Goal: Task Accomplishment & Management: Complete application form

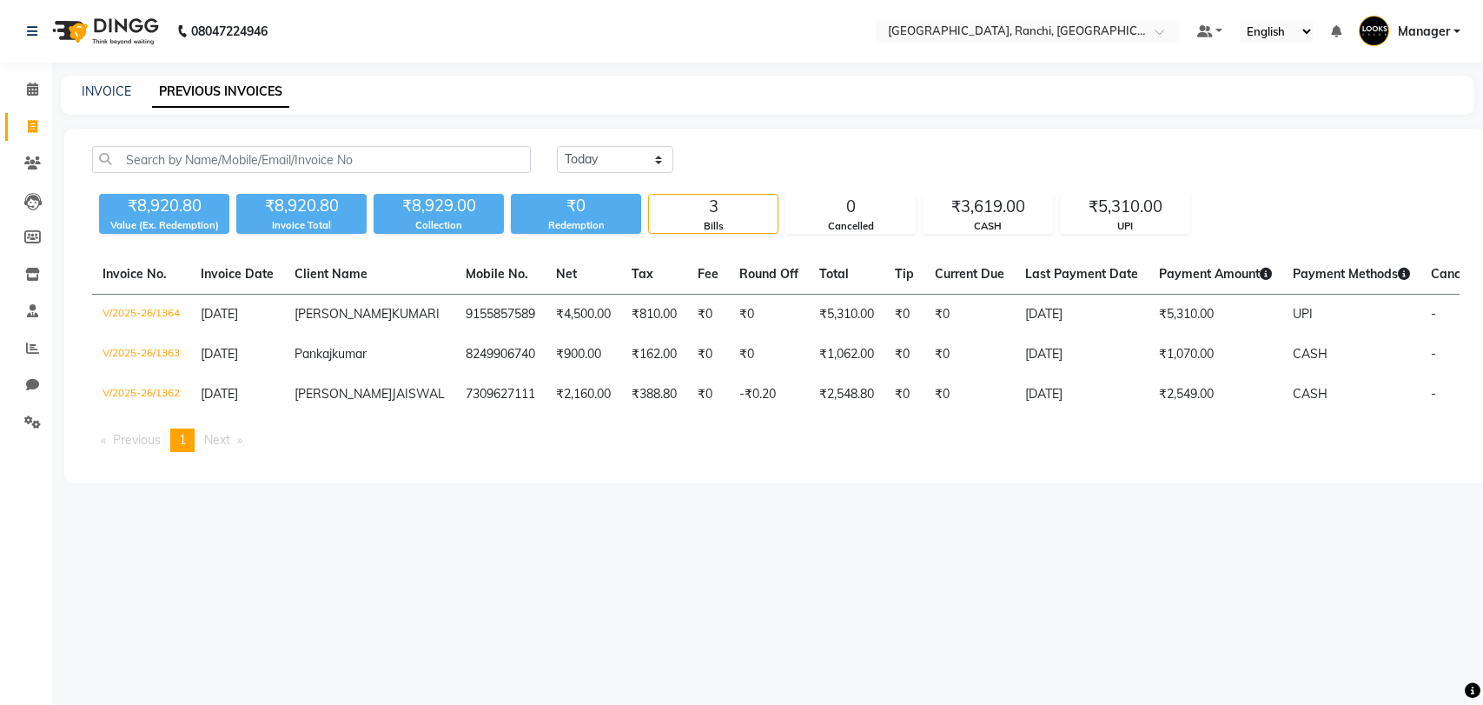
select select "[DATE]"
click at [20, 129] on span at bounding box center [32, 127] width 30 height 20
select select "service"
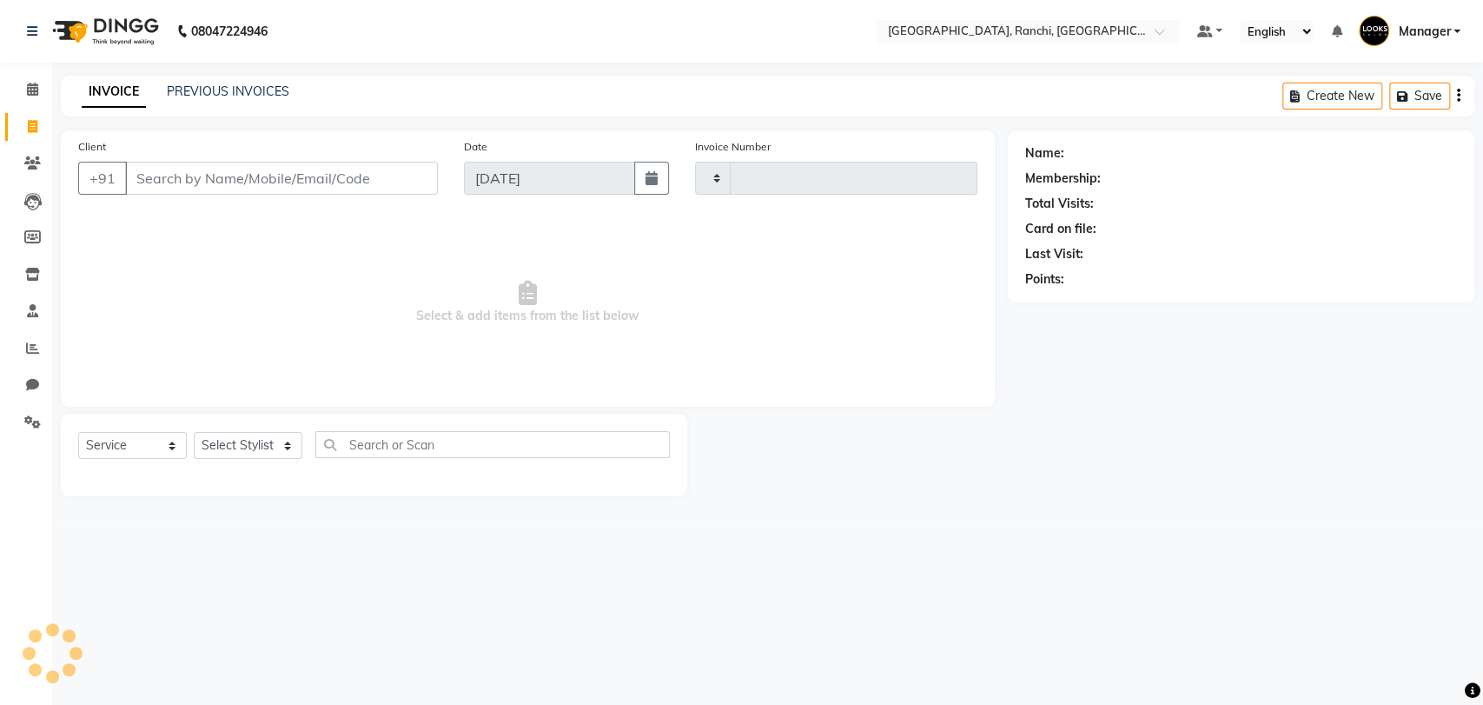
type input "1365"
select select "6463"
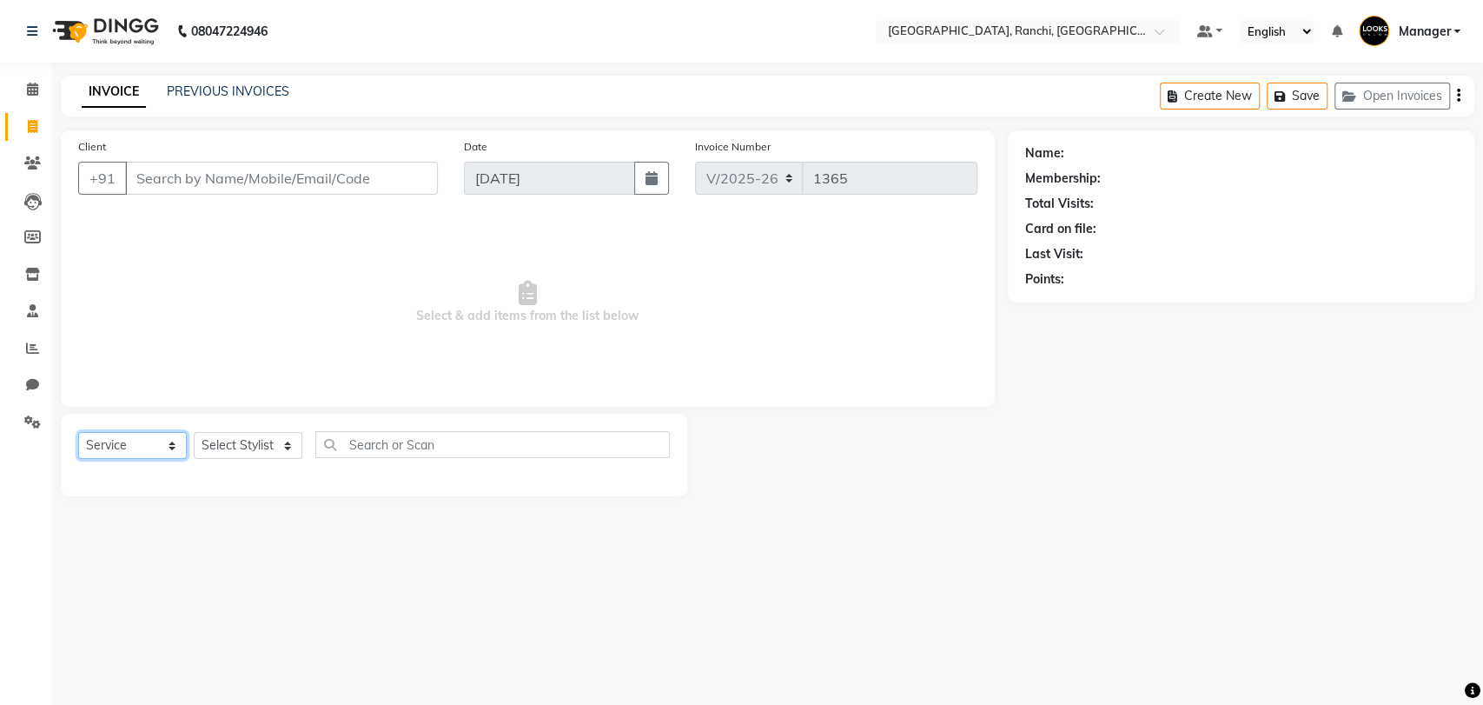
click at [167, 450] on select "Select Service Product Membership Package Voucher Prepaid Gift Card" at bounding box center [132, 445] width 109 height 27
click at [78, 432] on select "Select Service Product Membership Package Voucher Prepaid Gift Card" at bounding box center [132, 445] width 109 height 27
click at [278, 442] on select "Select Stylist [PERSON_NAME] COUNTER_SALES Gautam_pdct [PERSON_NAME] Manager [P…" at bounding box center [248, 445] width 109 height 27
select select "63420"
click at [194, 432] on select "Select Stylist [PERSON_NAME] COUNTER_SALES Gautam_pdct [PERSON_NAME] Manager [P…" at bounding box center [248, 445] width 109 height 27
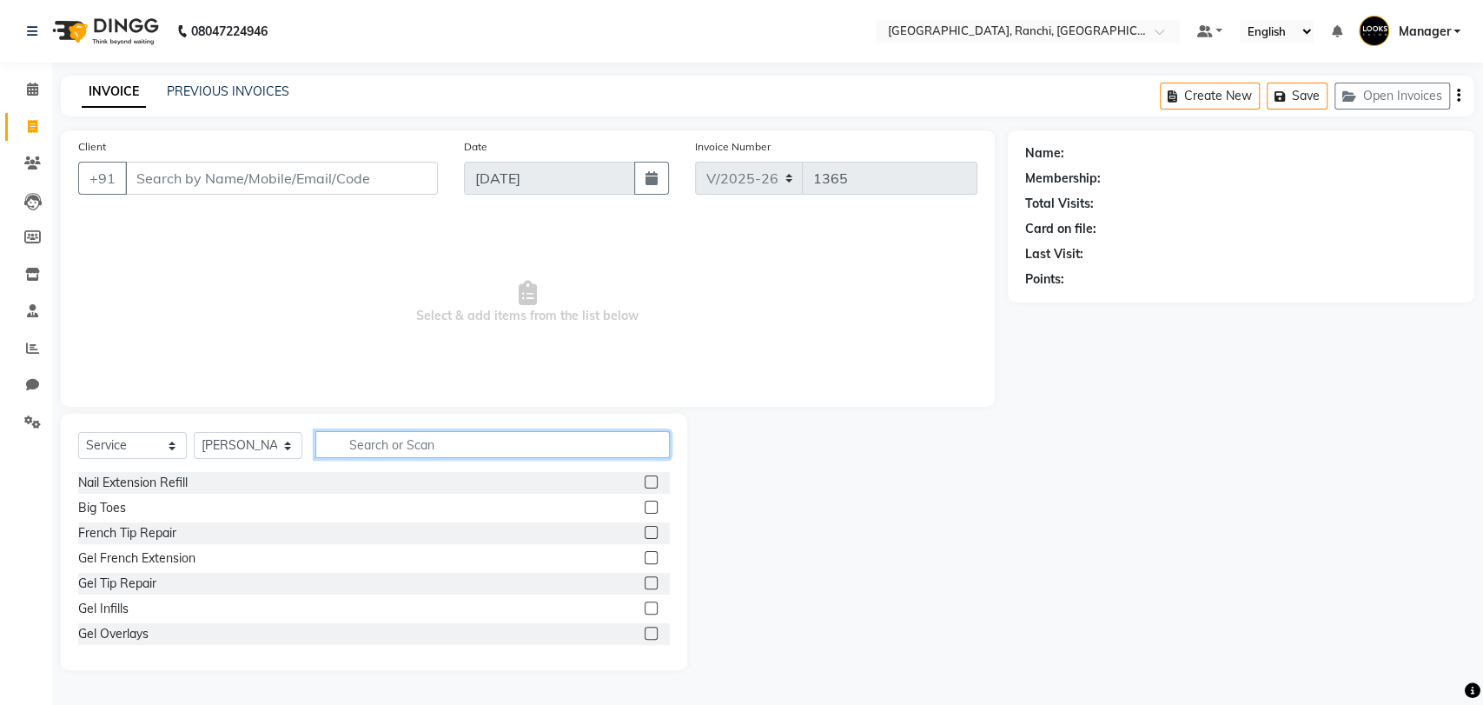
click at [359, 447] on input "text" at bounding box center [492, 444] width 355 height 27
type input "CUT"
click at [435, 515] on div "Stylist Cut(M)" at bounding box center [374, 508] width 592 height 22
click at [645, 533] on label at bounding box center [651, 532] width 13 height 13
click at [645, 533] on input "checkbox" at bounding box center [650, 532] width 11 height 11
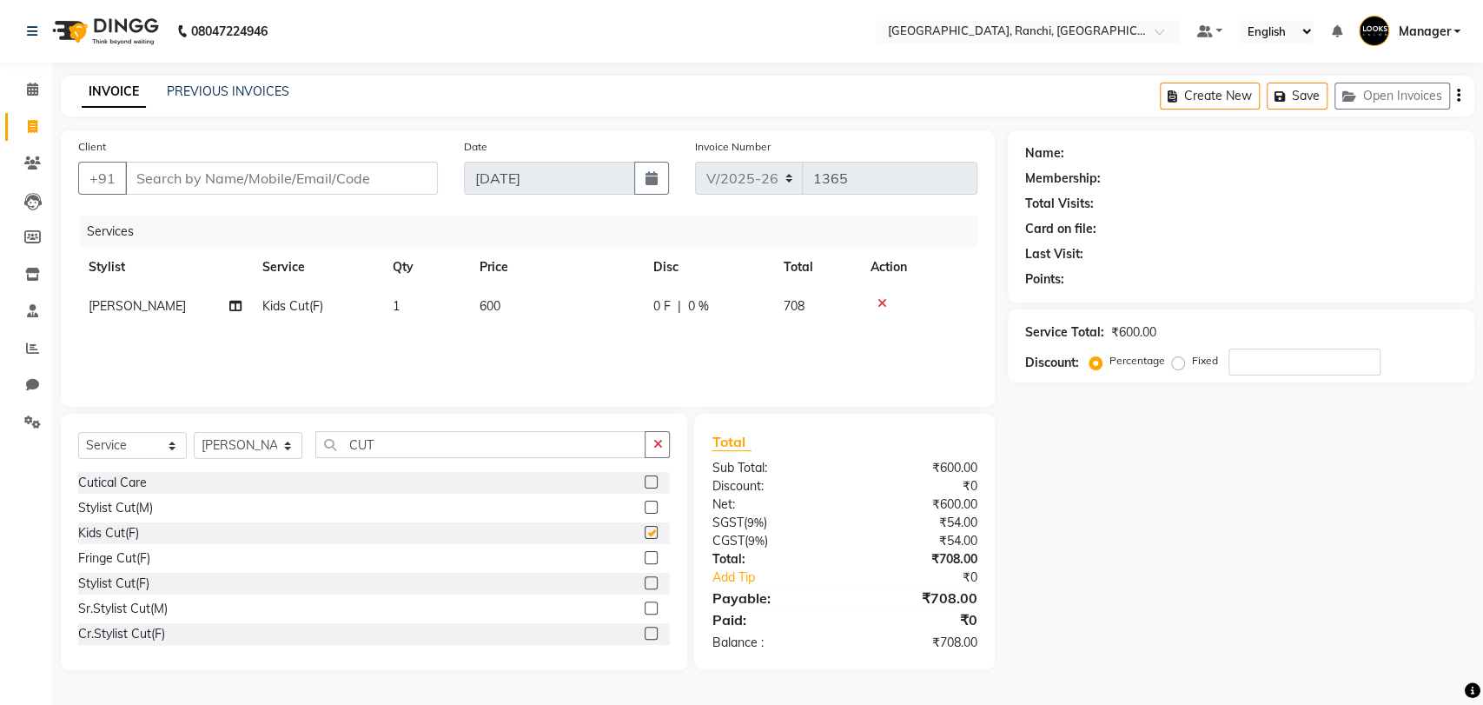
checkbox input "false"
click at [487, 303] on span "600" at bounding box center [490, 306] width 21 height 16
select select "63420"
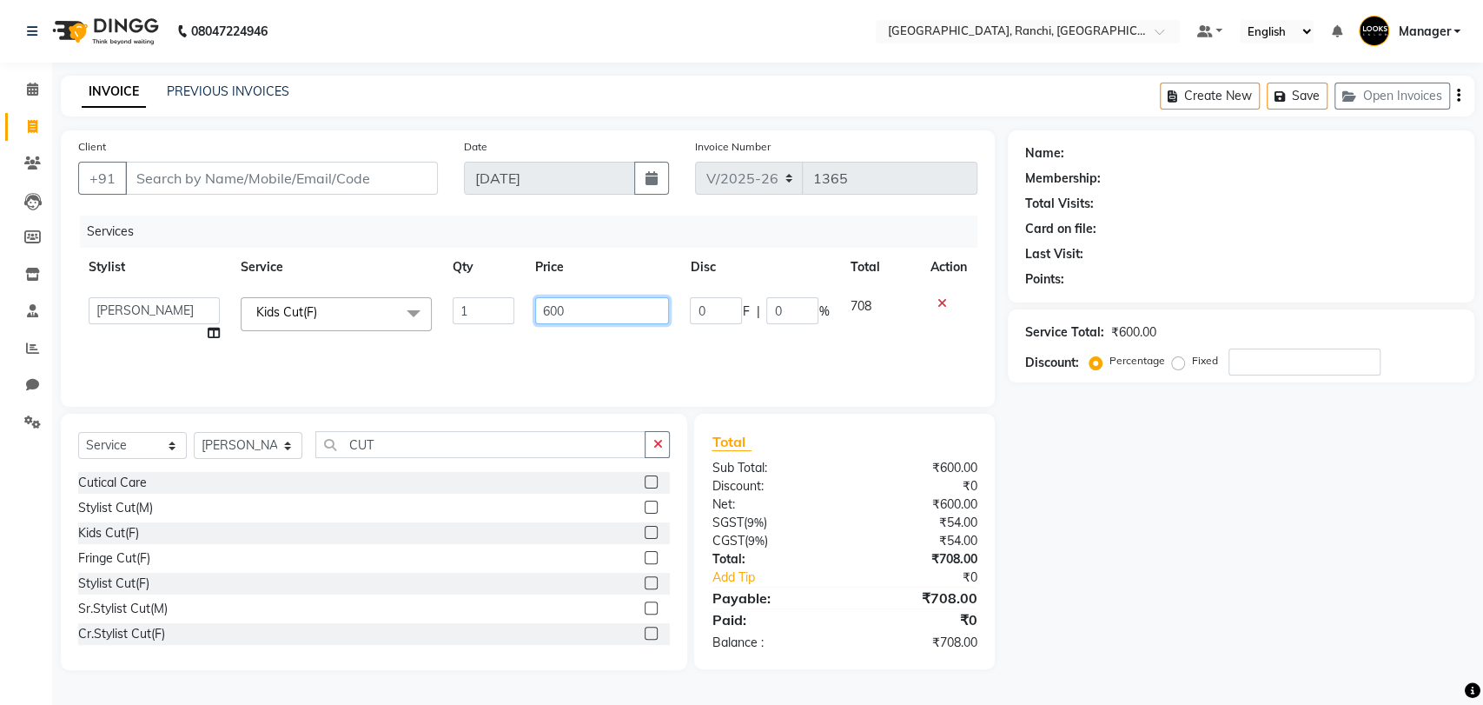
click at [562, 312] on input "600" at bounding box center [602, 310] width 135 height 27
type input "6"
type input "500"
click at [285, 447] on select "Select Stylist [PERSON_NAME] COUNTER_SALES Gautam_pdct [PERSON_NAME] Manager [P…" at bounding box center [248, 445] width 109 height 27
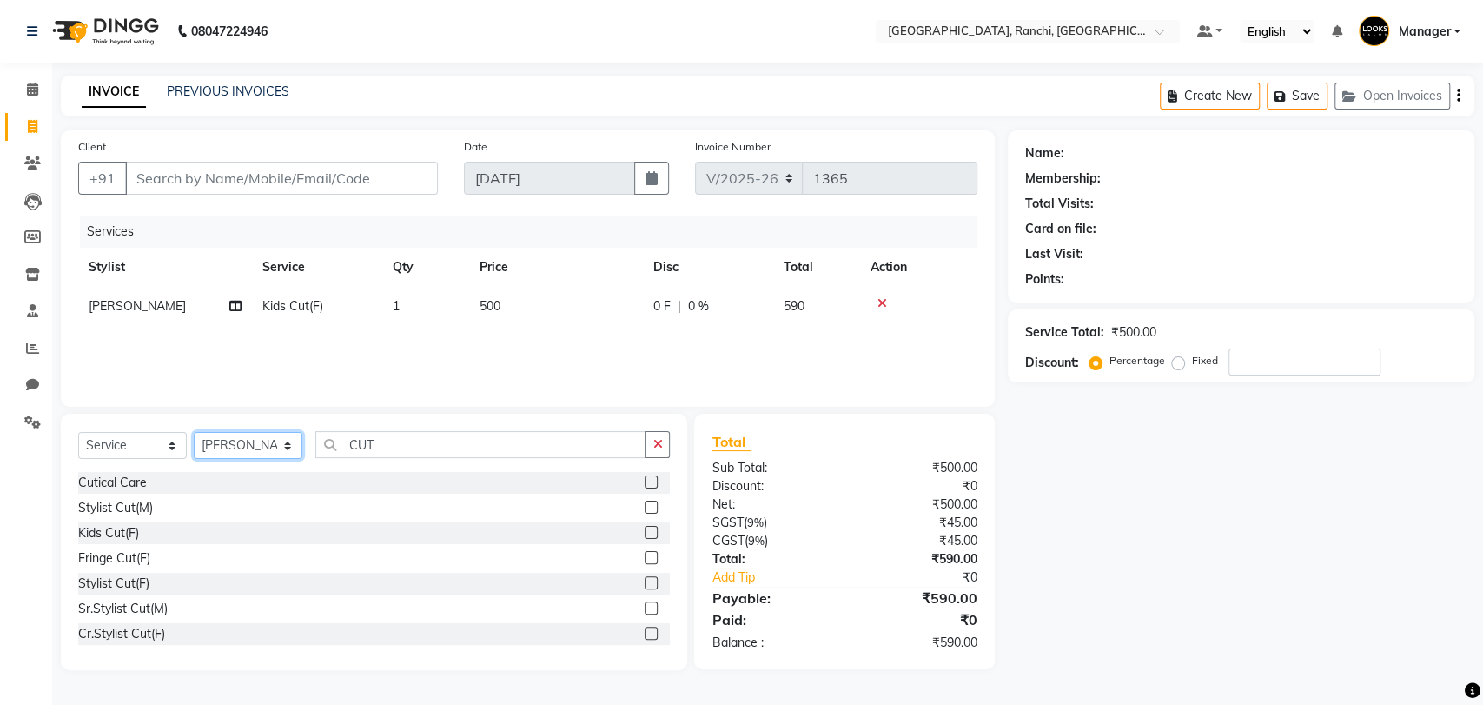
select select "59280"
click at [194, 432] on select "Select Stylist [PERSON_NAME] COUNTER_SALES Gautam_pdct [PERSON_NAME] Manager [P…" at bounding box center [248, 445] width 109 height 27
click at [660, 440] on icon "button" at bounding box center [658, 444] width 10 height 12
type input "CUT"
click at [645, 503] on label at bounding box center [651, 506] width 13 height 13
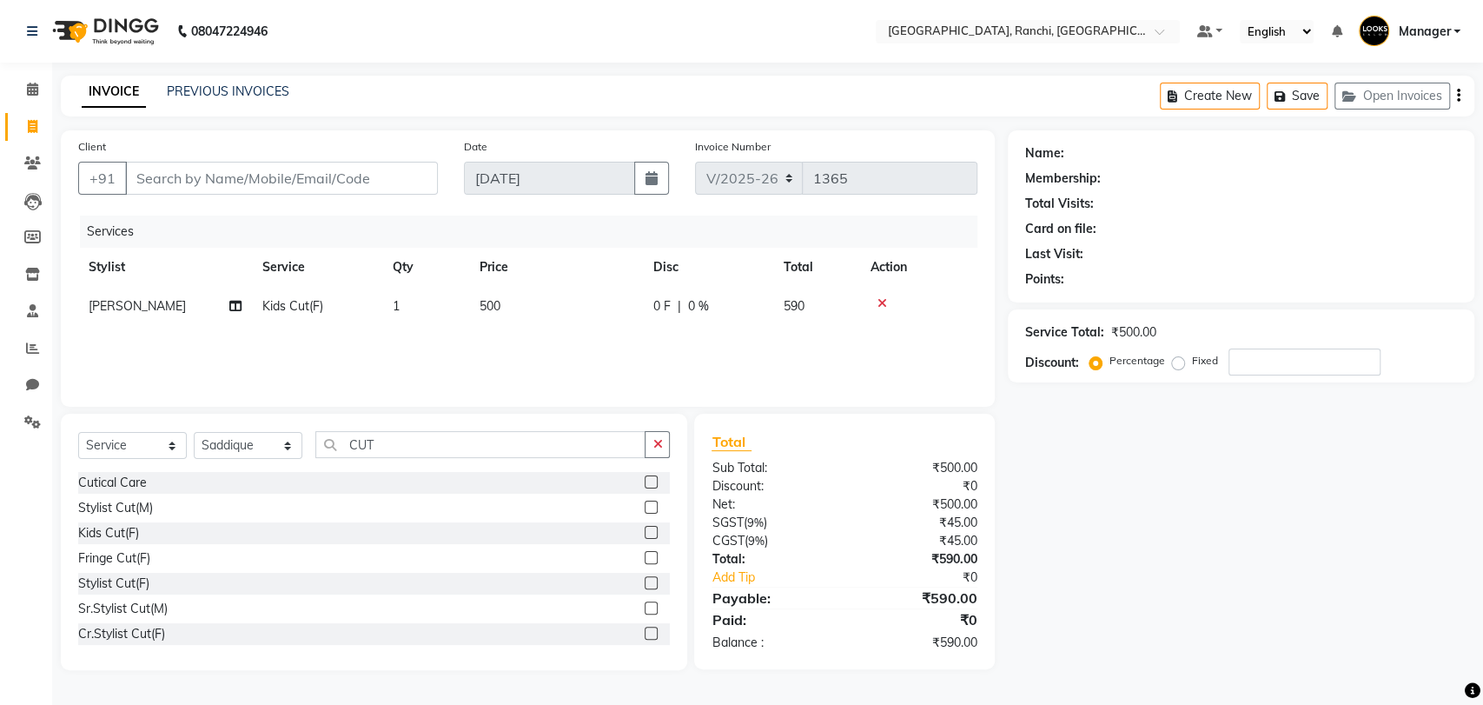
click at [645, 503] on input "checkbox" at bounding box center [650, 507] width 11 height 11
checkbox input "false"
click at [882, 342] on icon at bounding box center [883, 342] width 10 height 12
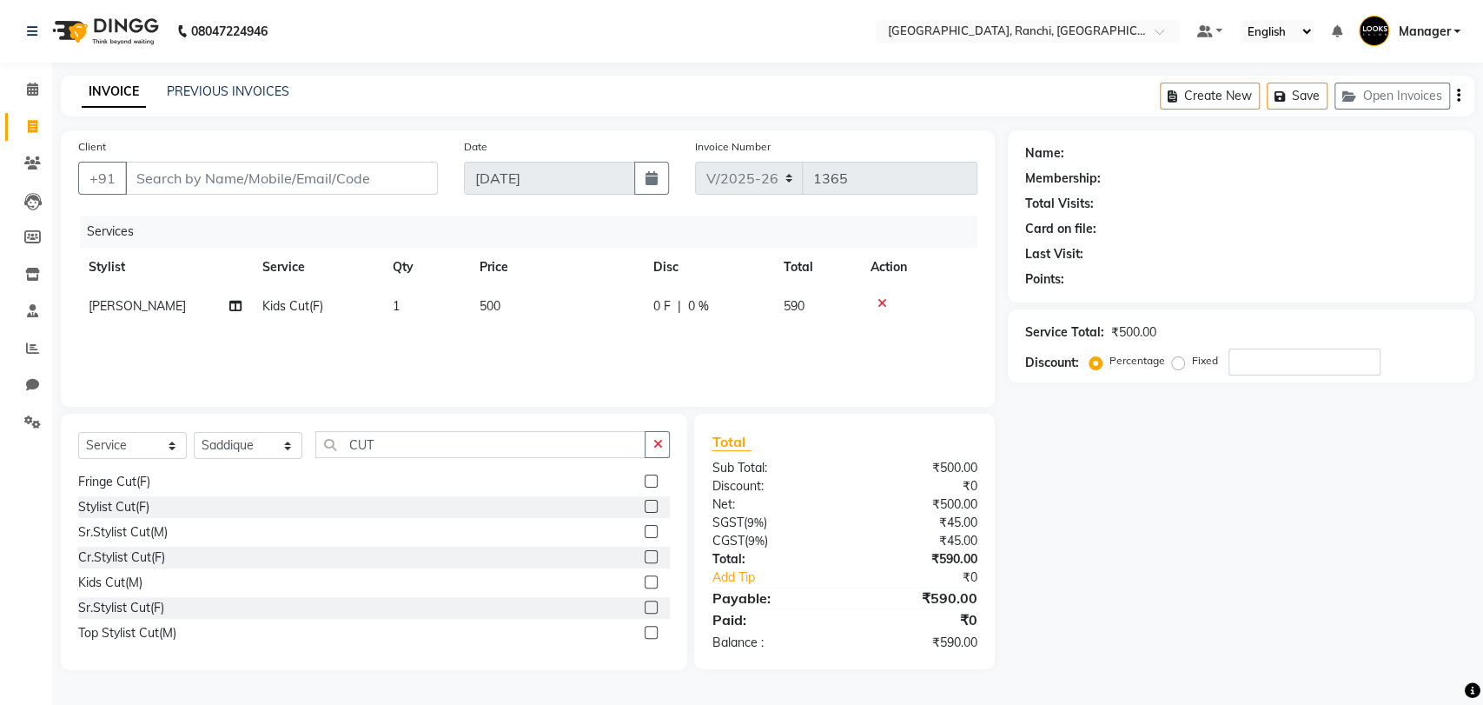
click at [645, 581] on label at bounding box center [651, 581] width 13 height 13
click at [645, 581] on input "checkbox" at bounding box center [650, 582] width 11 height 11
checkbox input "false"
click at [659, 450] on icon "button" at bounding box center [658, 444] width 10 height 12
click at [287, 447] on select "Select Stylist [PERSON_NAME] COUNTER_SALES Gautam_pdct [PERSON_NAME] Manager [P…" at bounding box center [248, 445] width 109 height 27
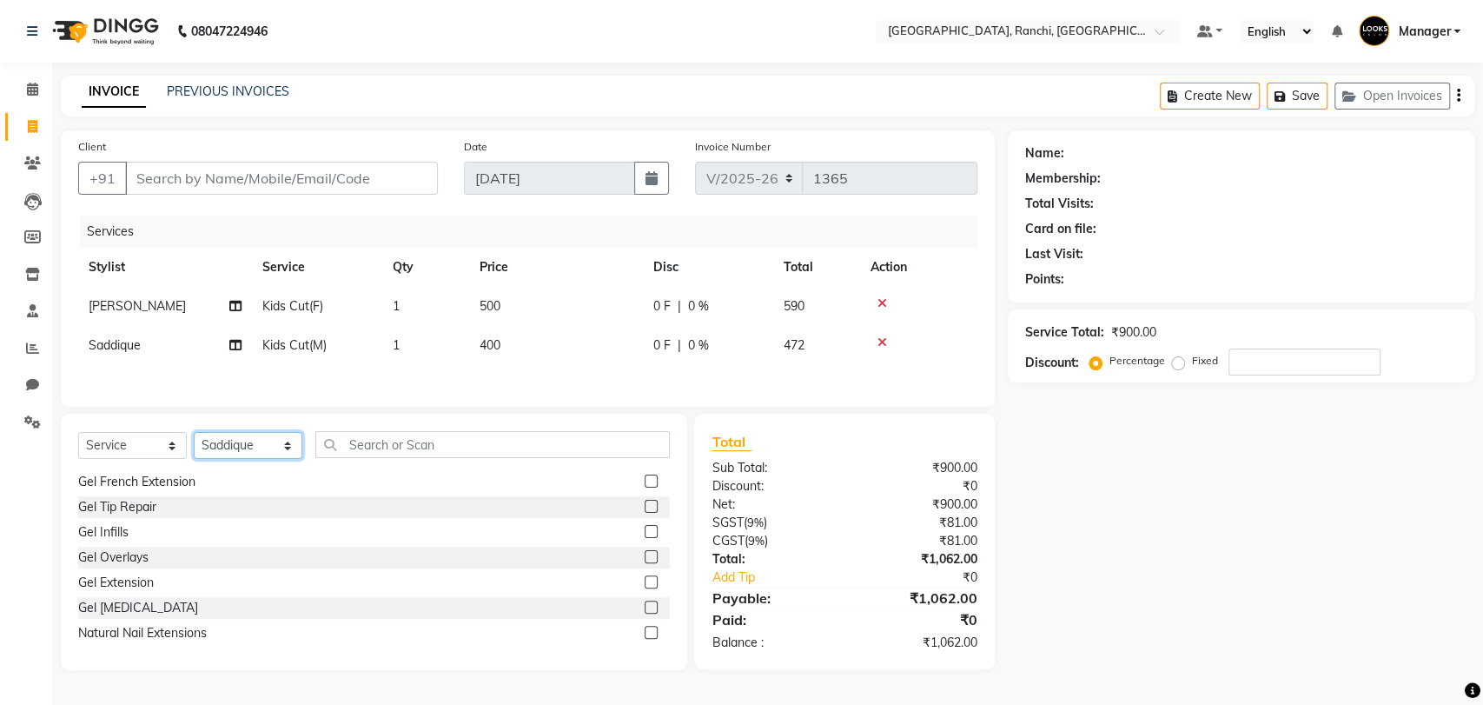
select select "70568"
click at [194, 436] on select "Select Stylist [PERSON_NAME] COUNTER_SALES Gautam_pdct [PERSON_NAME] Manager [P…" at bounding box center [248, 445] width 109 height 27
click at [445, 449] on input "text" at bounding box center [492, 444] width 355 height 27
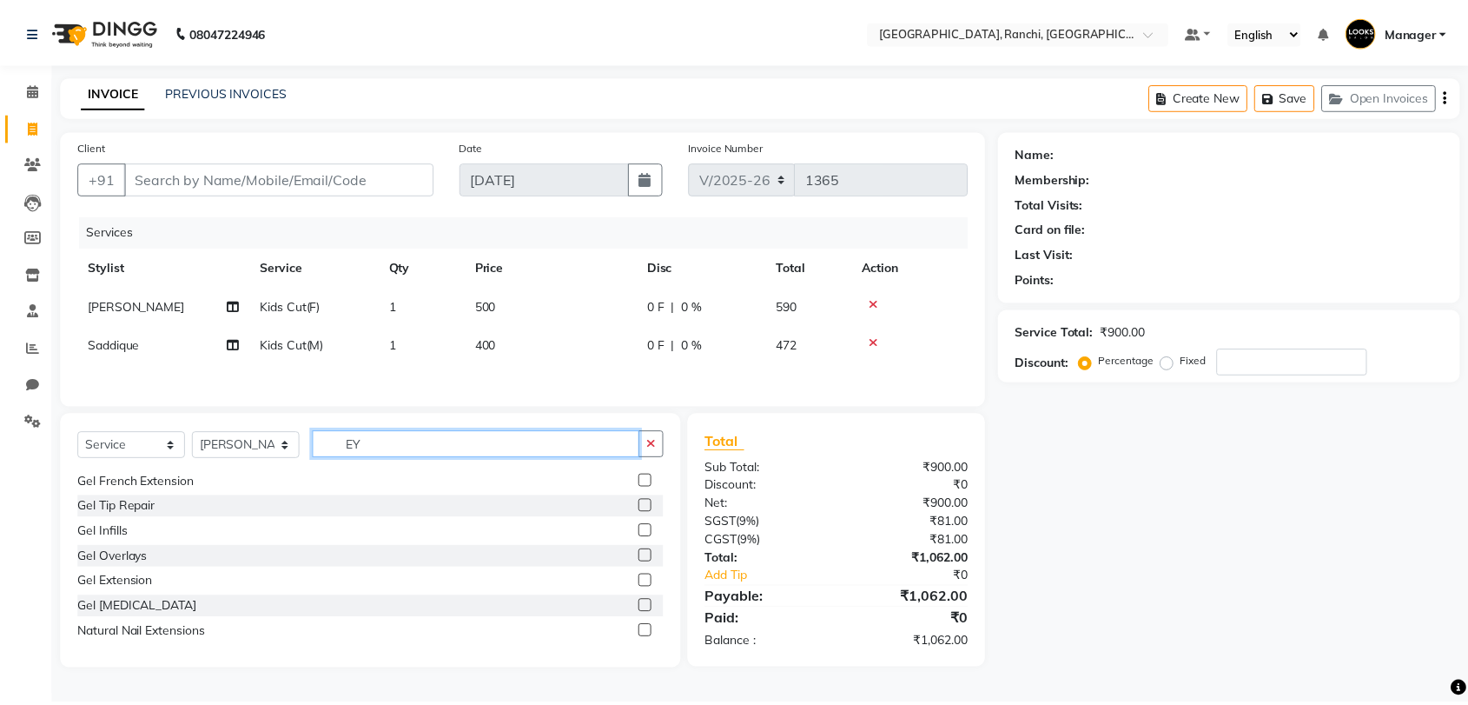
scroll to position [28, 0]
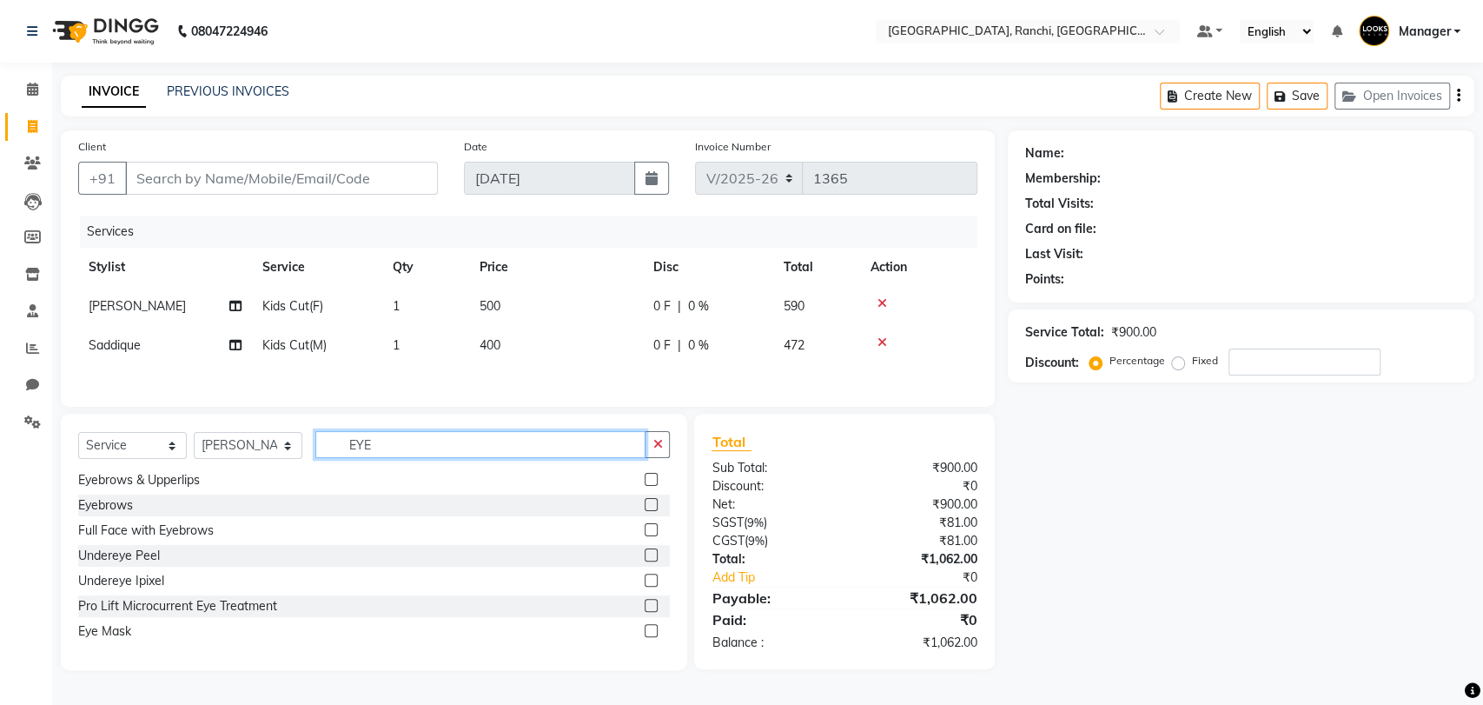
type input "EYE"
click at [645, 509] on label at bounding box center [651, 504] width 13 height 13
click at [645, 509] on input "checkbox" at bounding box center [650, 505] width 11 height 11
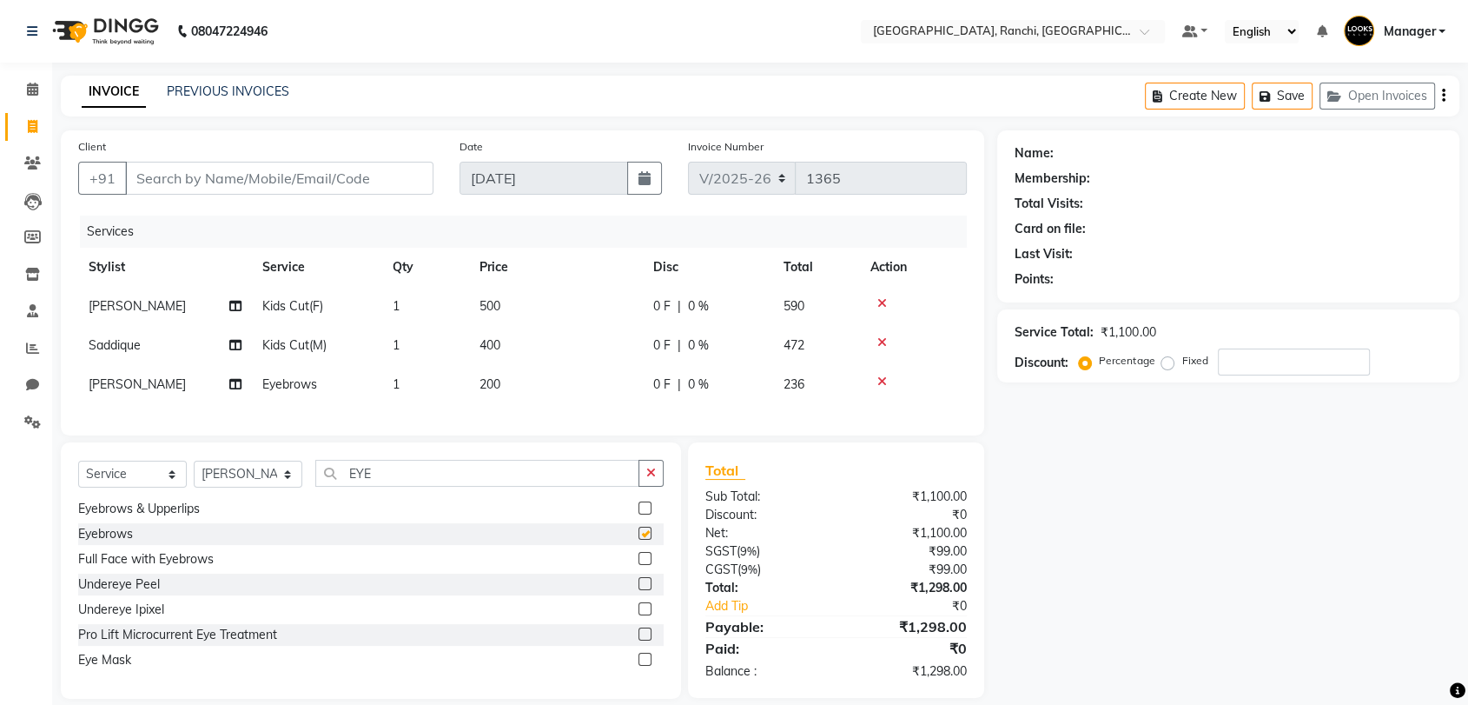
checkbox input "false"
click at [487, 383] on span "200" at bounding box center [490, 384] width 21 height 16
select select "70568"
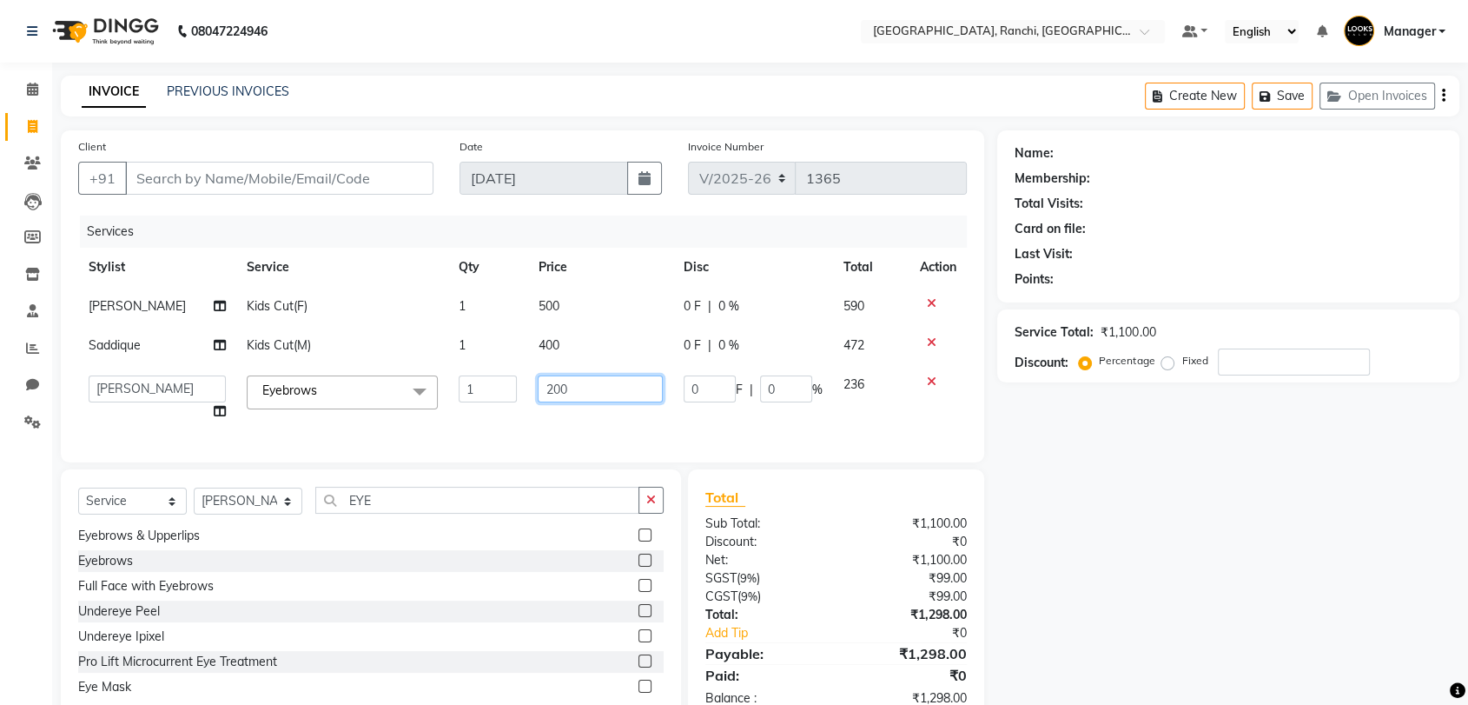
click at [569, 391] on input "200" at bounding box center [600, 388] width 125 height 27
type input "2"
type input "100"
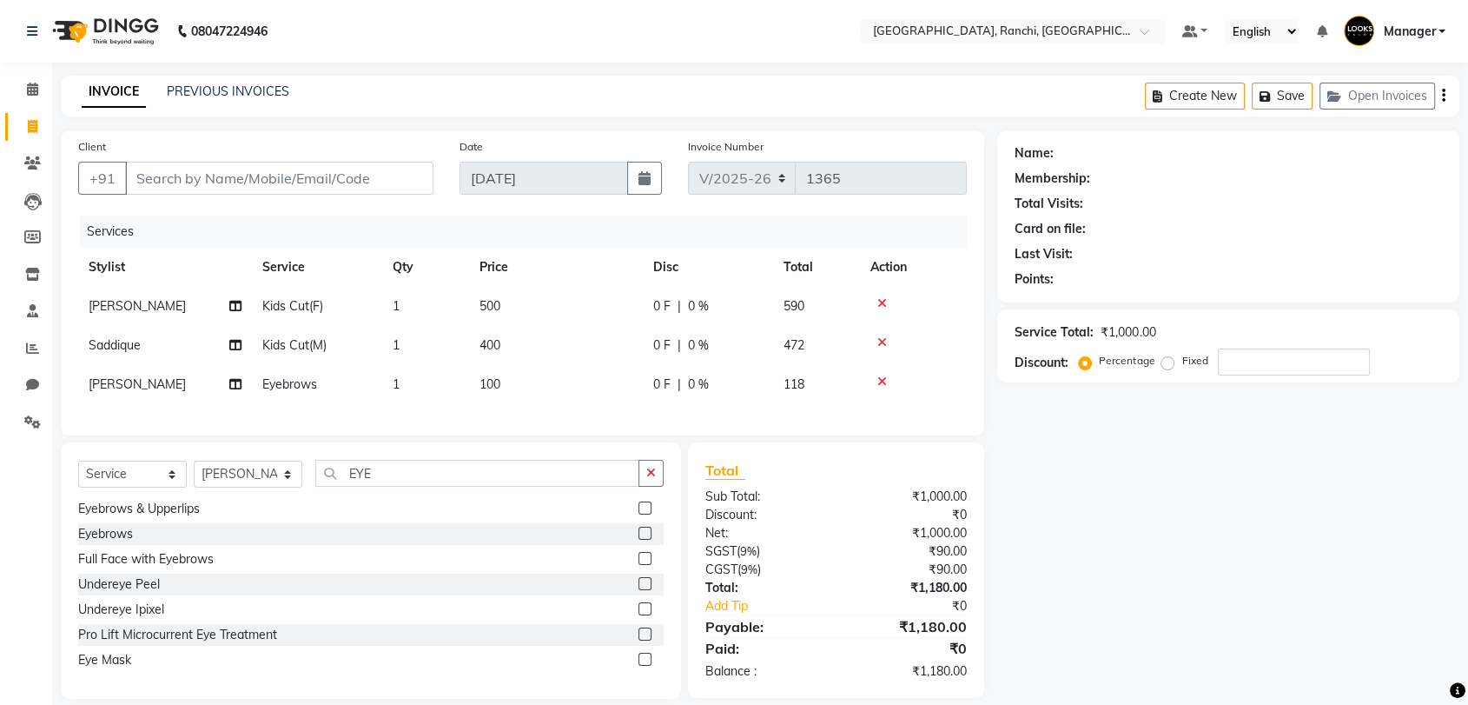
click at [1163, 514] on div "Name: Membership: Total Visits: Card on file: Last Visit: Points: Service Total…" at bounding box center [1235, 414] width 475 height 568
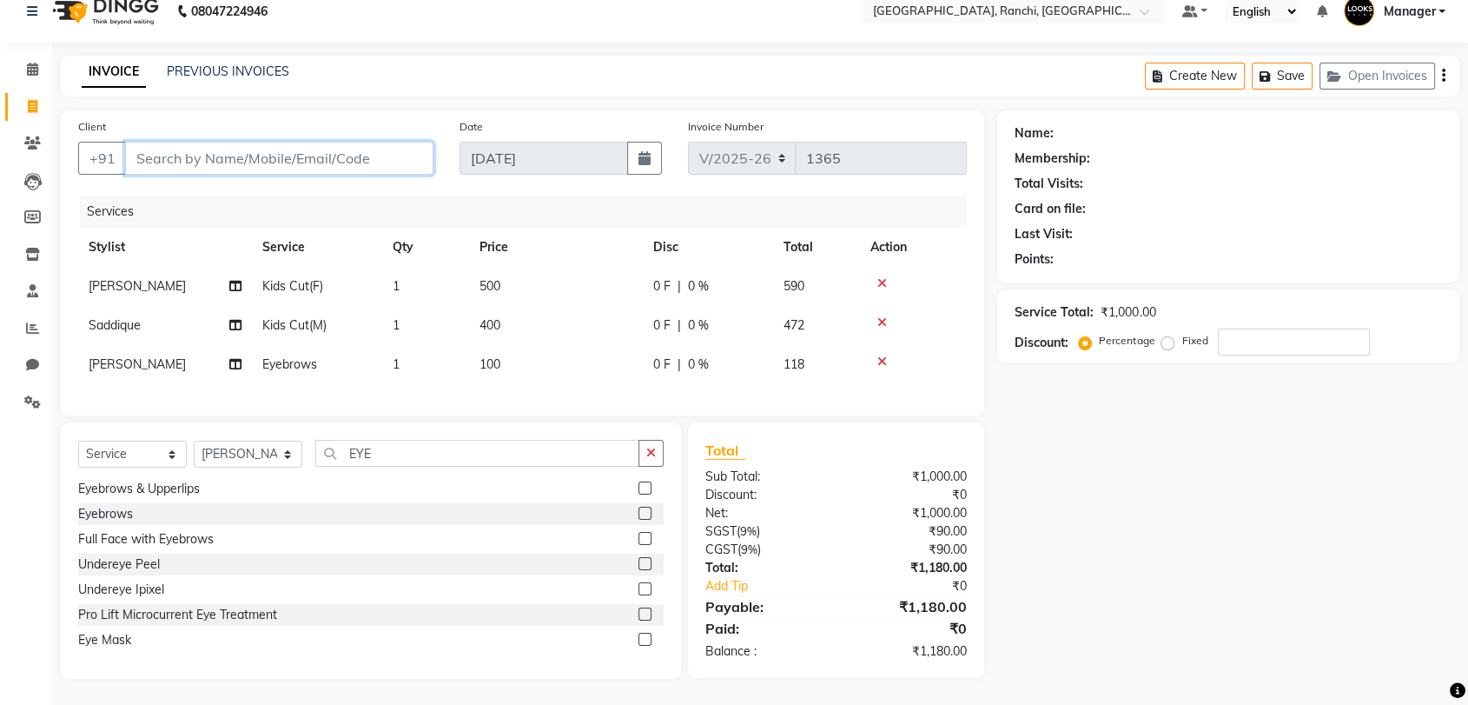
click at [375, 147] on input "Client" at bounding box center [279, 158] width 308 height 33
click at [651, 447] on icon "button" at bounding box center [651, 453] width 10 height 12
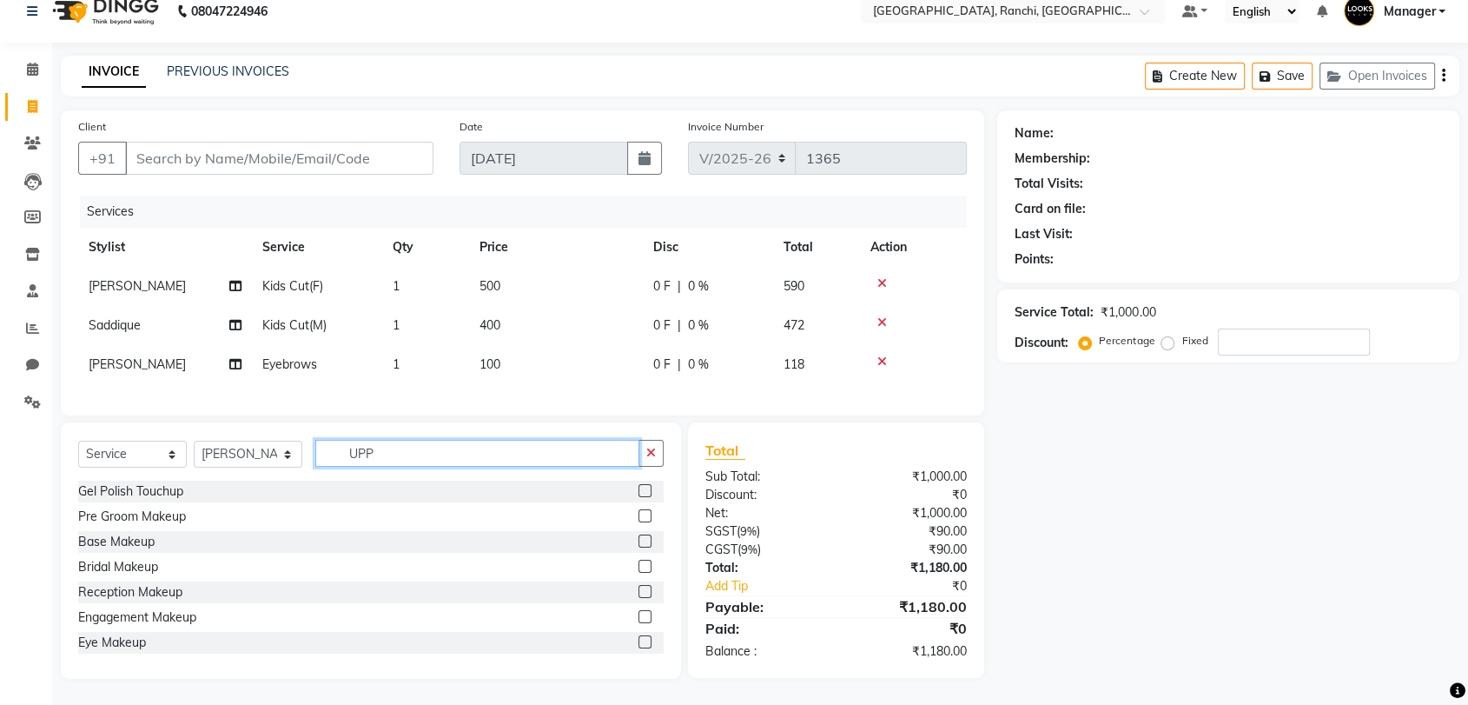
scroll to position [33, 0]
type input "UPPER"
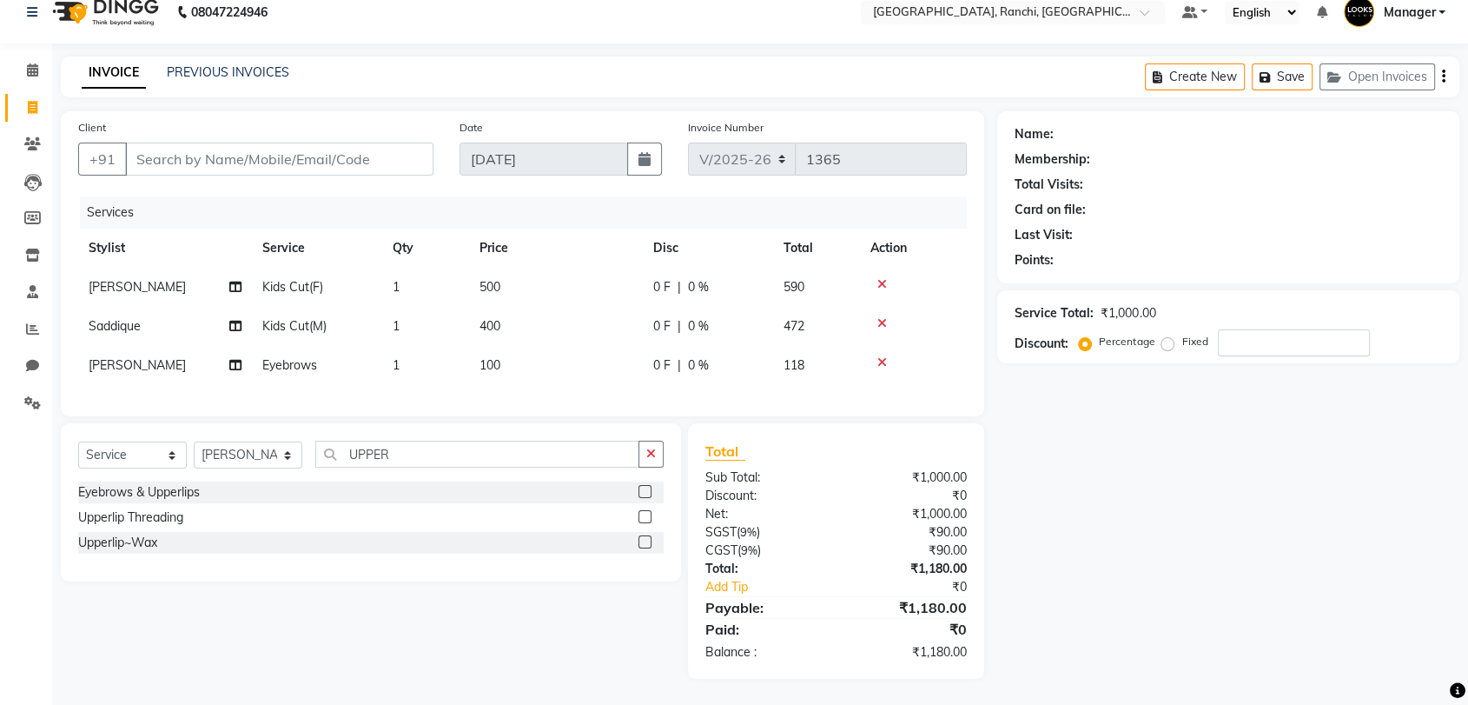
click at [647, 516] on label at bounding box center [645, 516] width 13 height 13
click at [647, 516] on input "checkbox" at bounding box center [644, 517] width 11 height 11
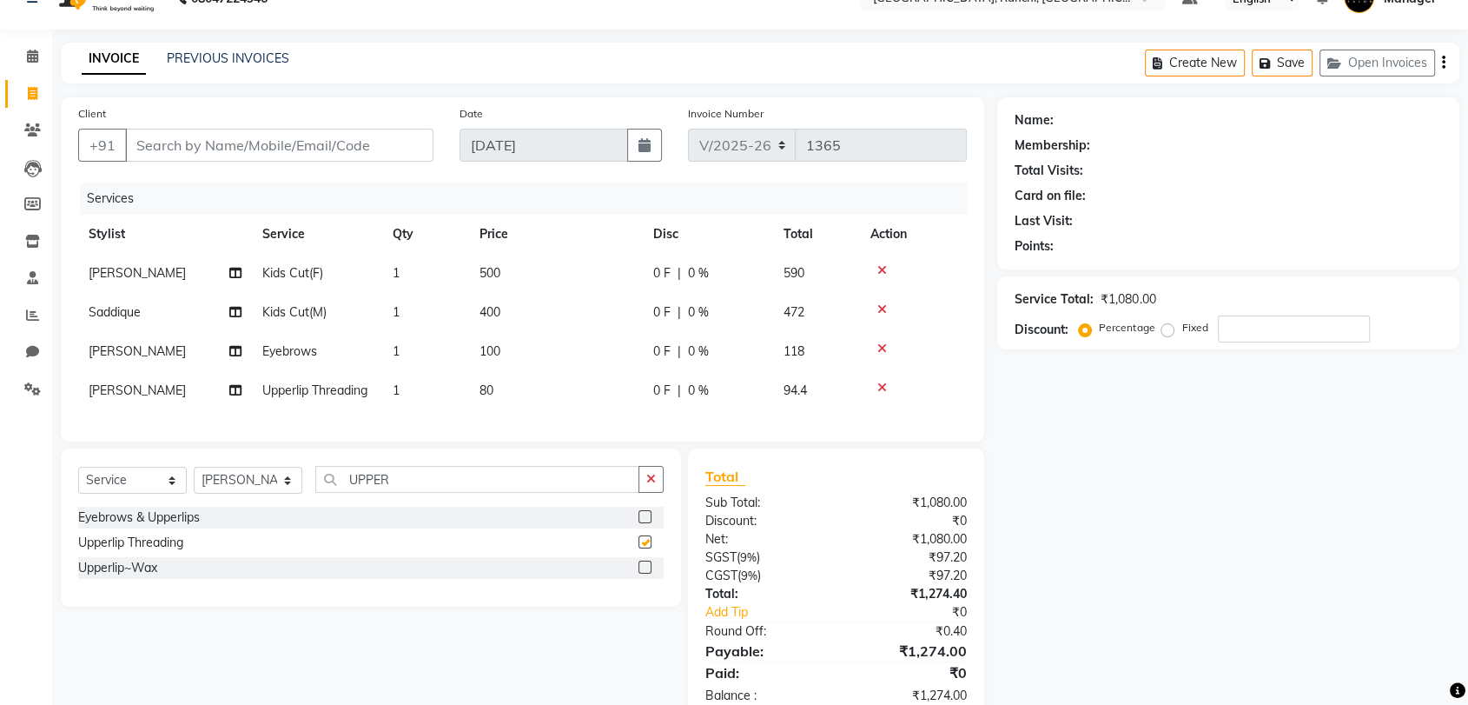
checkbox input "false"
click at [496, 392] on td "80" at bounding box center [556, 390] width 174 height 39
select select "70568"
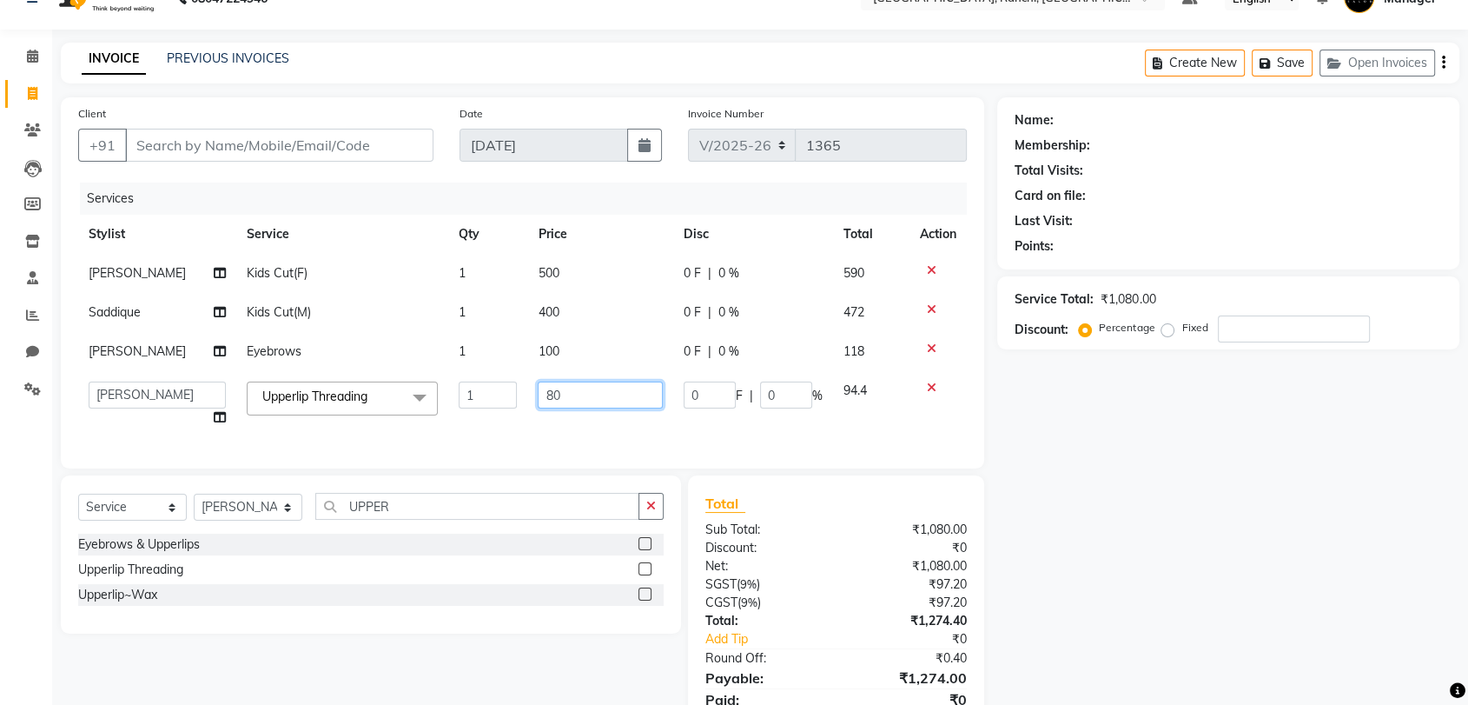
click at [554, 394] on input "80" at bounding box center [600, 394] width 125 height 27
type input "8"
type input "70"
click at [341, 151] on input "Client" at bounding box center [279, 145] width 308 height 33
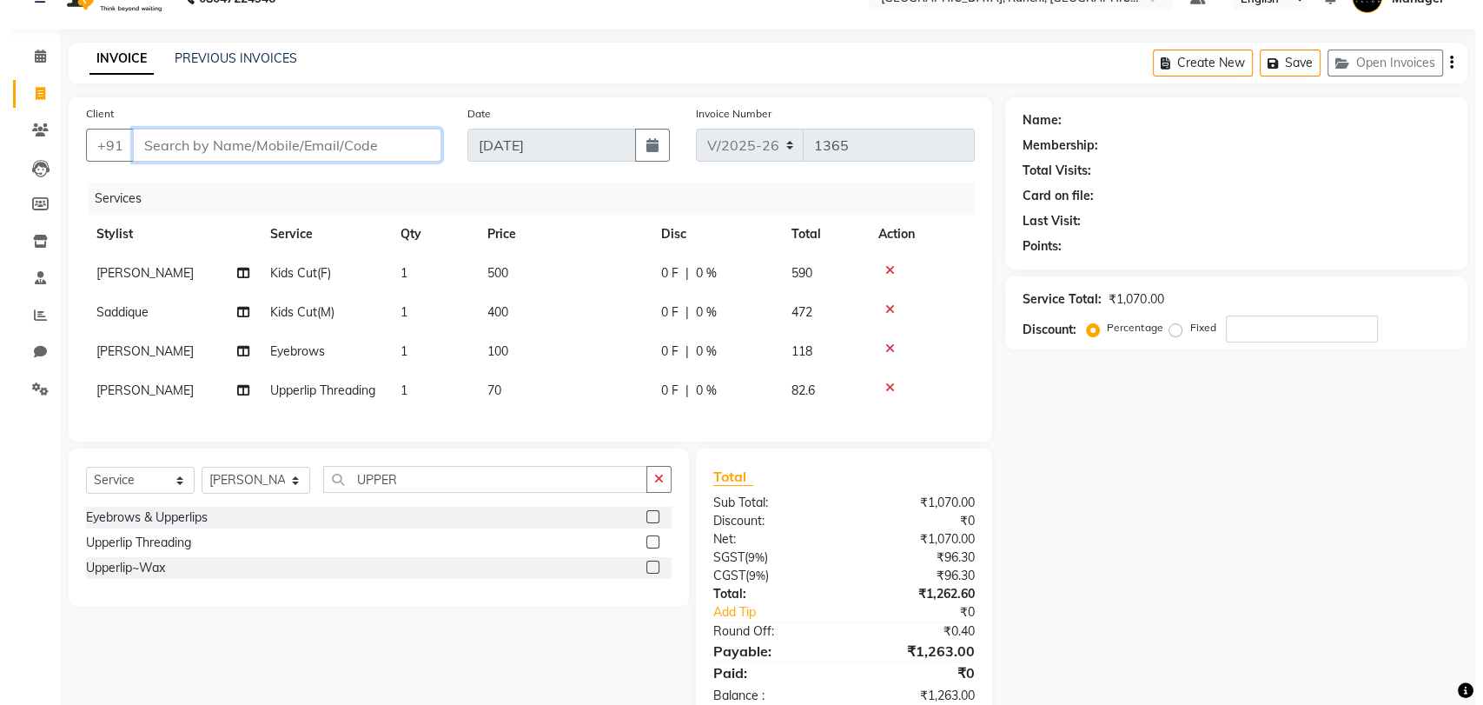
scroll to position [90, 0]
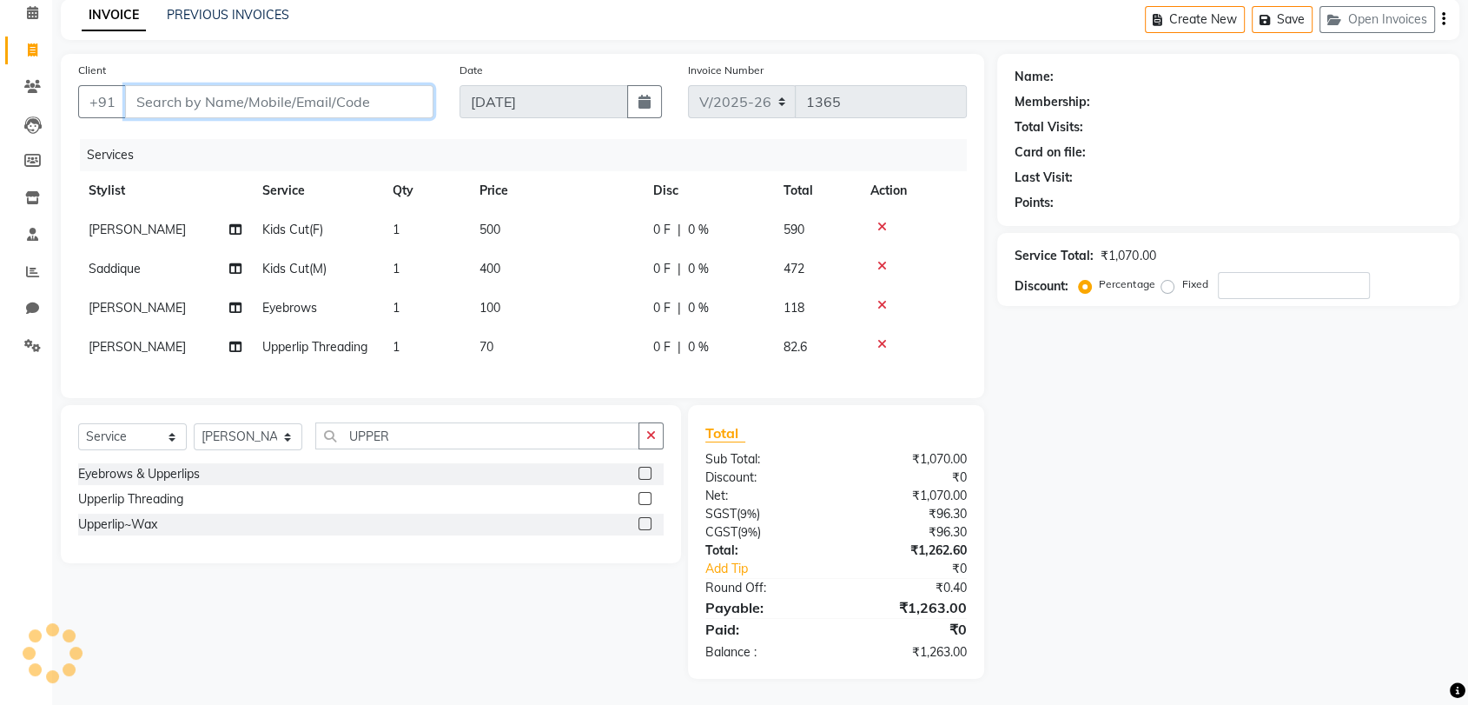
type input "9"
type input "0"
type input "9608959388"
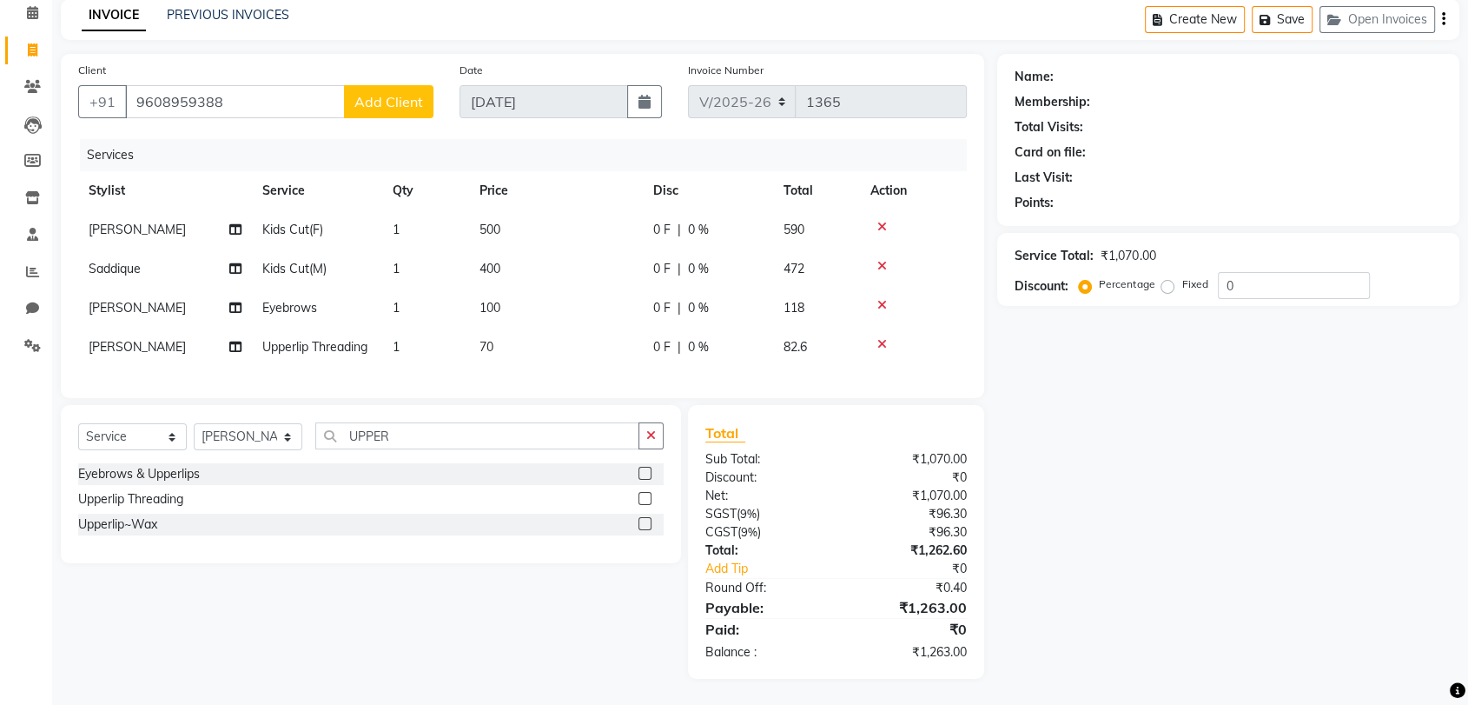
click at [412, 93] on span "Add Client" at bounding box center [389, 101] width 69 height 17
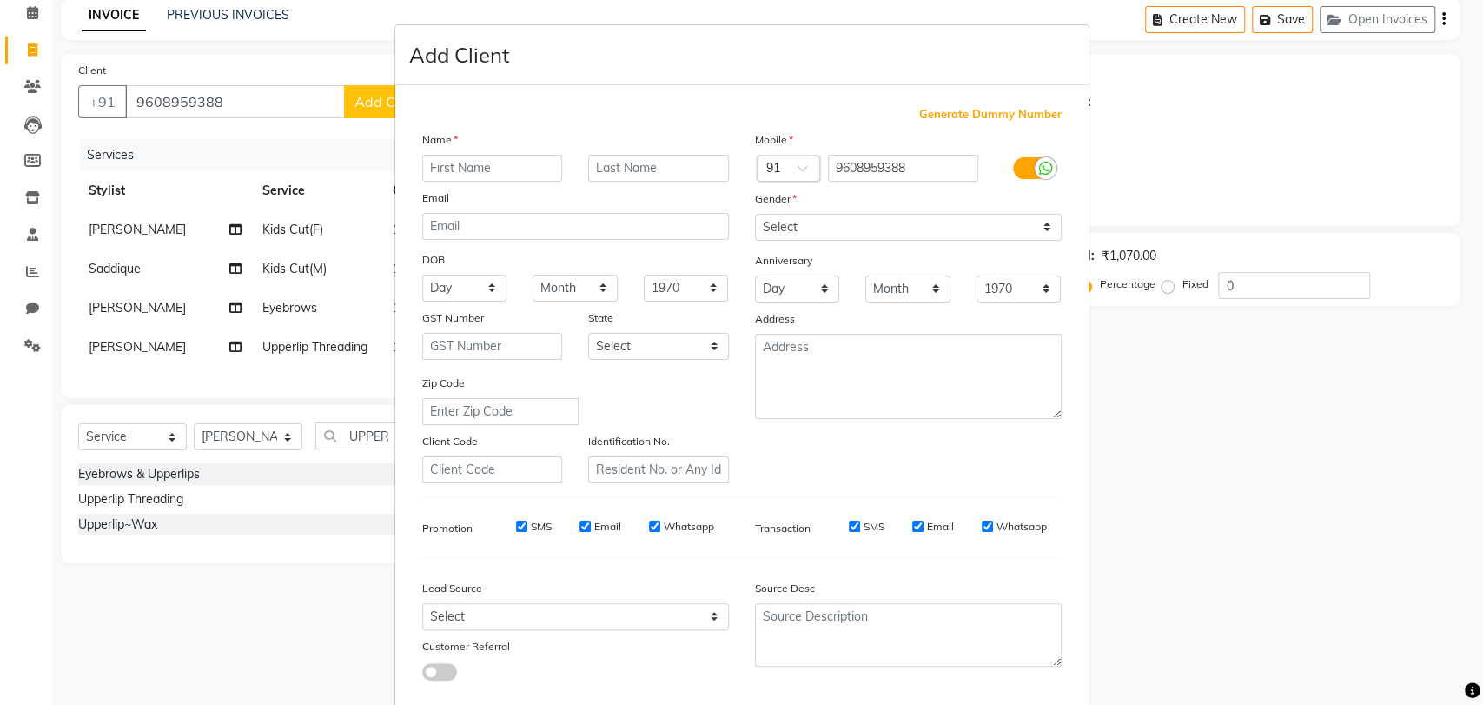
click at [467, 175] on input "text" at bounding box center [492, 168] width 141 height 27
type input "S"
click at [615, 160] on input "text" at bounding box center [658, 168] width 141 height 27
type input "[PERSON_NAME]"
click at [885, 203] on div "Gender" at bounding box center [908, 201] width 333 height 24
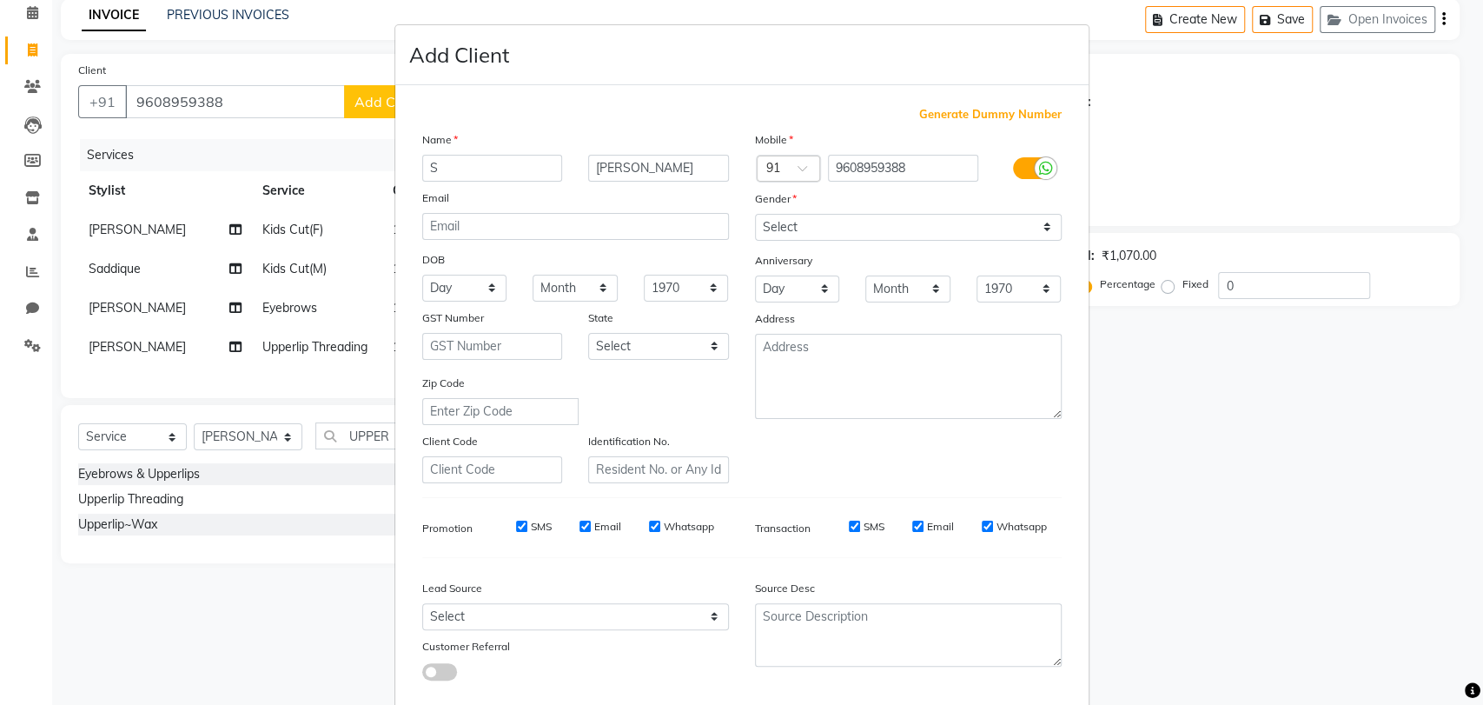
click at [885, 203] on div "Gender" at bounding box center [908, 201] width 333 height 24
click at [855, 200] on div "Gender" at bounding box center [908, 201] width 333 height 24
click at [844, 219] on select "Select [DEMOGRAPHIC_DATA] [DEMOGRAPHIC_DATA] Other Prefer Not To Say" at bounding box center [908, 227] width 307 height 27
click at [755, 214] on select "Select [DEMOGRAPHIC_DATA] [DEMOGRAPHIC_DATA] Other Prefer Not To Say" at bounding box center [908, 227] width 307 height 27
click at [799, 230] on select "Select [DEMOGRAPHIC_DATA] [DEMOGRAPHIC_DATA] Other Prefer Not To Say" at bounding box center [908, 227] width 307 height 27
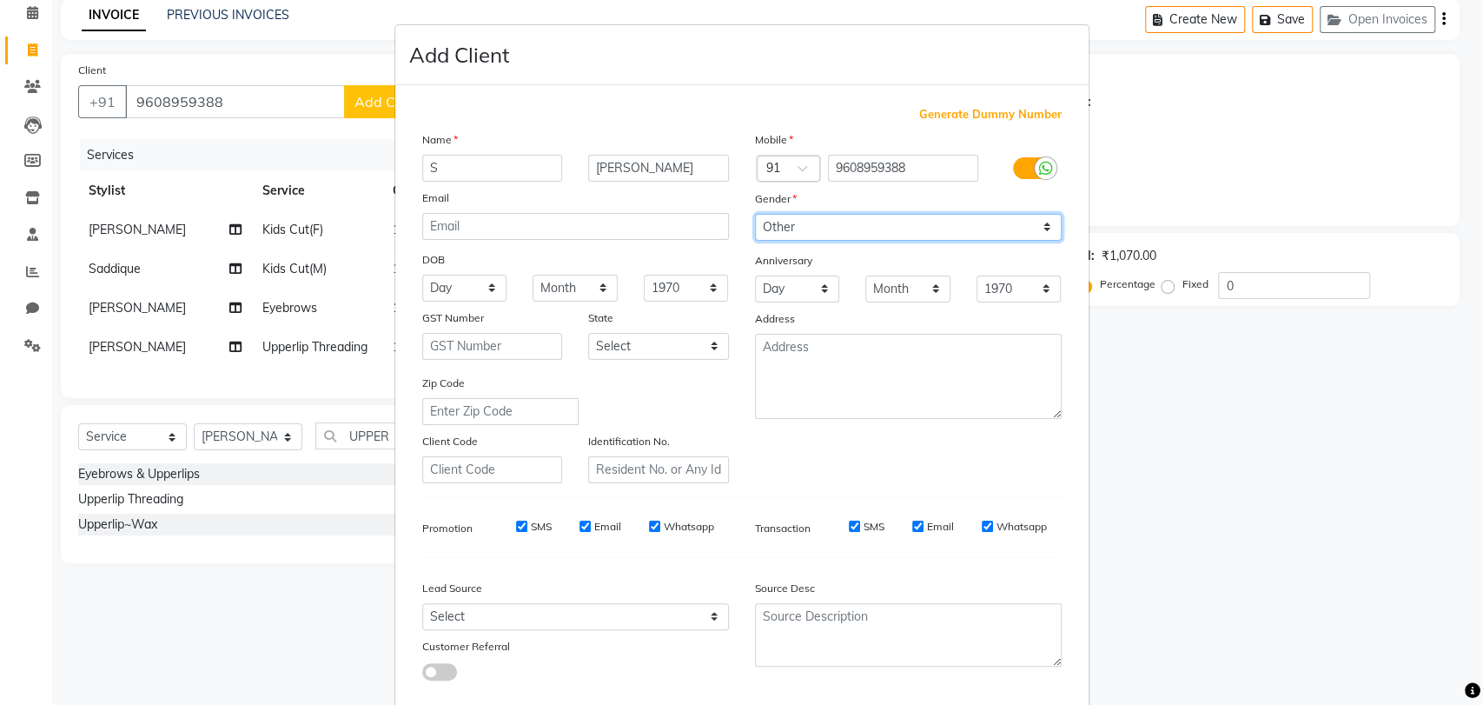
select select "[DEMOGRAPHIC_DATA]"
click at [755, 214] on select "Select [DEMOGRAPHIC_DATA] [DEMOGRAPHIC_DATA] Other Prefer Not To Say" at bounding box center [908, 227] width 307 height 27
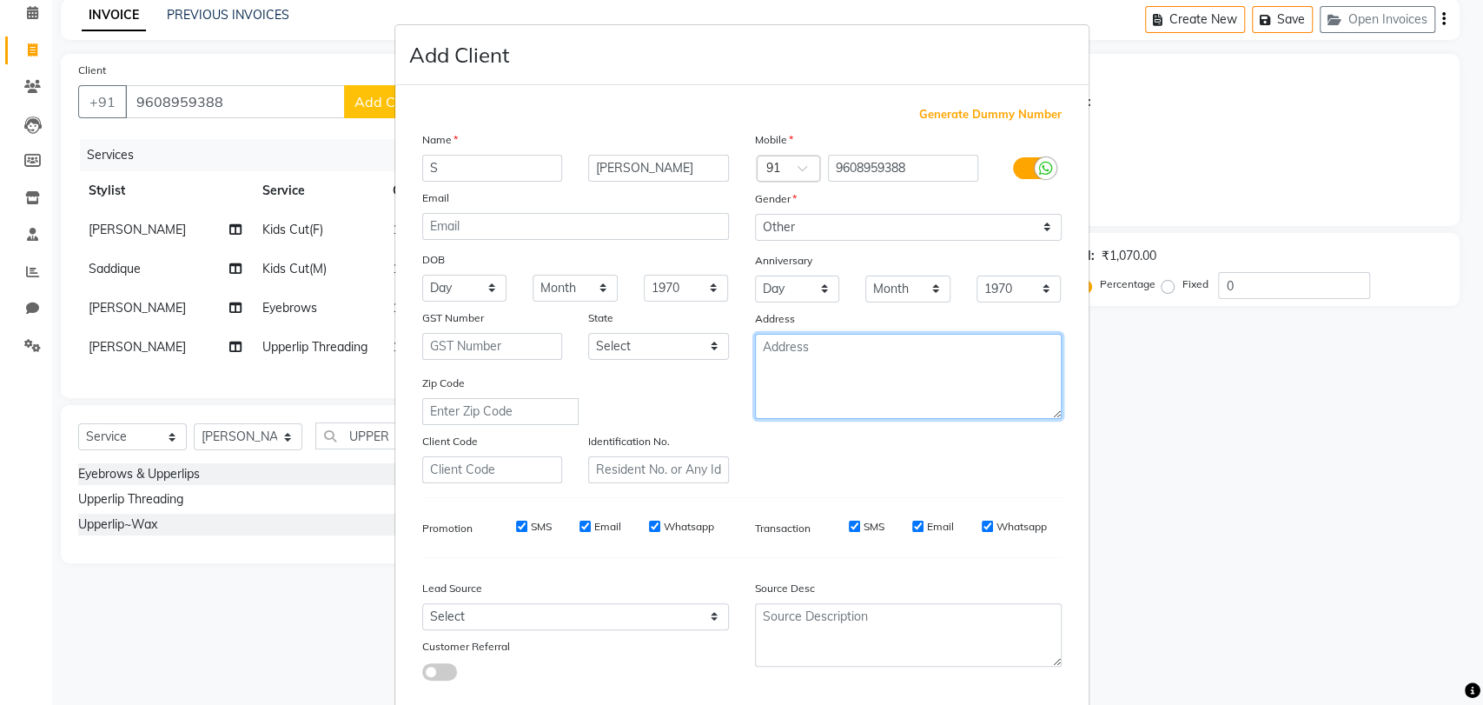
drag, startPoint x: 817, startPoint y: 388, endPoint x: 818, endPoint y: 123, distance: 265.0
click at [818, 123] on div "Generate Dummy Number Name S ANAND Email DOB Day 01 02 03 04 05 06 07 08 09 10 …" at bounding box center [742, 400] width 666 height 588
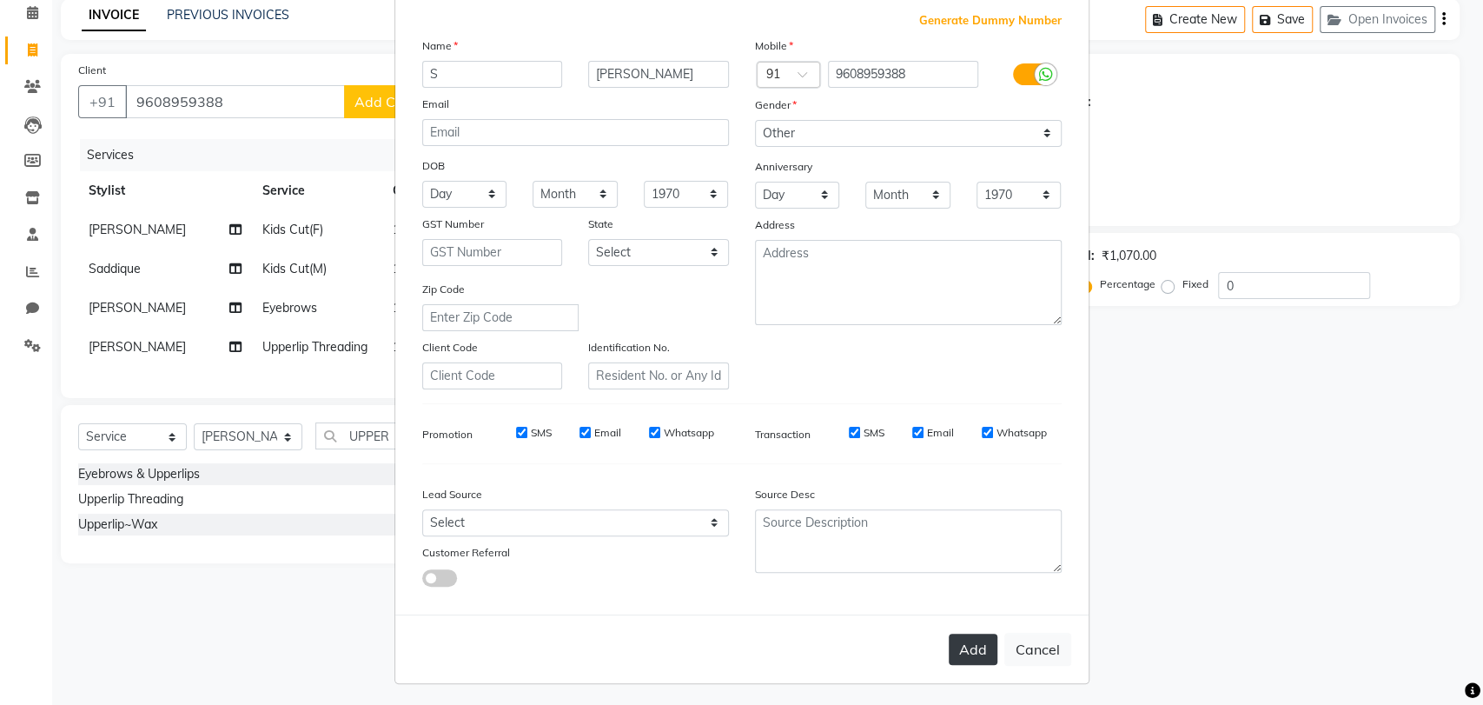
click at [963, 640] on button "Add" at bounding box center [973, 648] width 49 height 31
drag, startPoint x: 1187, startPoint y: 576, endPoint x: 1228, endPoint y: 600, distance: 47.1
click at [1228, 600] on ngb-modal-window "Add Client Generate Dummy Number Name S ANAND Email DOB Day 01 02 03 04 05 06 0…" at bounding box center [741, 352] width 1483 height 705
click at [279, 613] on ngb-modal-window "Add Client Generate Dummy Number Name S ANAND Email DOB Day 01 02 03 04 05 06 0…" at bounding box center [741, 352] width 1483 height 705
select select
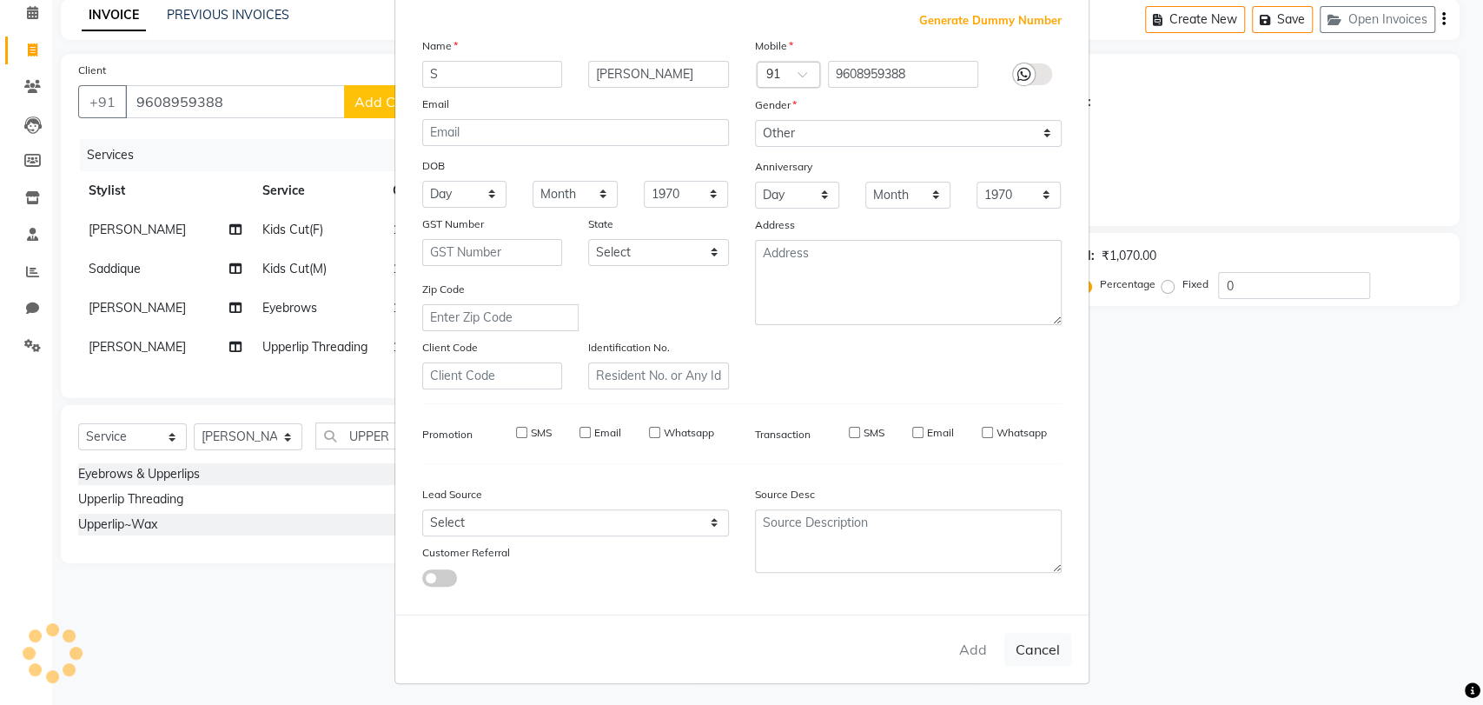
select select
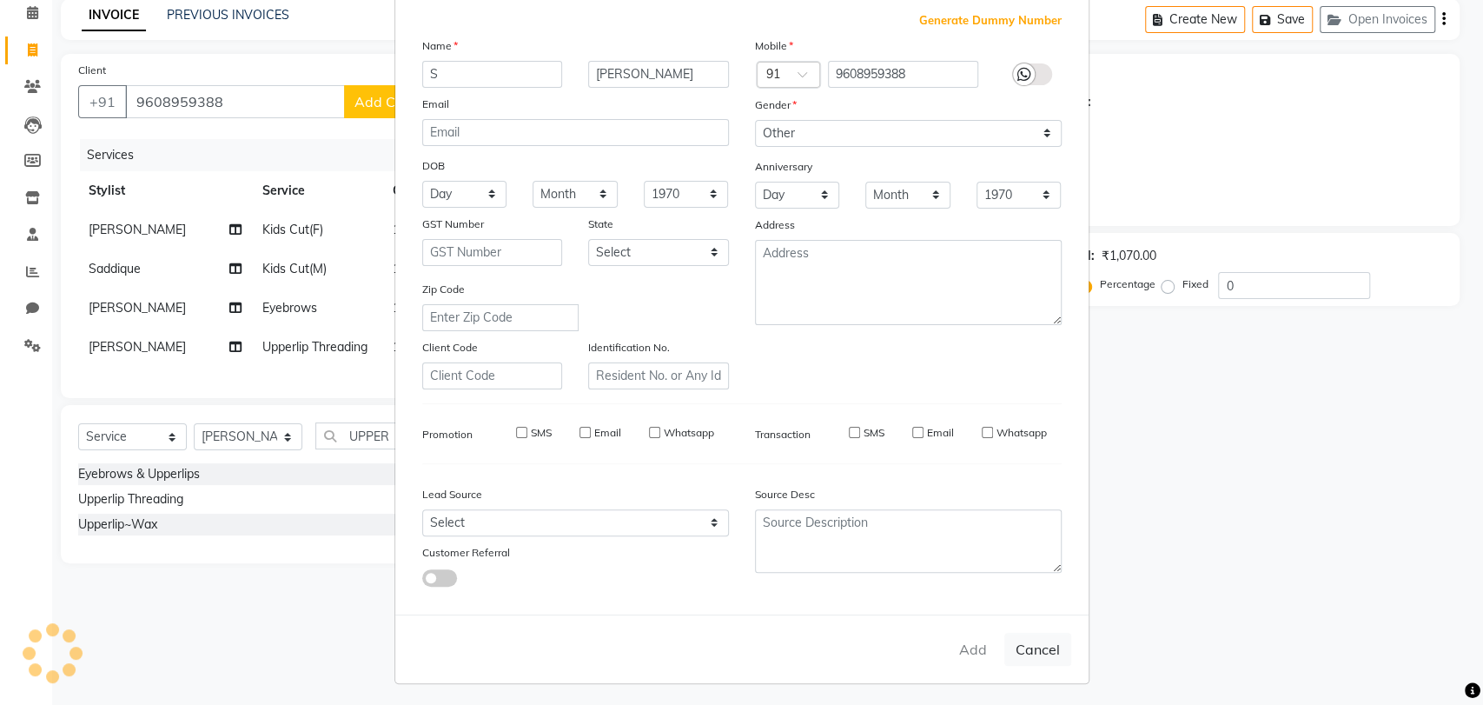
select select
checkbox input "false"
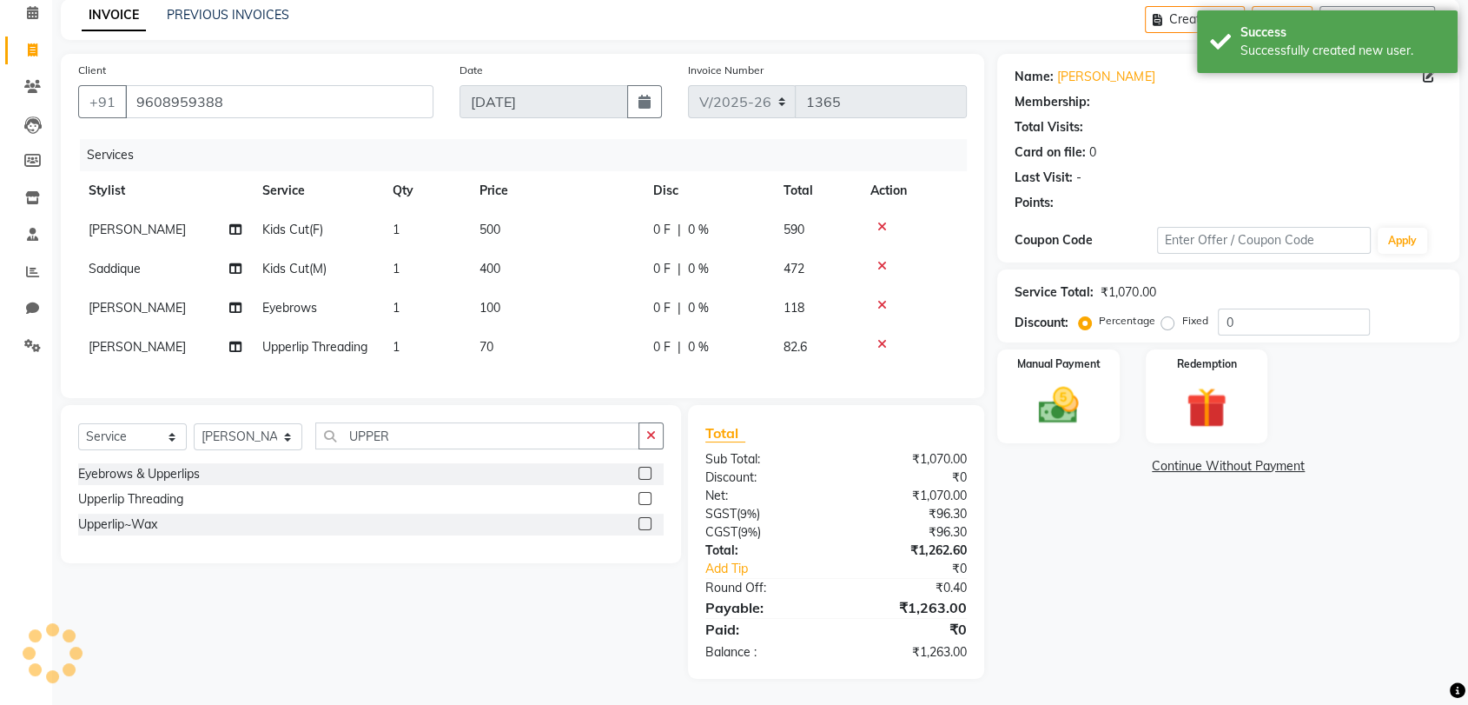
select select "1: Object"
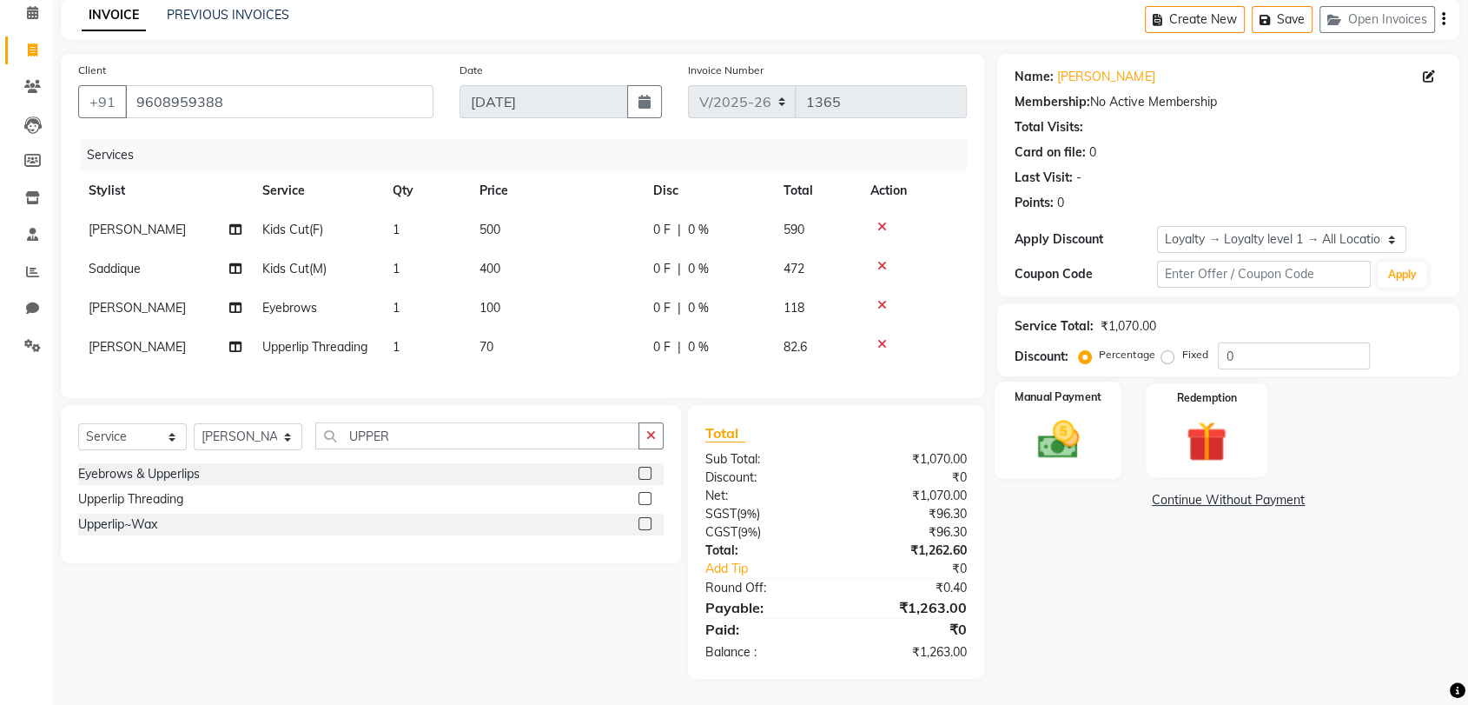
click at [1051, 427] on img at bounding box center [1058, 439] width 68 height 49
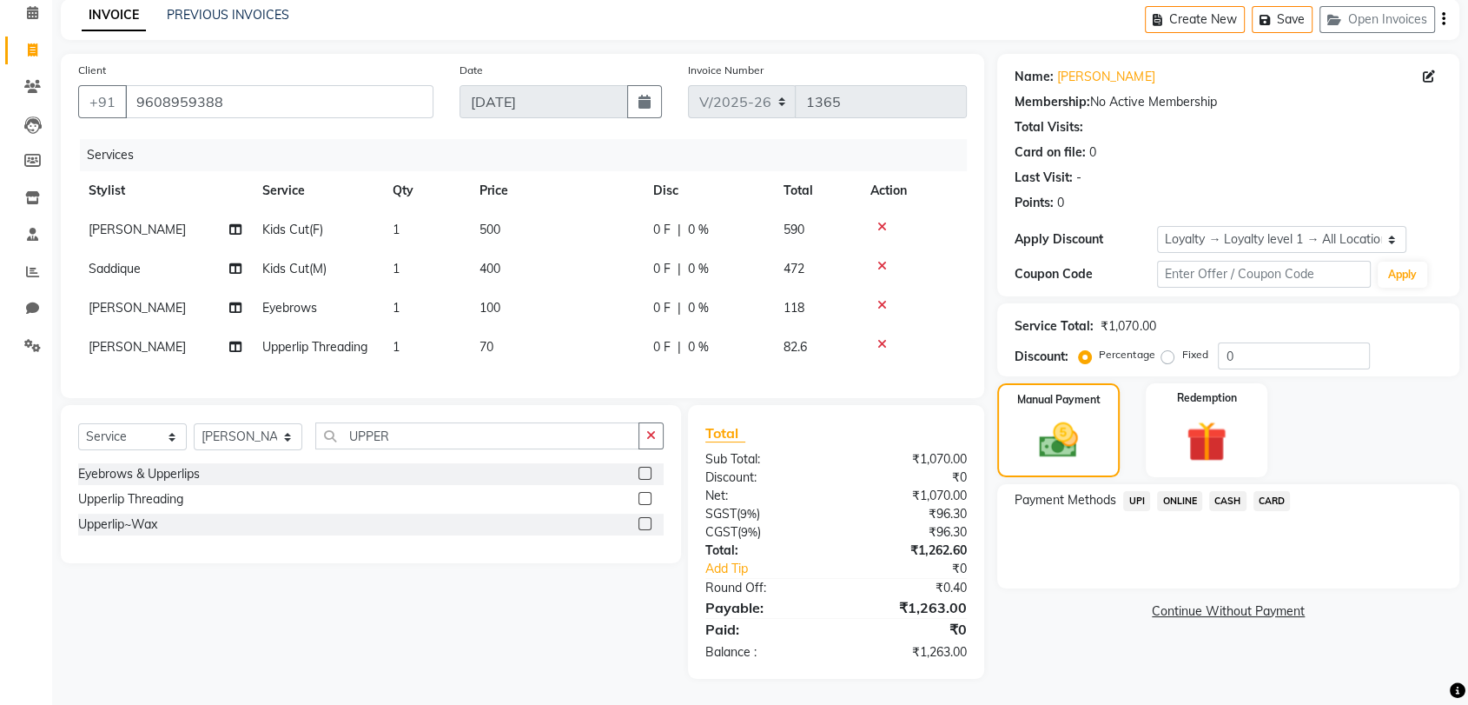
click at [1135, 491] on span "UPI" at bounding box center [1137, 501] width 27 height 20
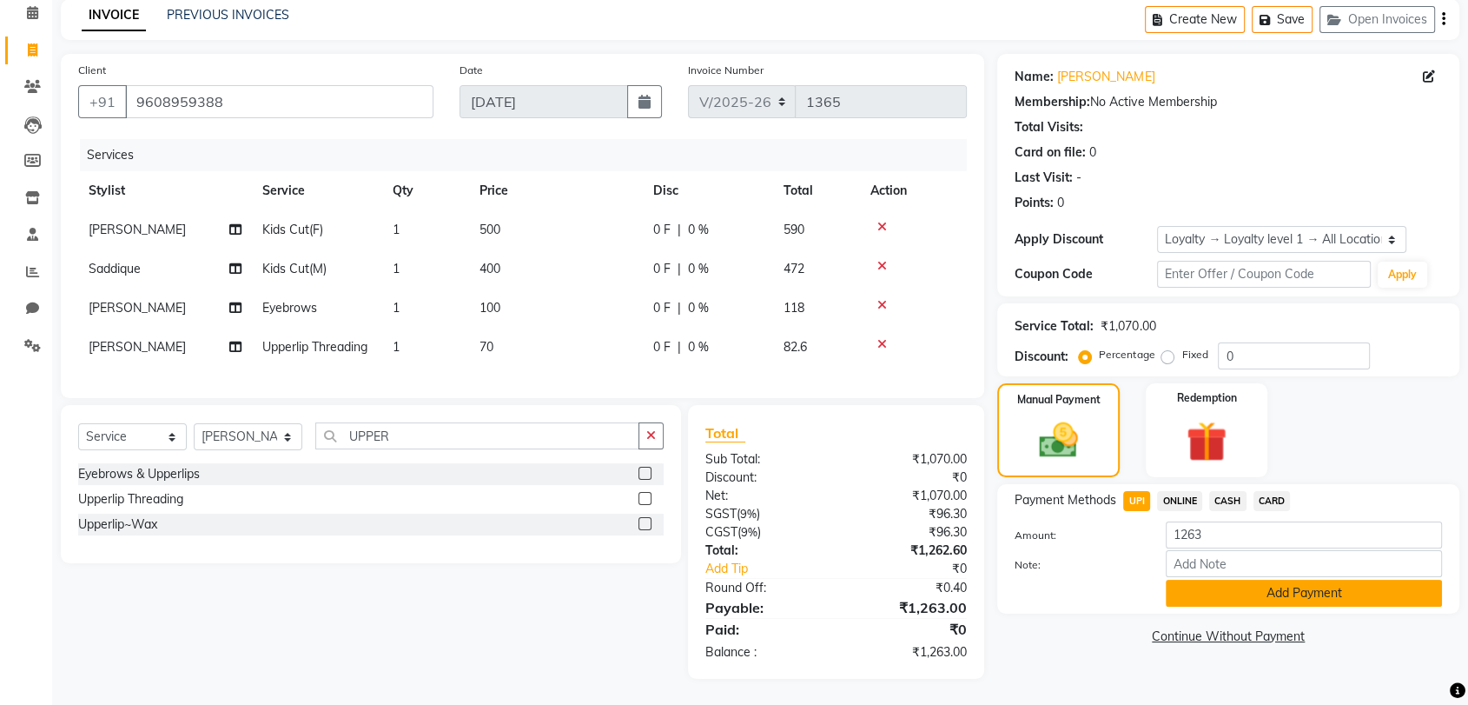
click at [1298, 580] on button "Add Payment" at bounding box center [1304, 593] width 276 height 27
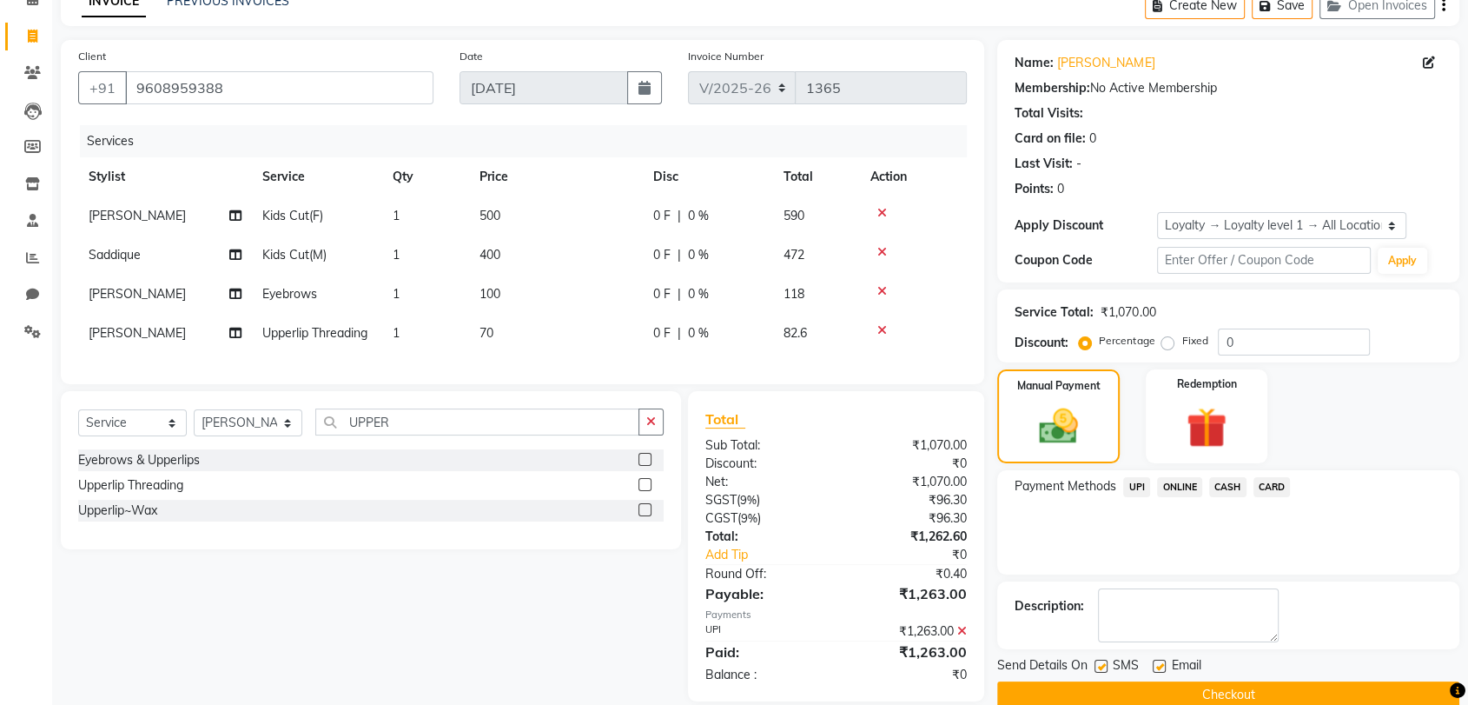
scroll to position [213, 0]
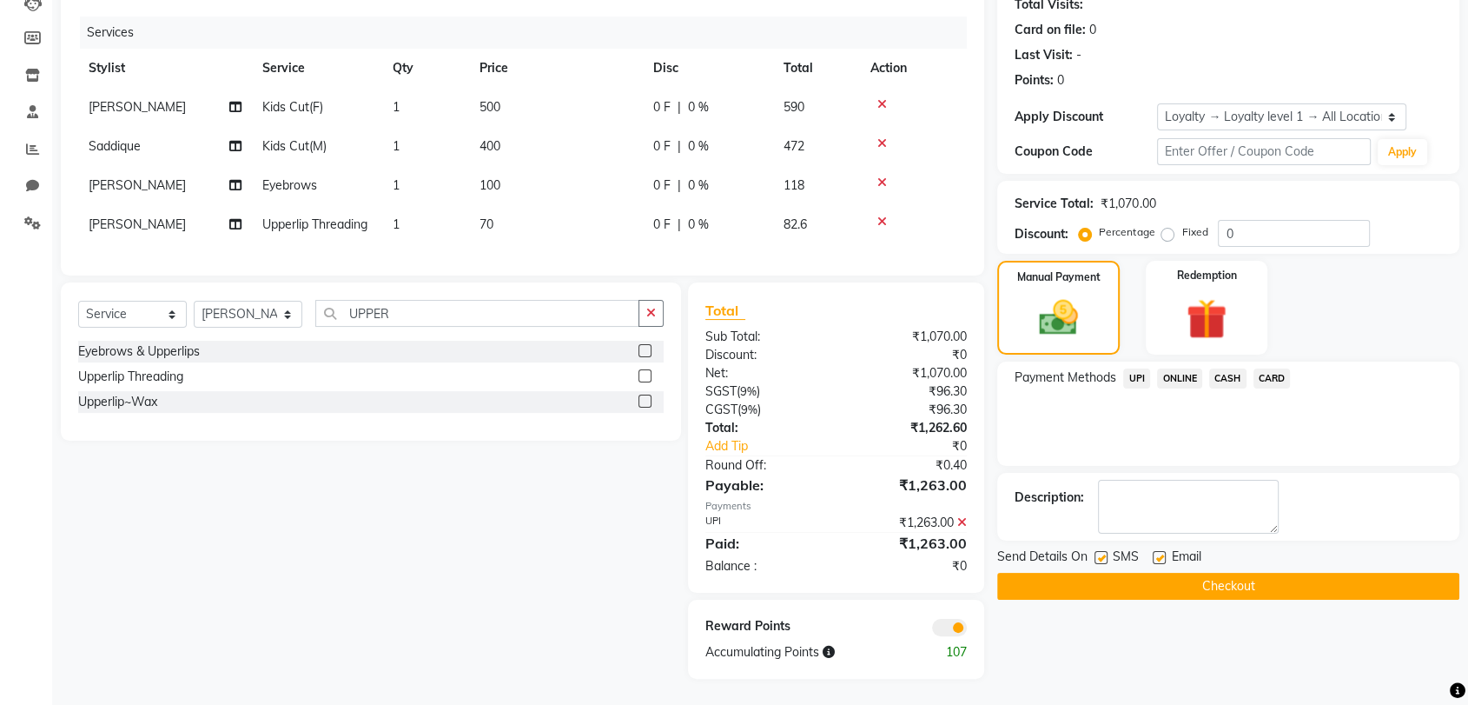
click at [1258, 573] on button "Checkout" at bounding box center [1229, 586] width 462 height 27
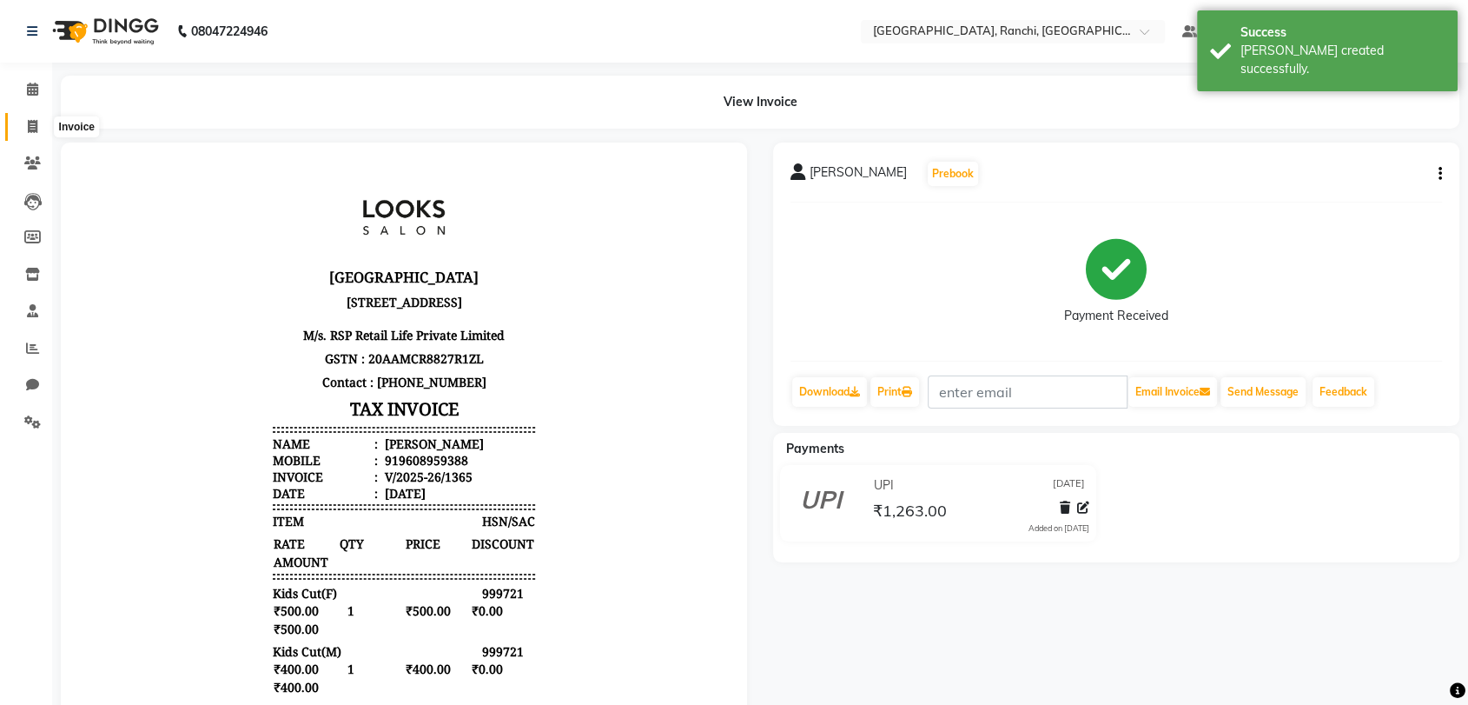
click at [42, 132] on span at bounding box center [32, 127] width 30 height 20
select select "service"
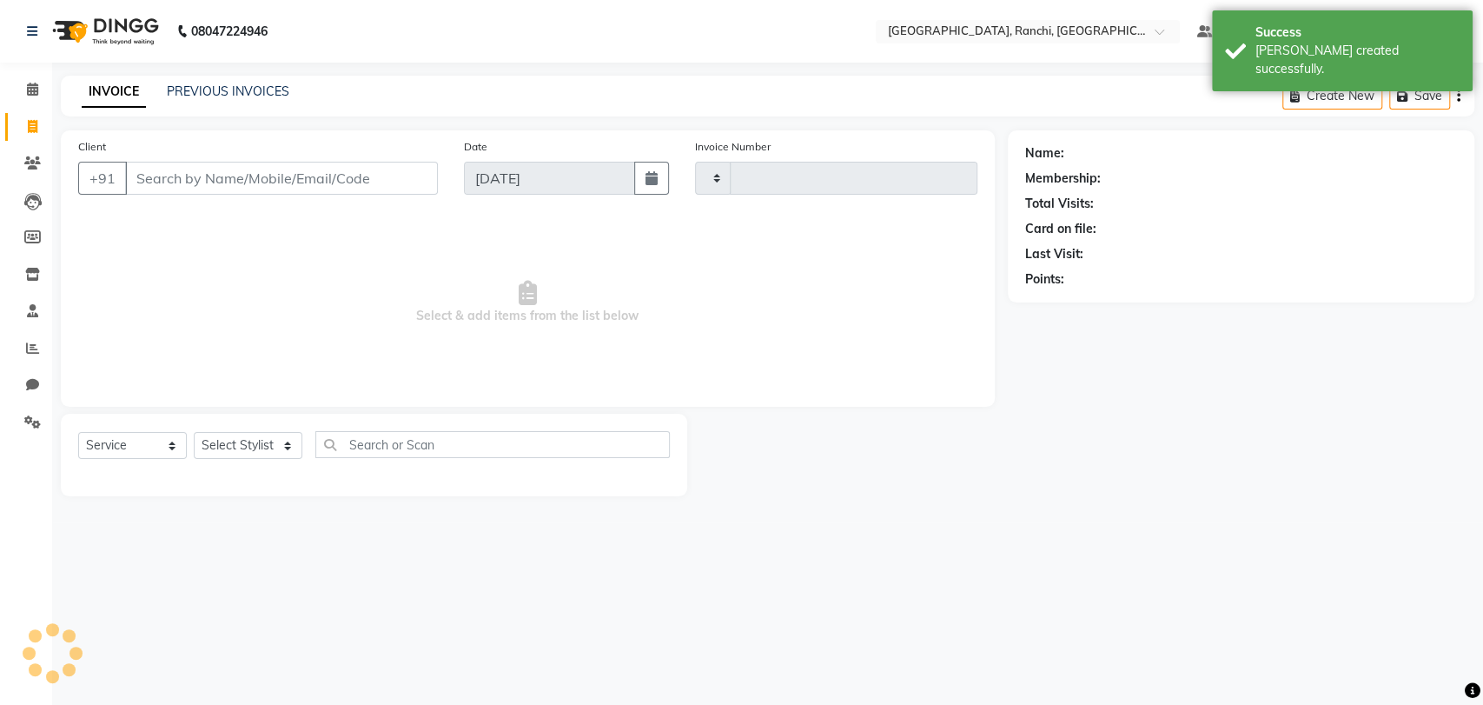
type input "1366"
select select "6463"
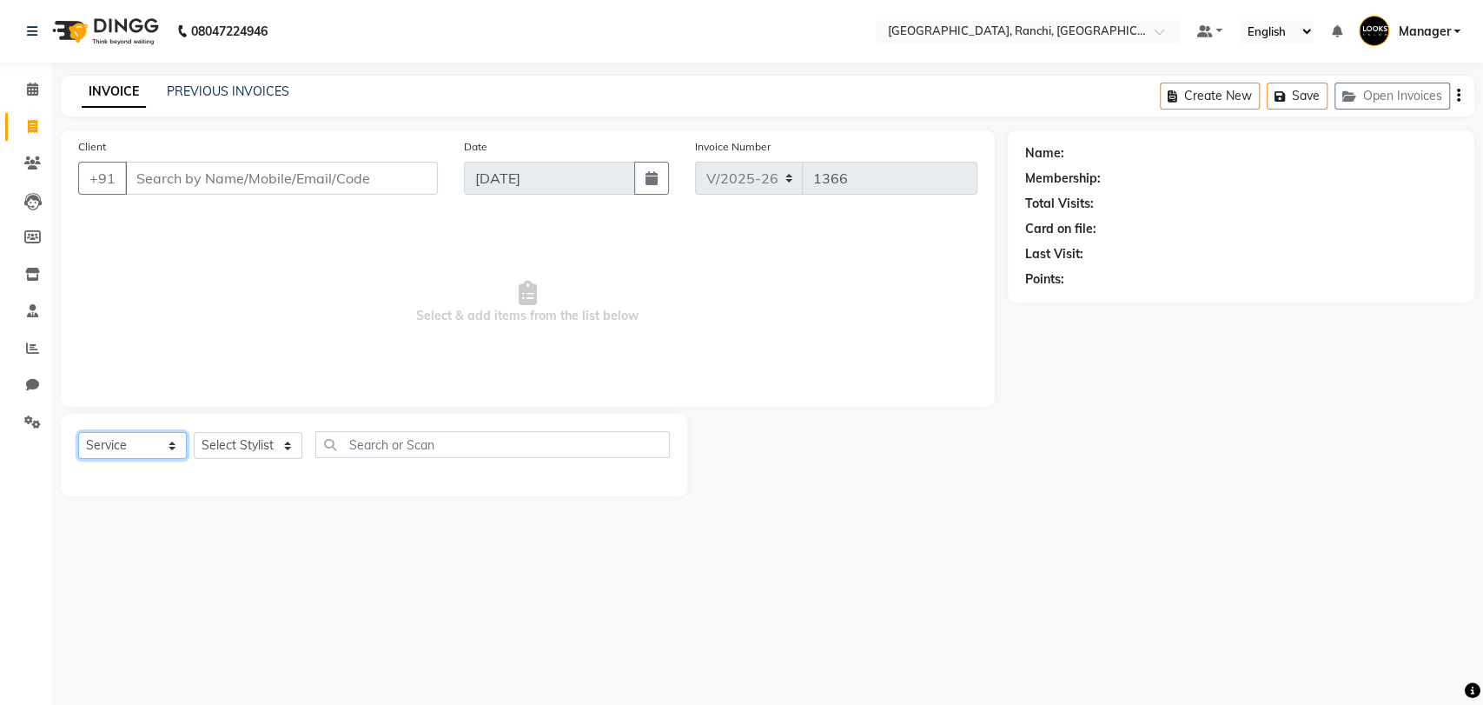
click at [172, 443] on select "Select Service Product Membership Package Voucher Prepaid Gift Card" at bounding box center [132, 445] width 109 height 27
click at [282, 447] on select "Select Stylist [PERSON_NAME] COUNTER_SALES Gautam_pdct [PERSON_NAME] Manager [P…" at bounding box center [248, 445] width 109 height 27
click at [168, 456] on select "Select Service Product Membership Package Voucher Prepaid Gift Card" at bounding box center [132, 445] width 109 height 27
click at [249, 454] on select "Select Stylist [PERSON_NAME] COUNTER_SALES Gautam_pdct [PERSON_NAME] Manager [P…" at bounding box center [248, 445] width 109 height 27
select select "67982"
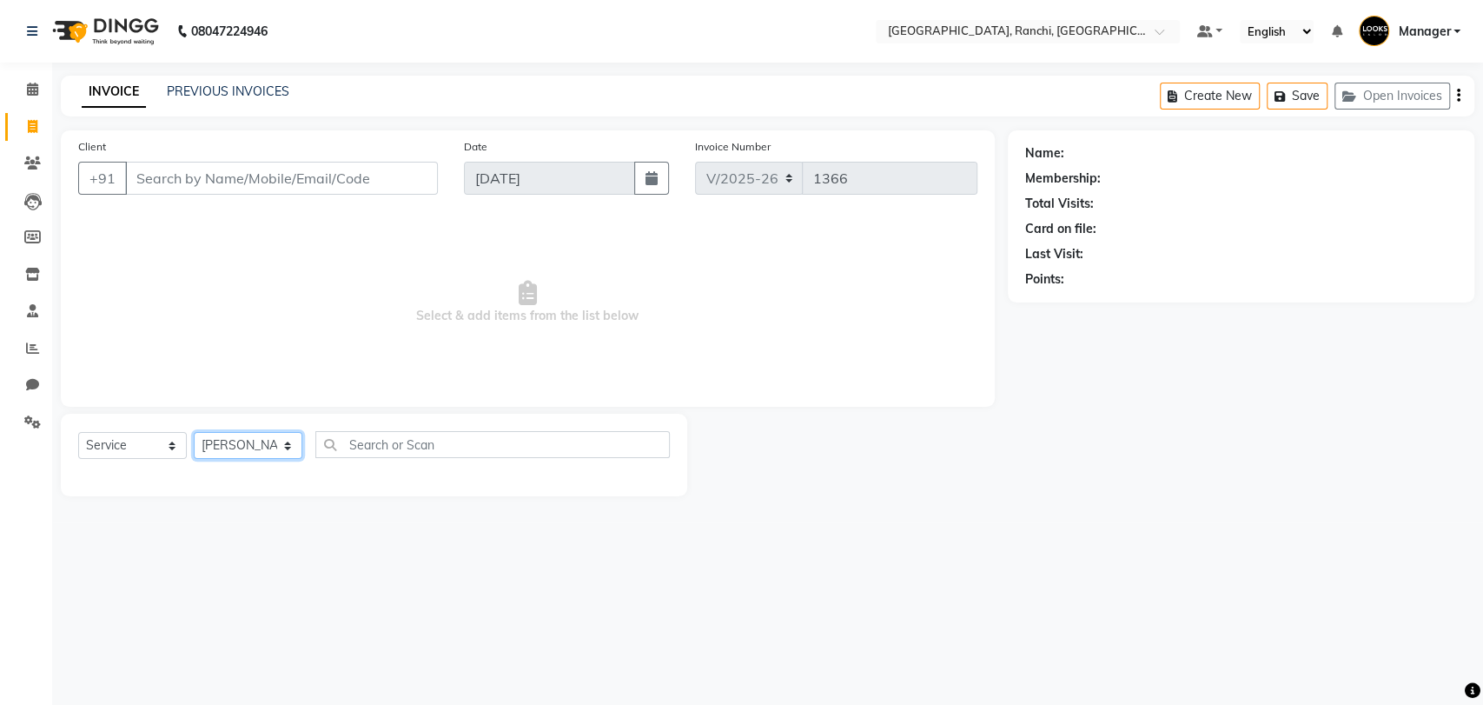
click at [194, 432] on select "Select Stylist [PERSON_NAME] COUNTER_SALES Gautam_pdct [PERSON_NAME] Manager [P…" at bounding box center [248, 445] width 109 height 27
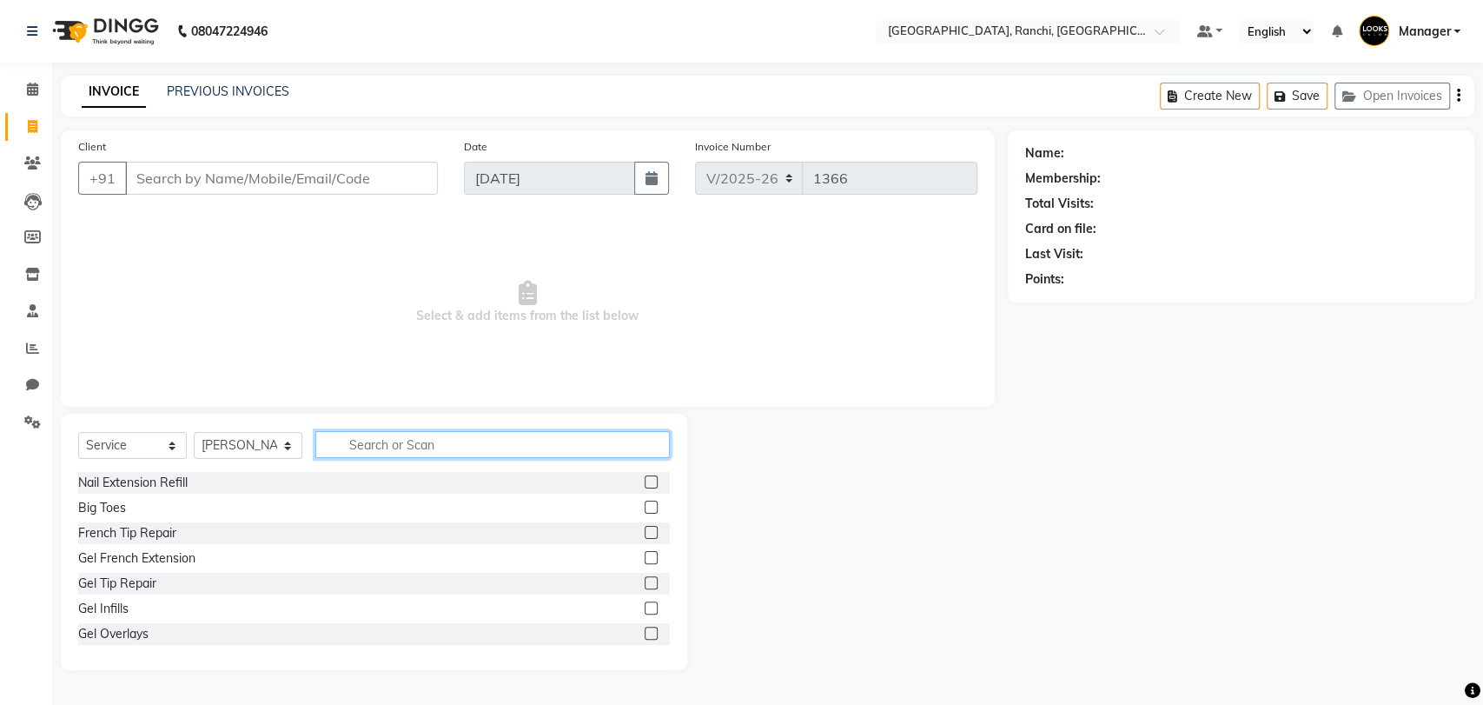
click at [415, 448] on input "text" at bounding box center [492, 444] width 355 height 27
type input "CUT"
click at [645, 506] on label at bounding box center [651, 506] width 13 height 13
click at [645, 506] on input "checkbox" at bounding box center [650, 507] width 11 height 11
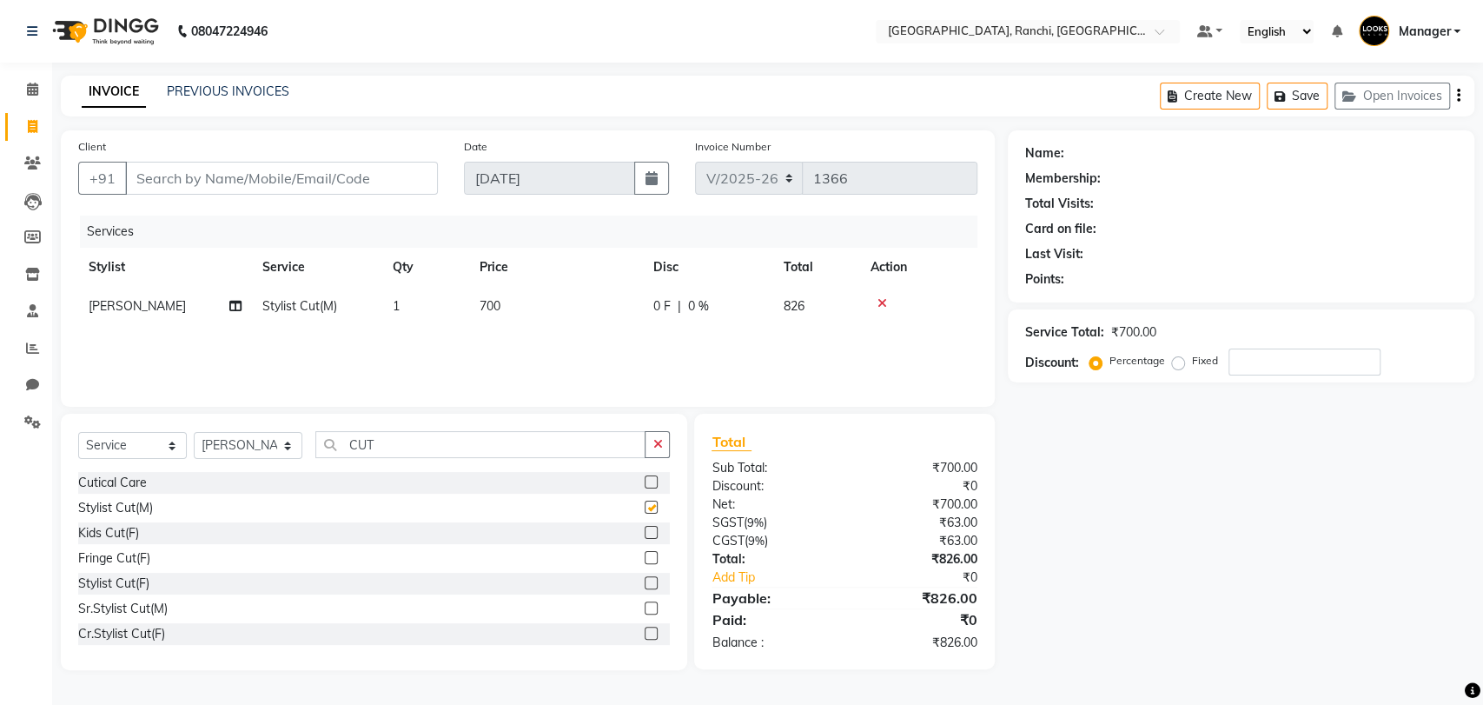
checkbox input "false"
click at [247, 176] on input "Client" at bounding box center [281, 178] width 313 height 33
type input "8"
type input "0"
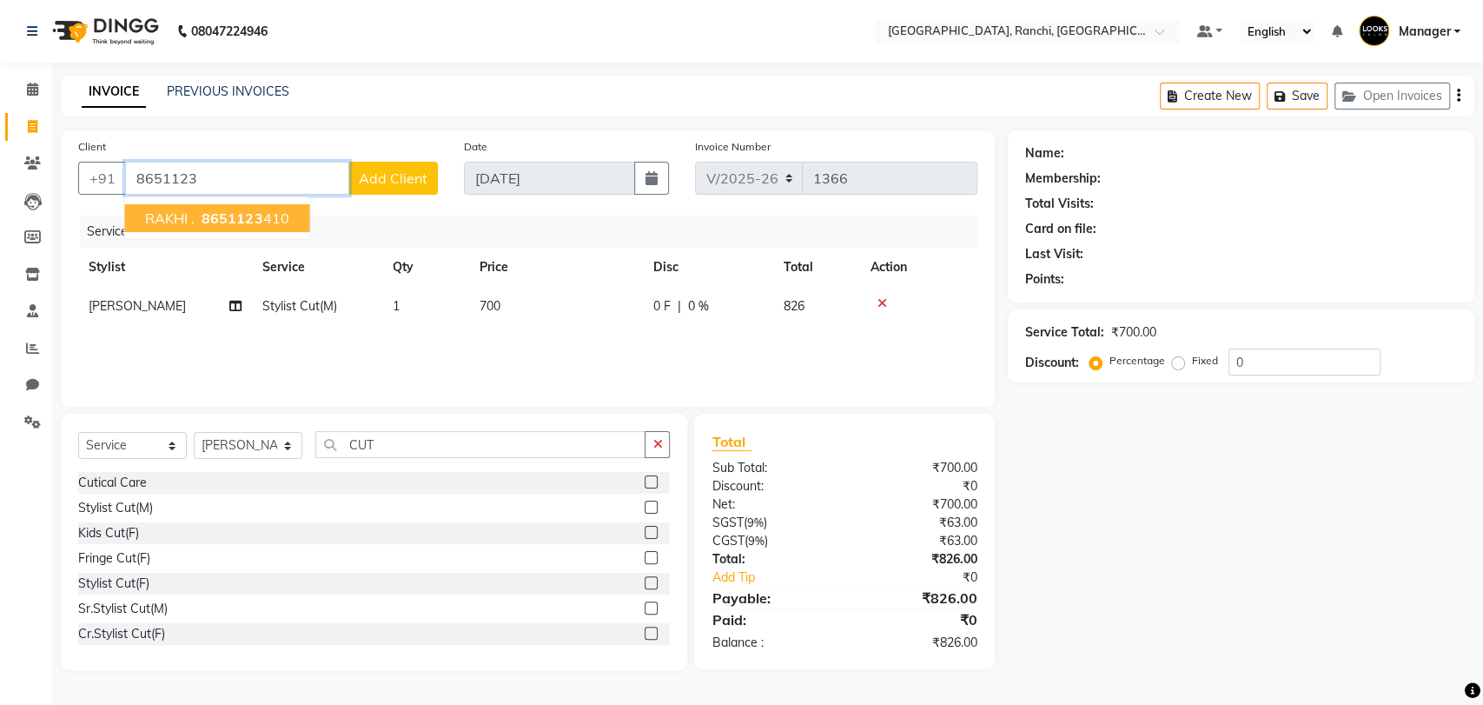
click at [243, 213] on span "8651123" at bounding box center [232, 217] width 61 height 17
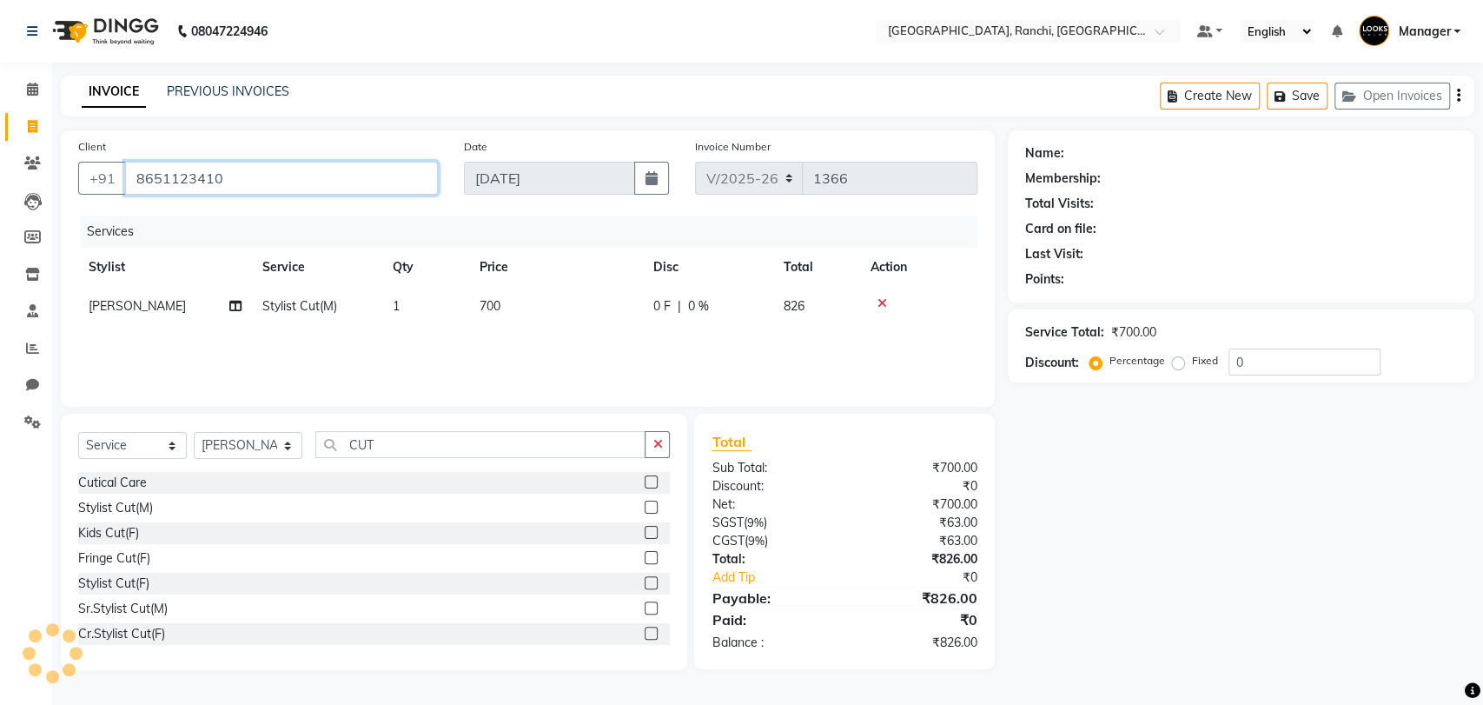
type input "8651123410"
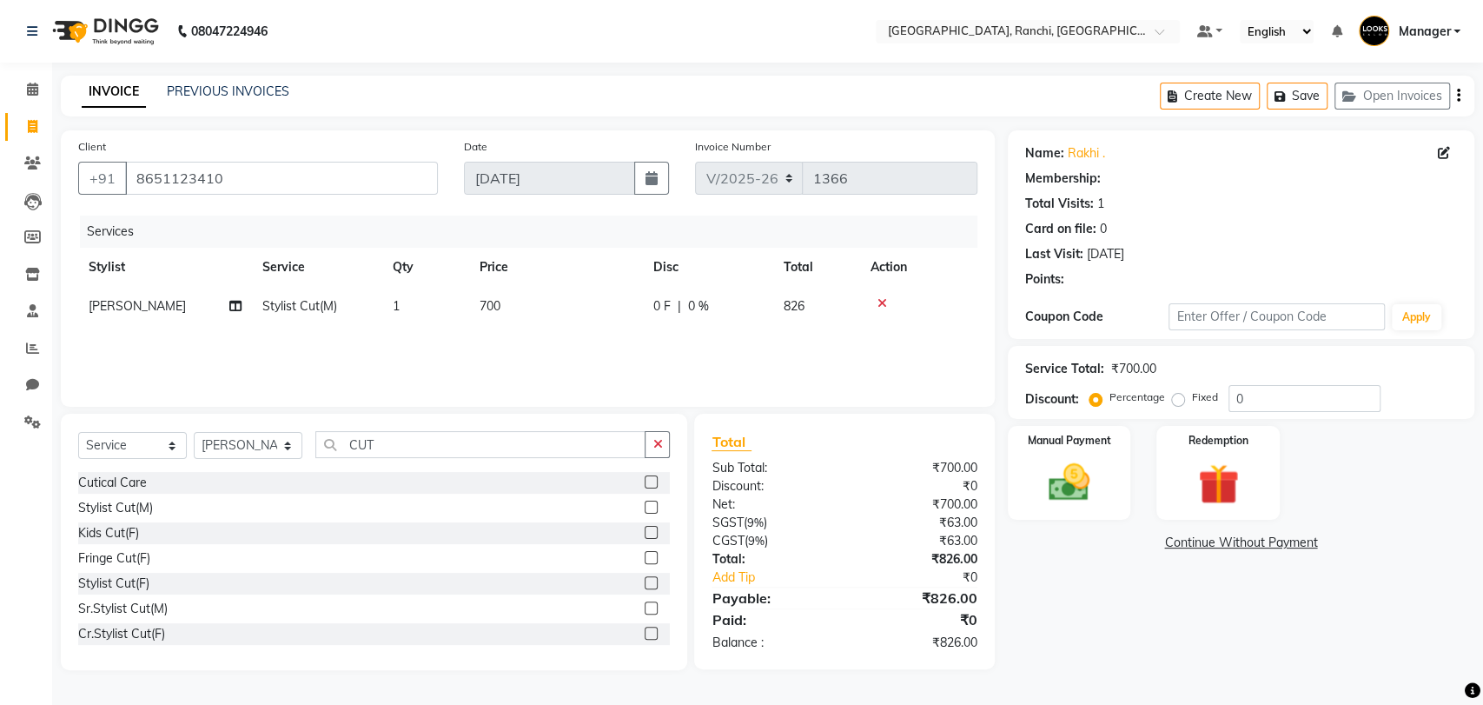
select select "1: Object"
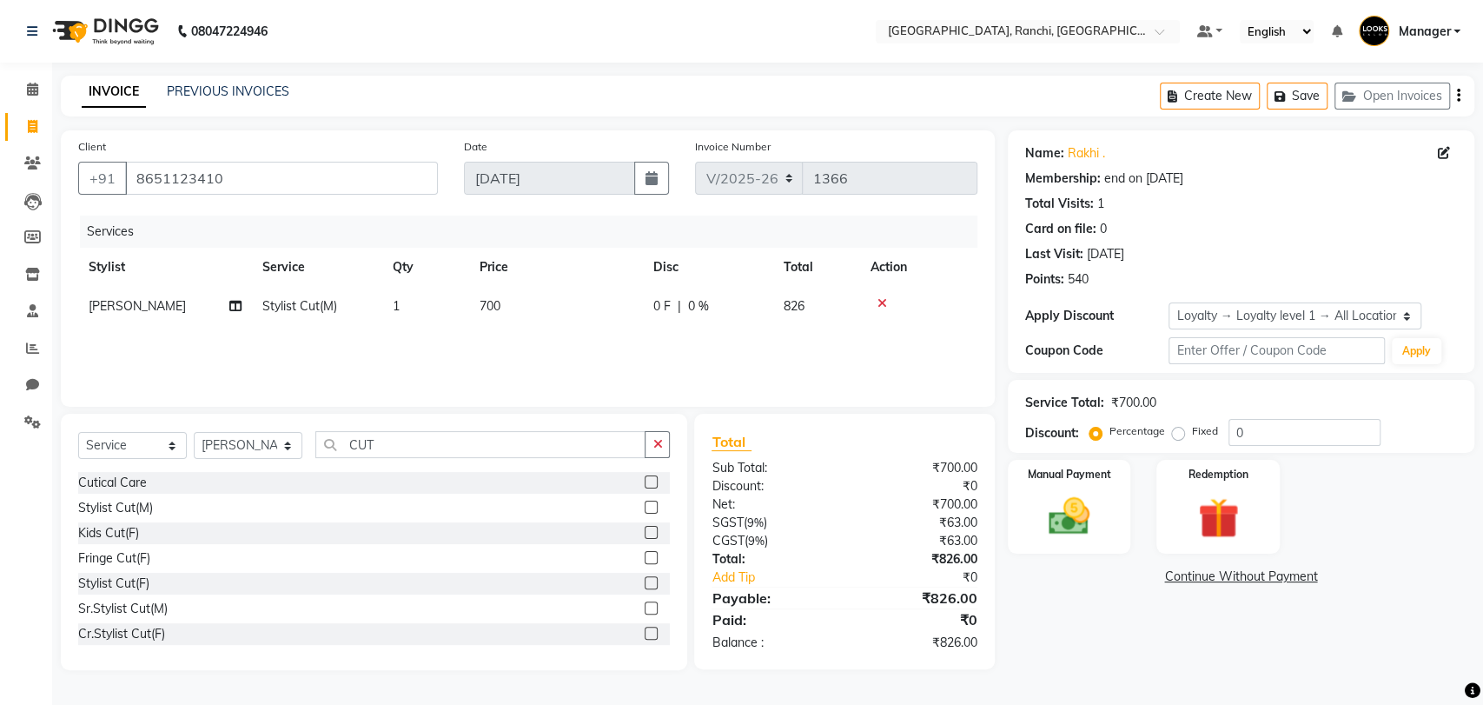
click at [485, 308] on span "700" at bounding box center [490, 306] width 21 height 16
select select "67982"
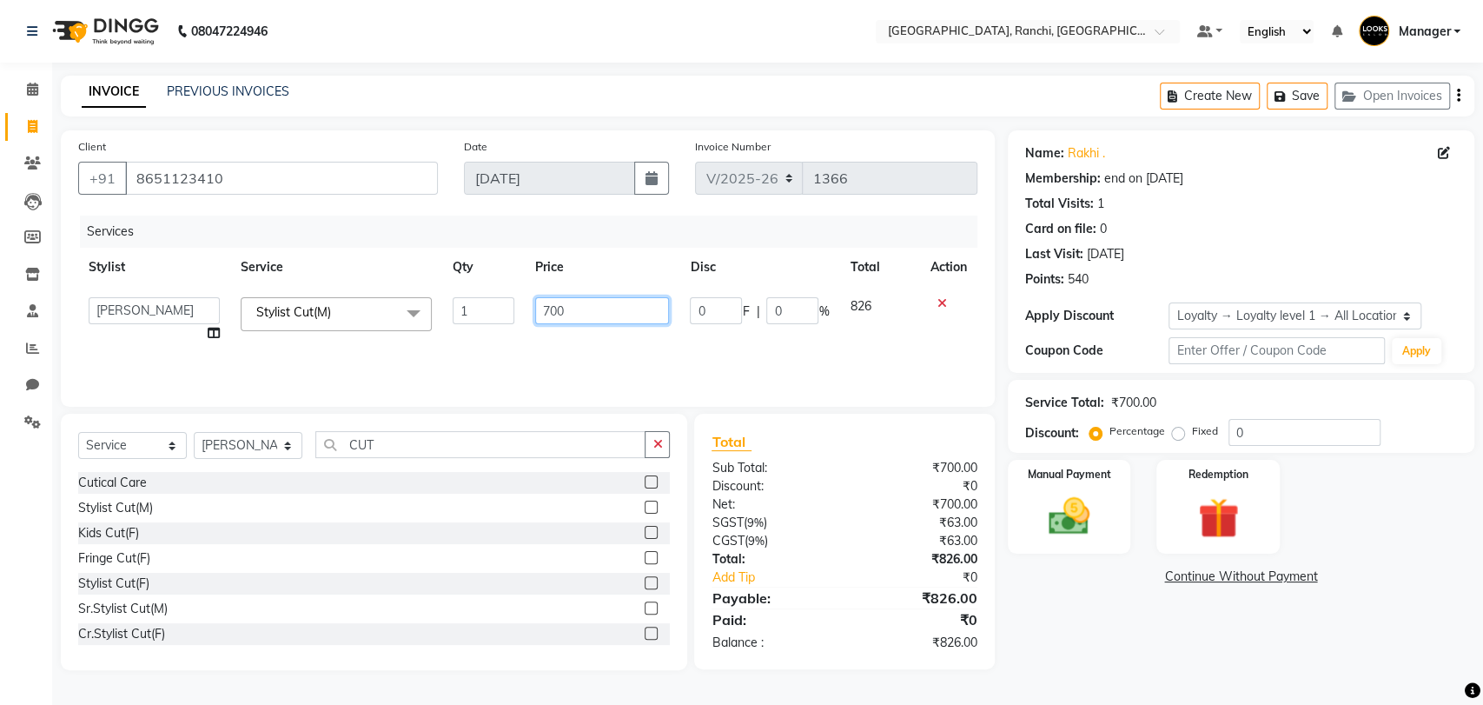
click at [552, 311] on input "700" at bounding box center [602, 310] width 135 height 27
type input "600"
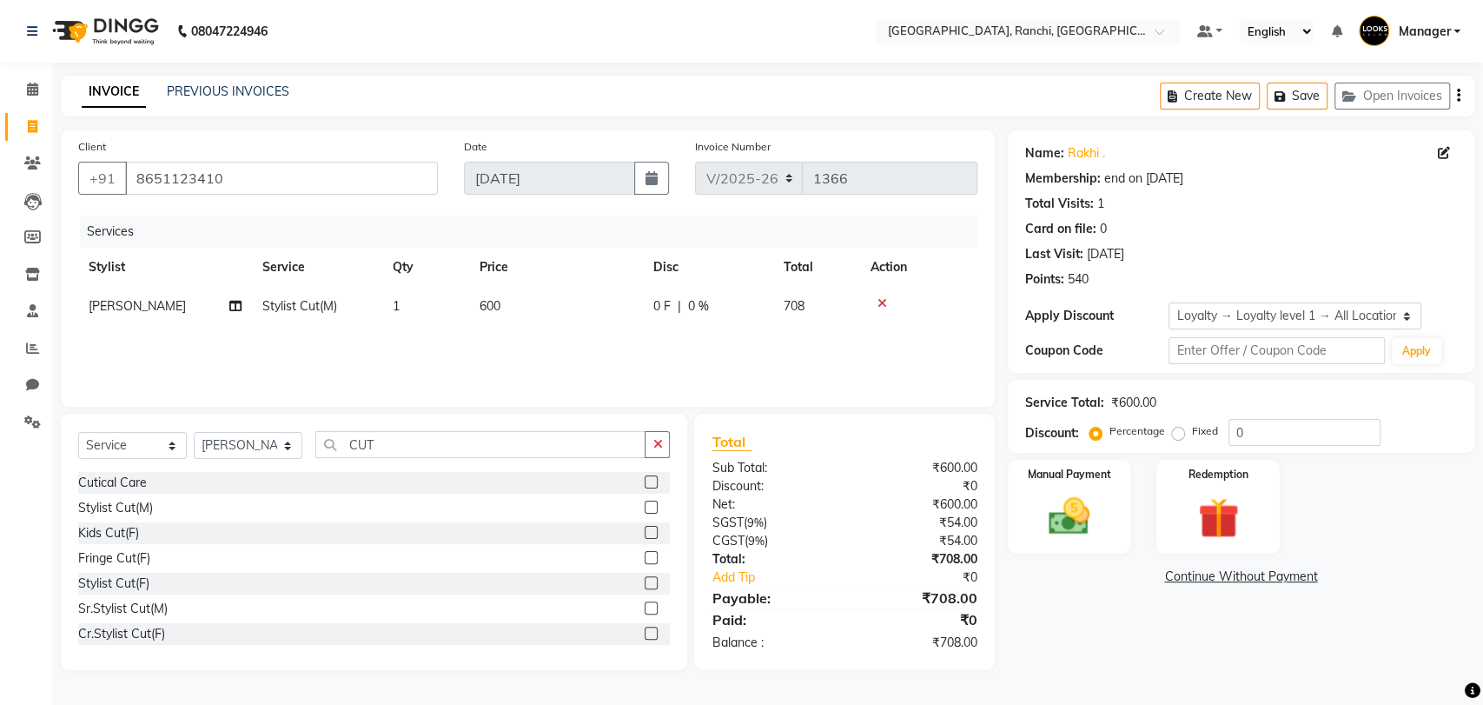
click at [583, 390] on div "Client [PHONE_NUMBER] Date [DATE] Invoice Number V/2025 V/[PHONE_NUMBER] Servic…" at bounding box center [528, 268] width 934 height 276
click at [1244, 313] on select "Select Membership → [GEOGRAPHIC_DATA] Membership Card 1000(20%) Loyalty → Loyal…" at bounding box center [1295, 315] width 252 height 27
click at [1169, 302] on select "Select Membership → [GEOGRAPHIC_DATA] Membership Card 1000(20%) Loyalty → Loyal…" at bounding box center [1295, 315] width 252 height 27
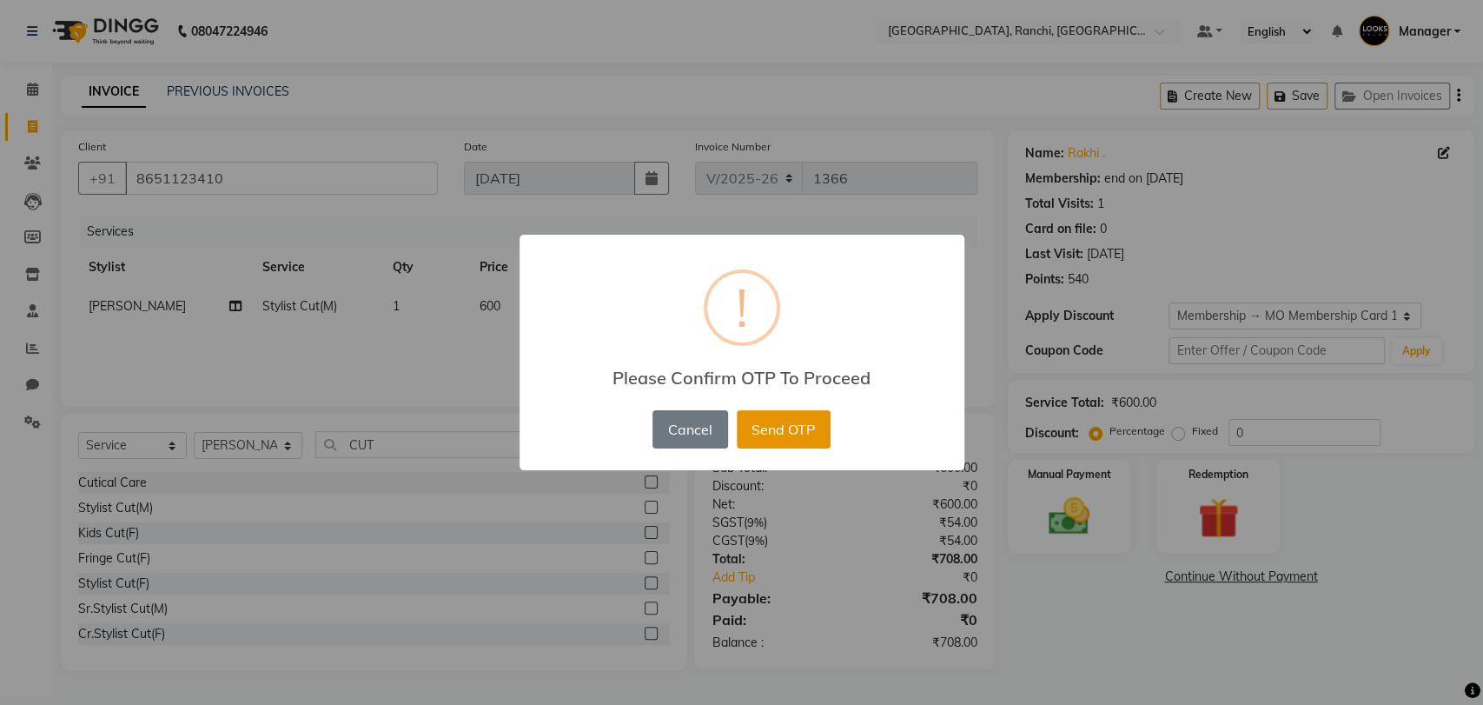
click at [795, 426] on button "Send OTP" at bounding box center [784, 429] width 94 height 38
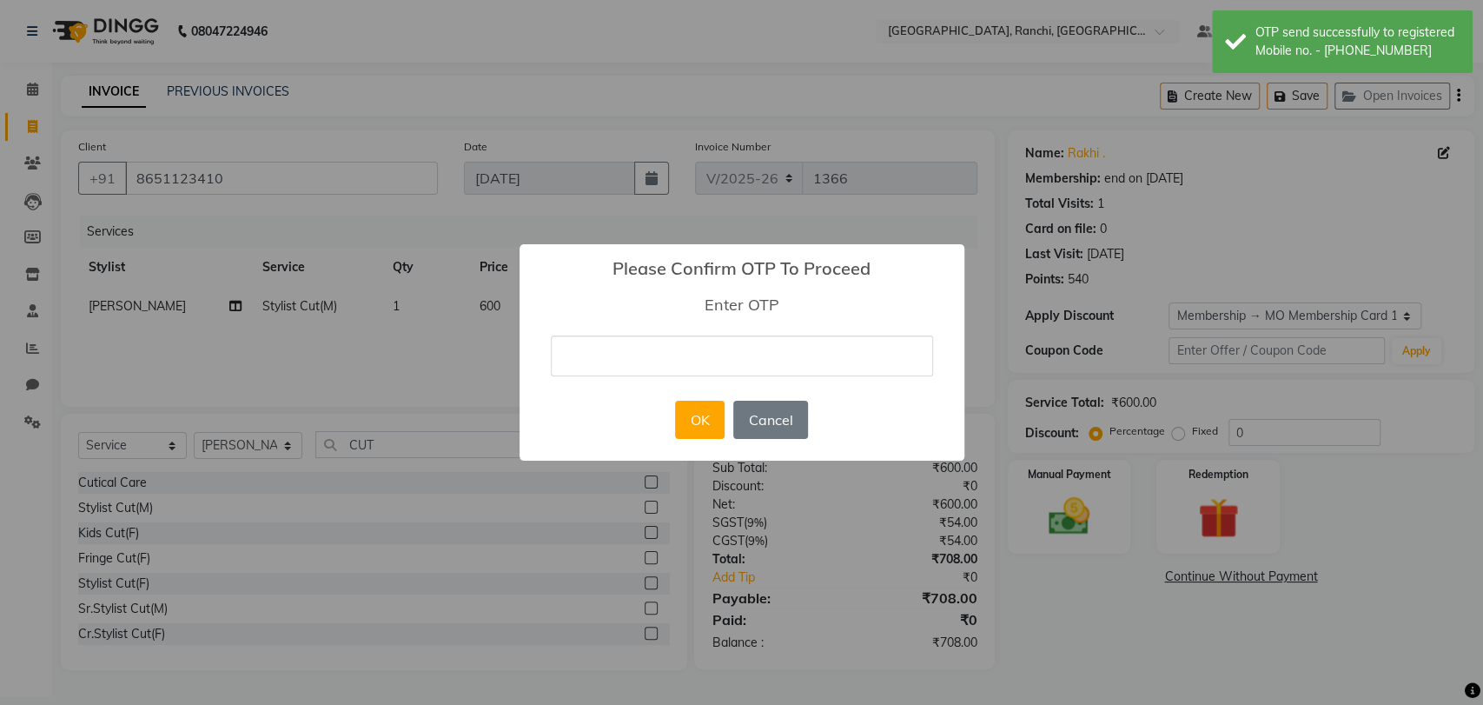
click at [646, 349] on input "text" at bounding box center [742, 355] width 382 height 41
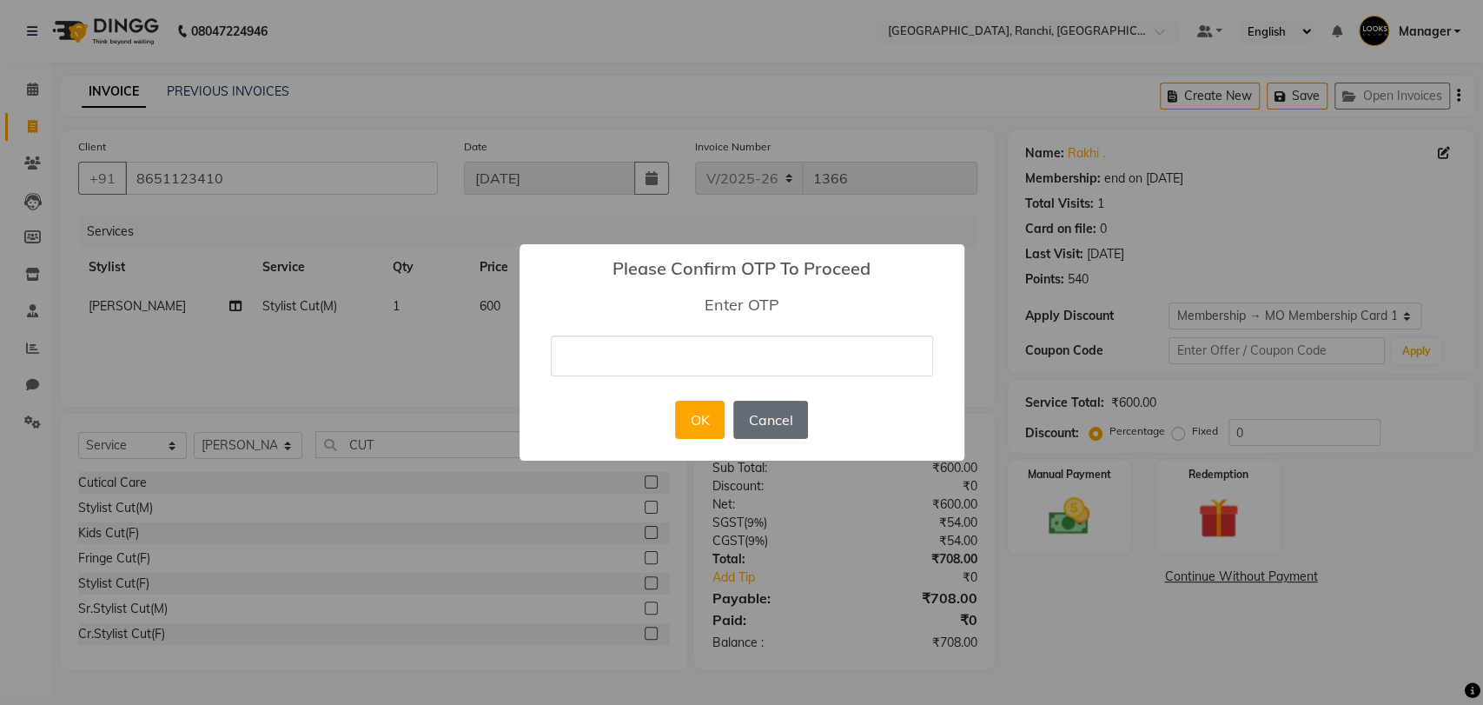
click at [803, 416] on button "Cancel" at bounding box center [770, 420] width 75 height 38
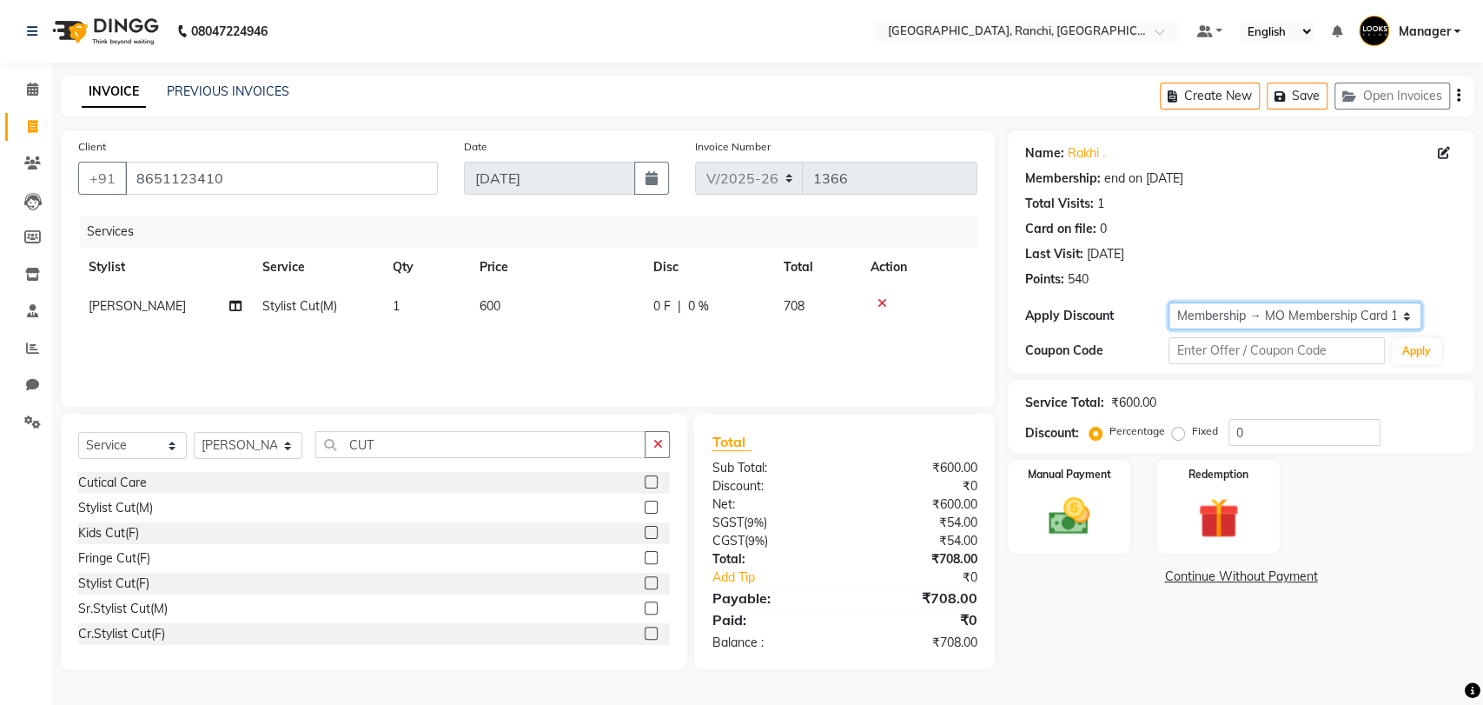
click at [1221, 326] on select "Select Membership → [GEOGRAPHIC_DATA] Membership Card 1000(20%) Loyalty → Loyal…" at bounding box center [1295, 315] width 252 height 27
select select "2: Object"
click at [1169, 302] on select "Select Membership → [GEOGRAPHIC_DATA] Membership Card 1000(20%) Loyalty → Loyal…" at bounding box center [1295, 315] width 252 height 27
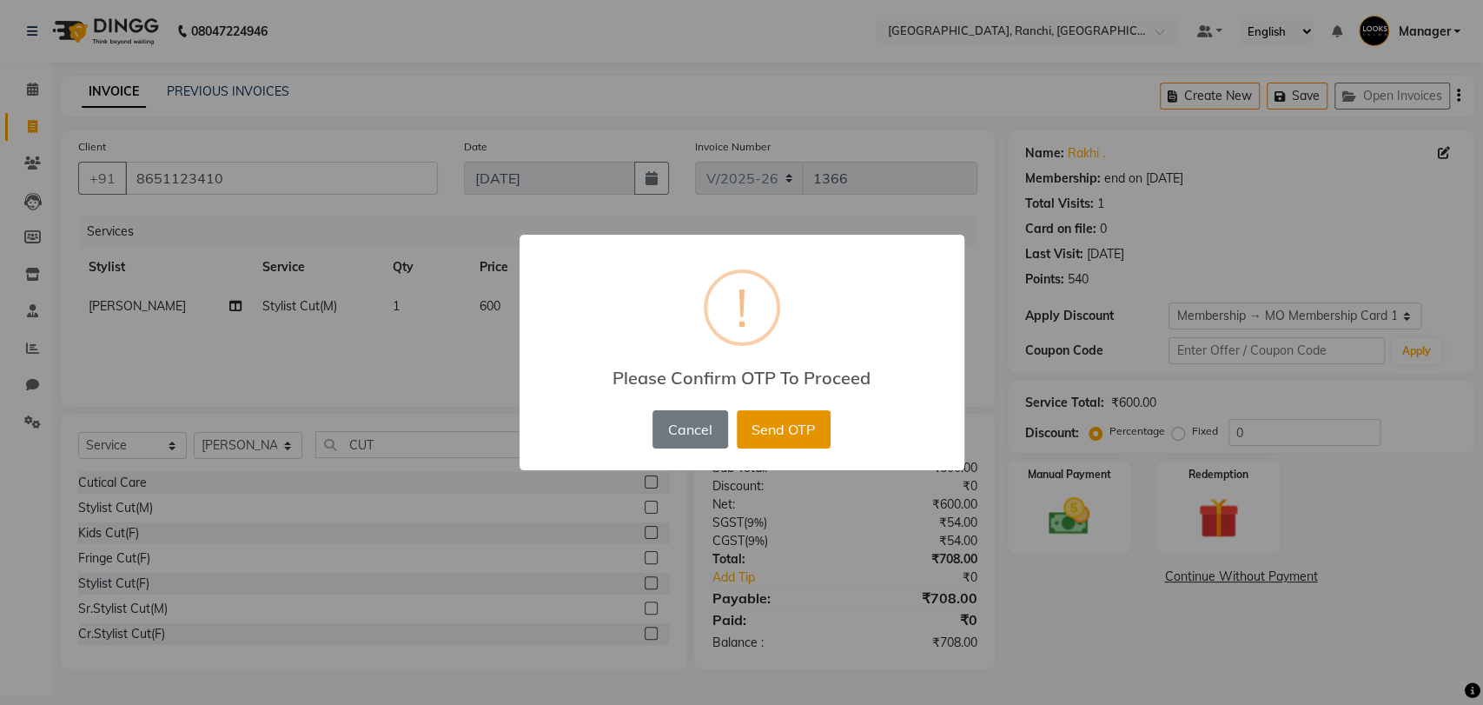
click at [796, 422] on button "Send OTP" at bounding box center [784, 429] width 94 height 38
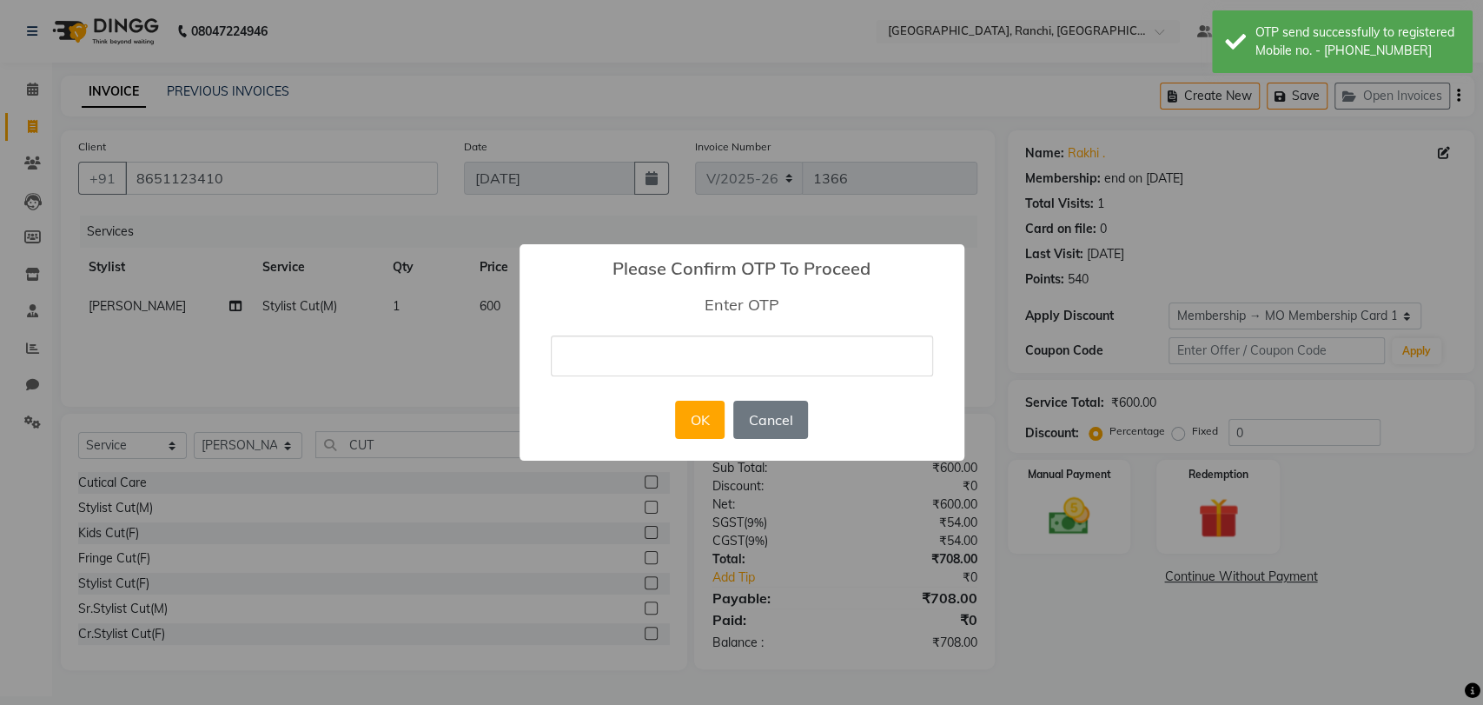
click at [653, 342] on input "text" at bounding box center [742, 355] width 382 height 41
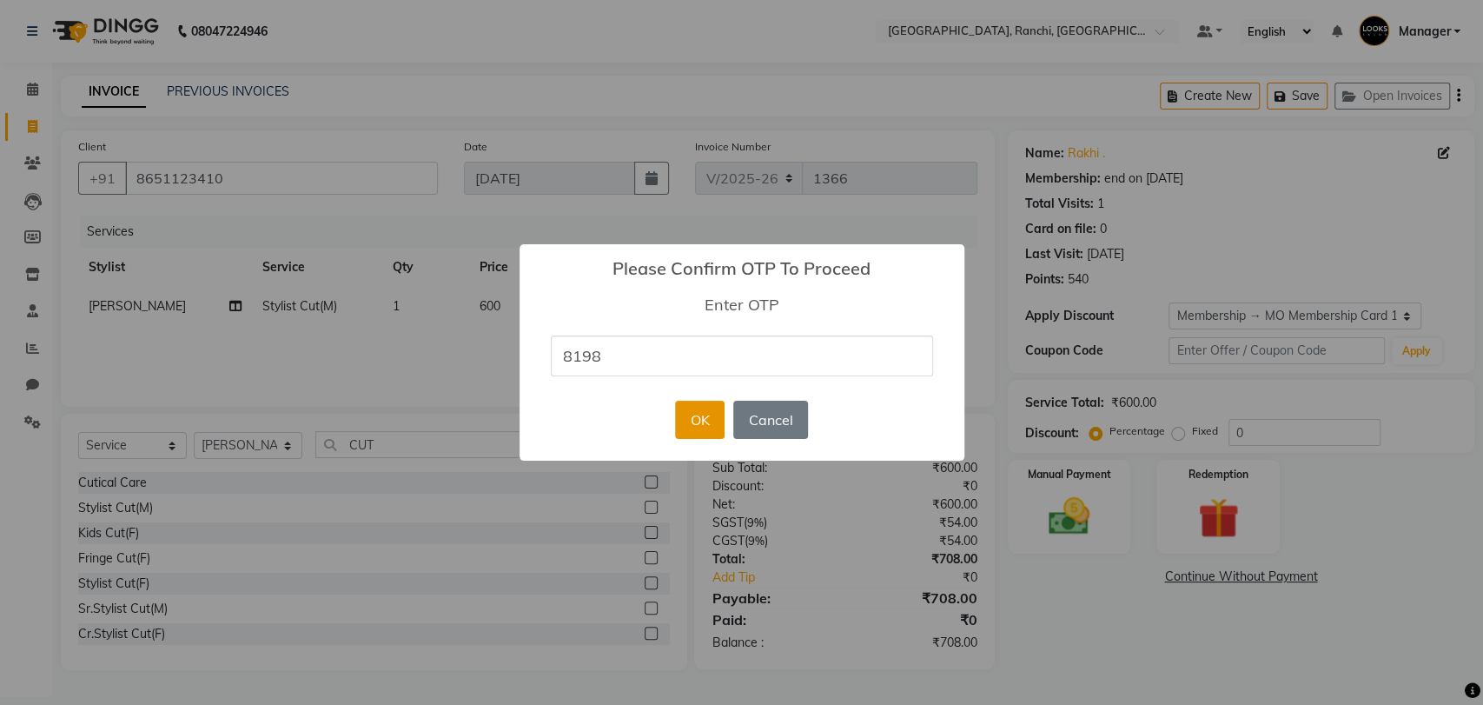
type input "8198"
click at [699, 423] on button "OK" at bounding box center [700, 420] width 50 height 38
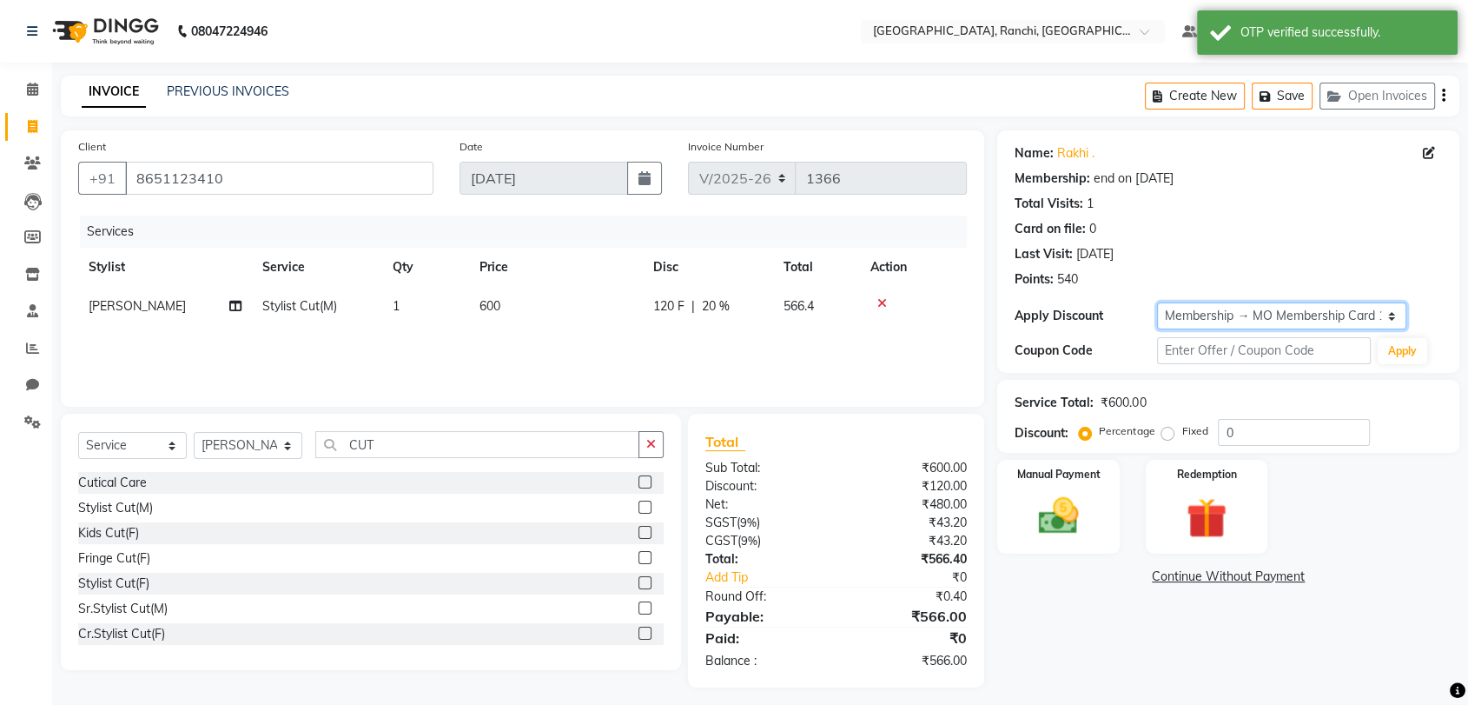
type input "20"
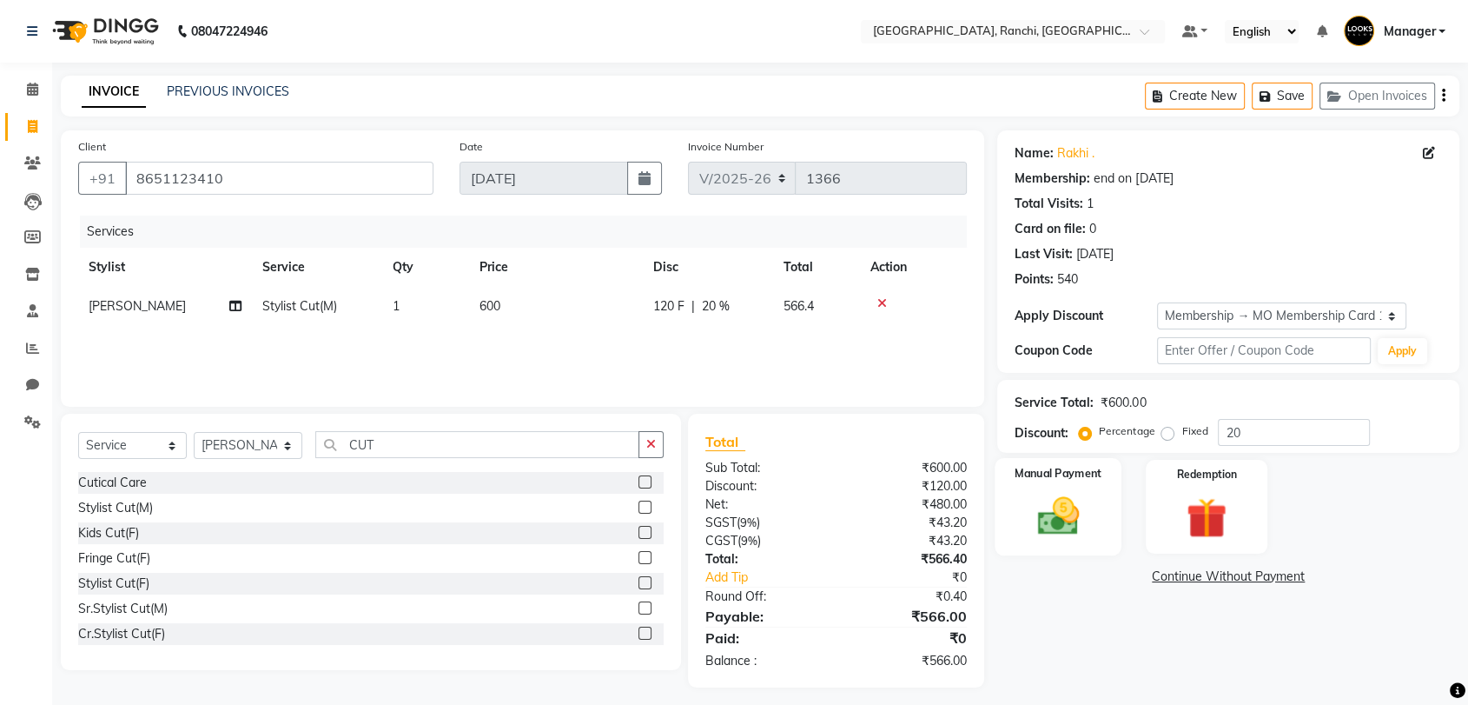
click at [1101, 489] on div "Manual Payment" at bounding box center [1059, 506] width 127 height 97
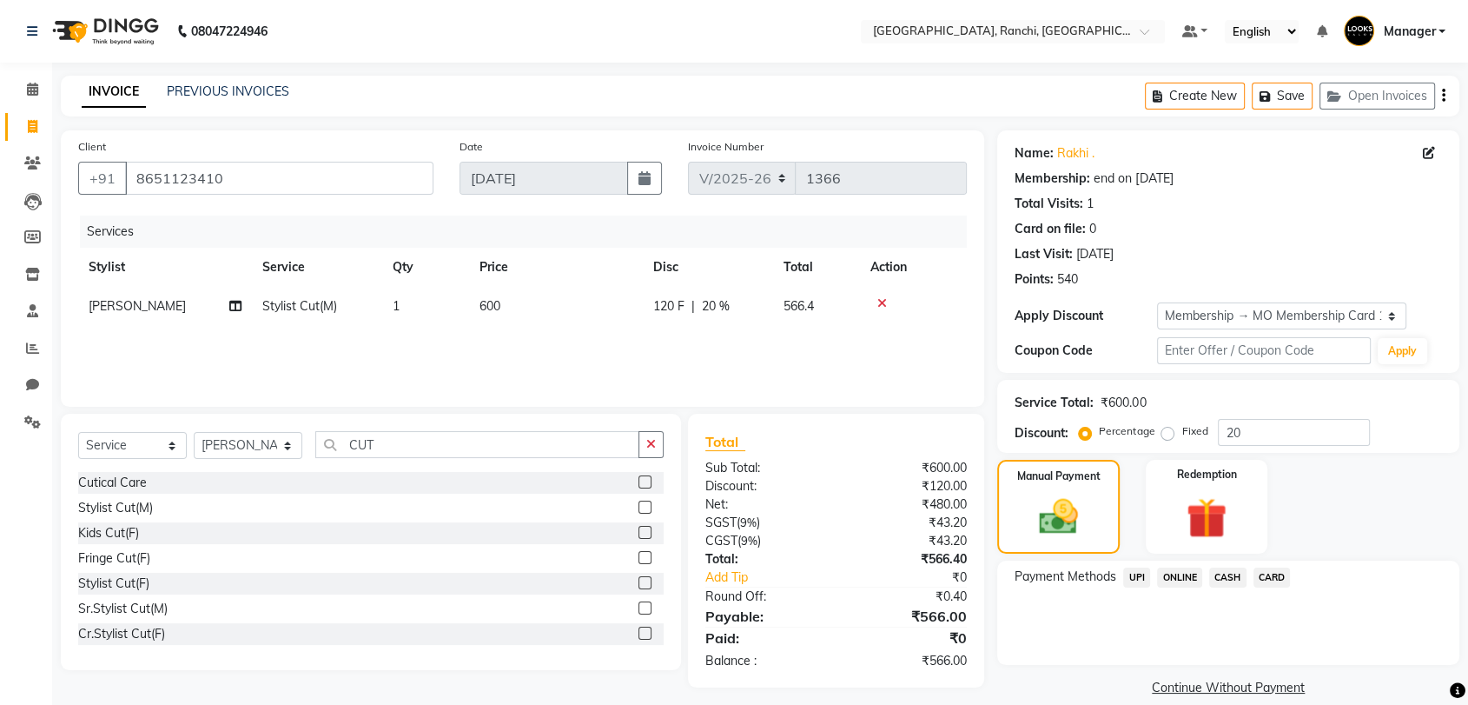
click at [1136, 573] on span "UPI" at bounding box center [1137, 577] width 27 height 20
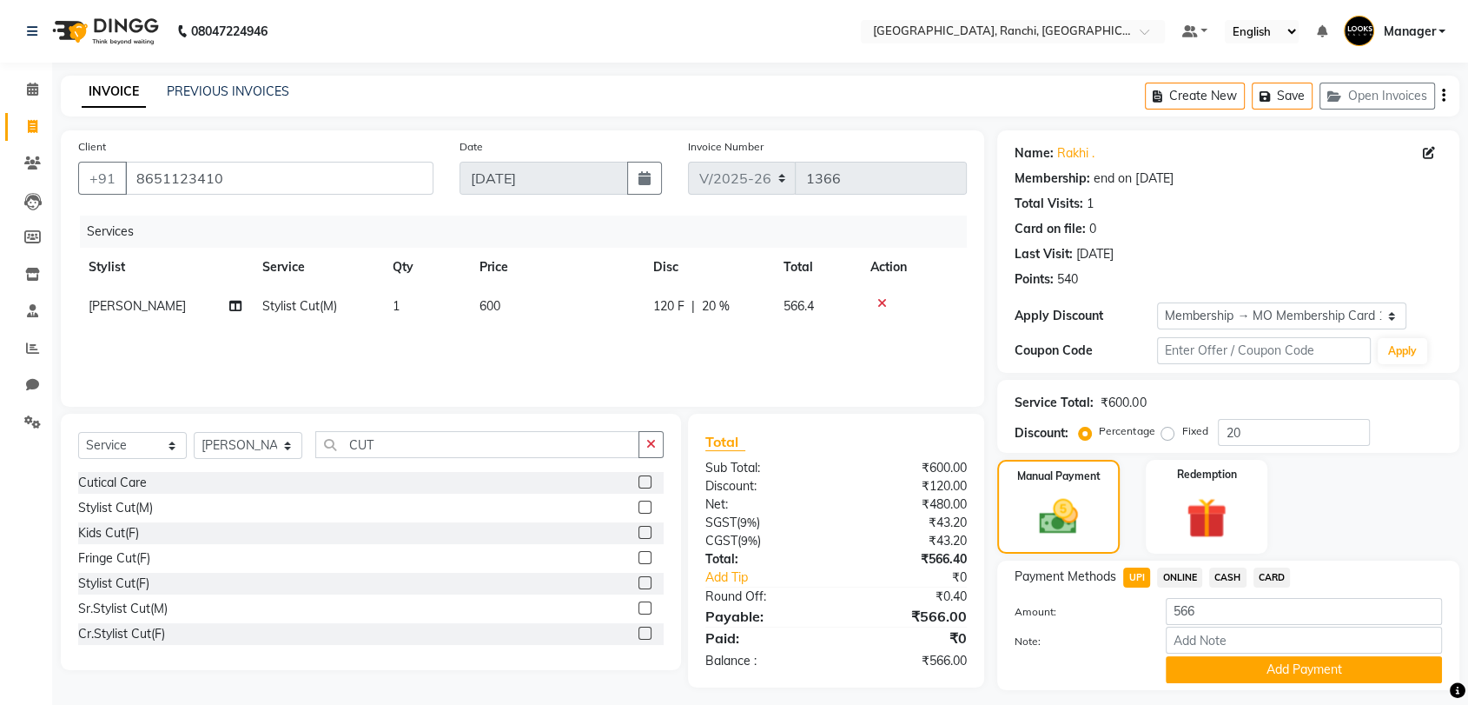
scroll to position [46, 0]
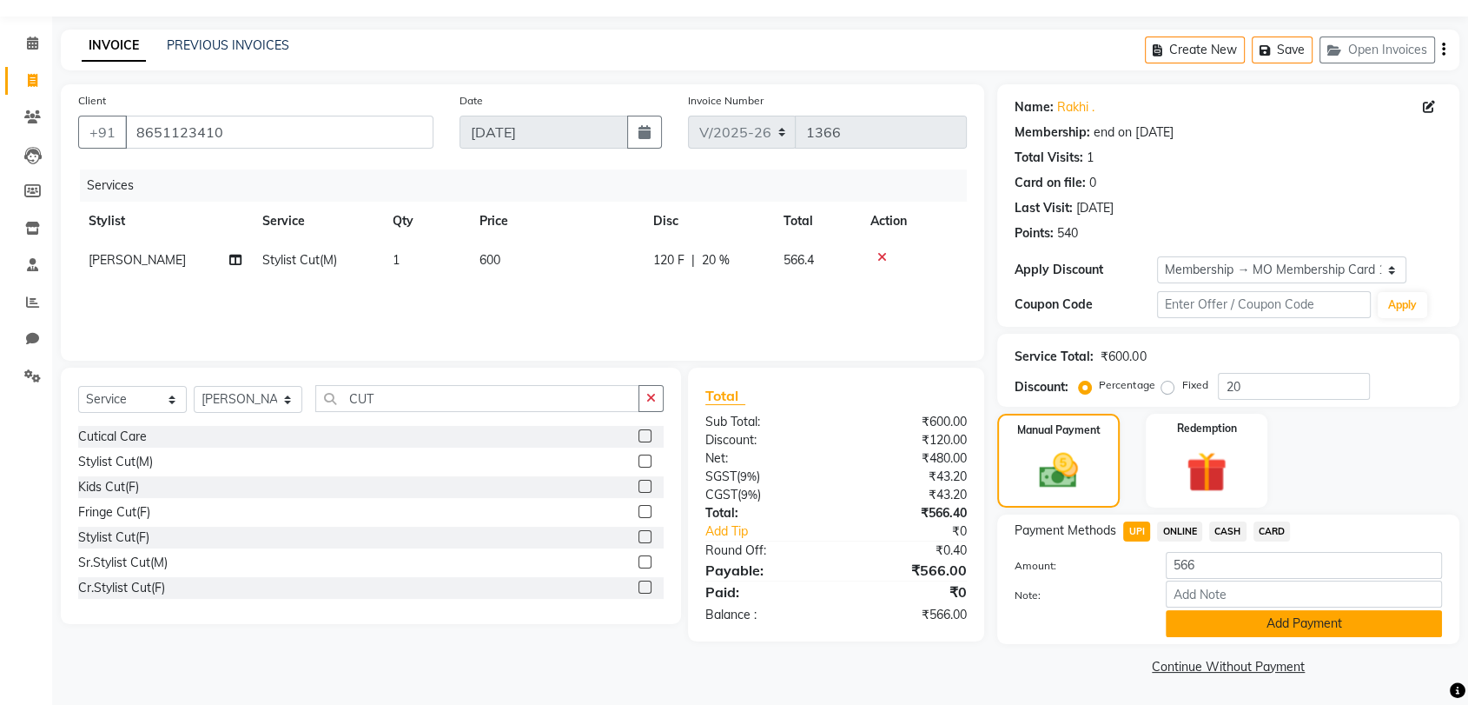
click at [1303, 610] on button "Add Payment" at bounding box center [1304, 623] width 276 height 27
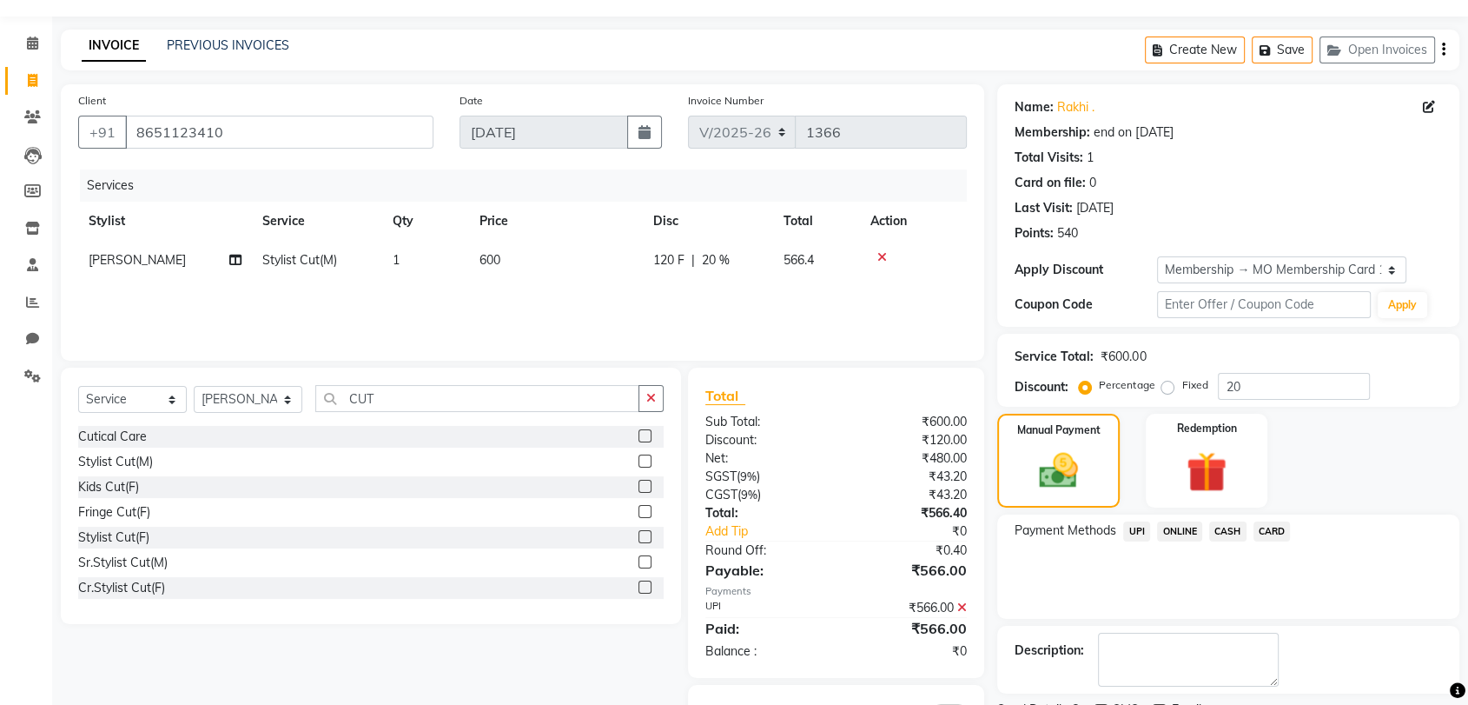
scroll to position [118, 0]
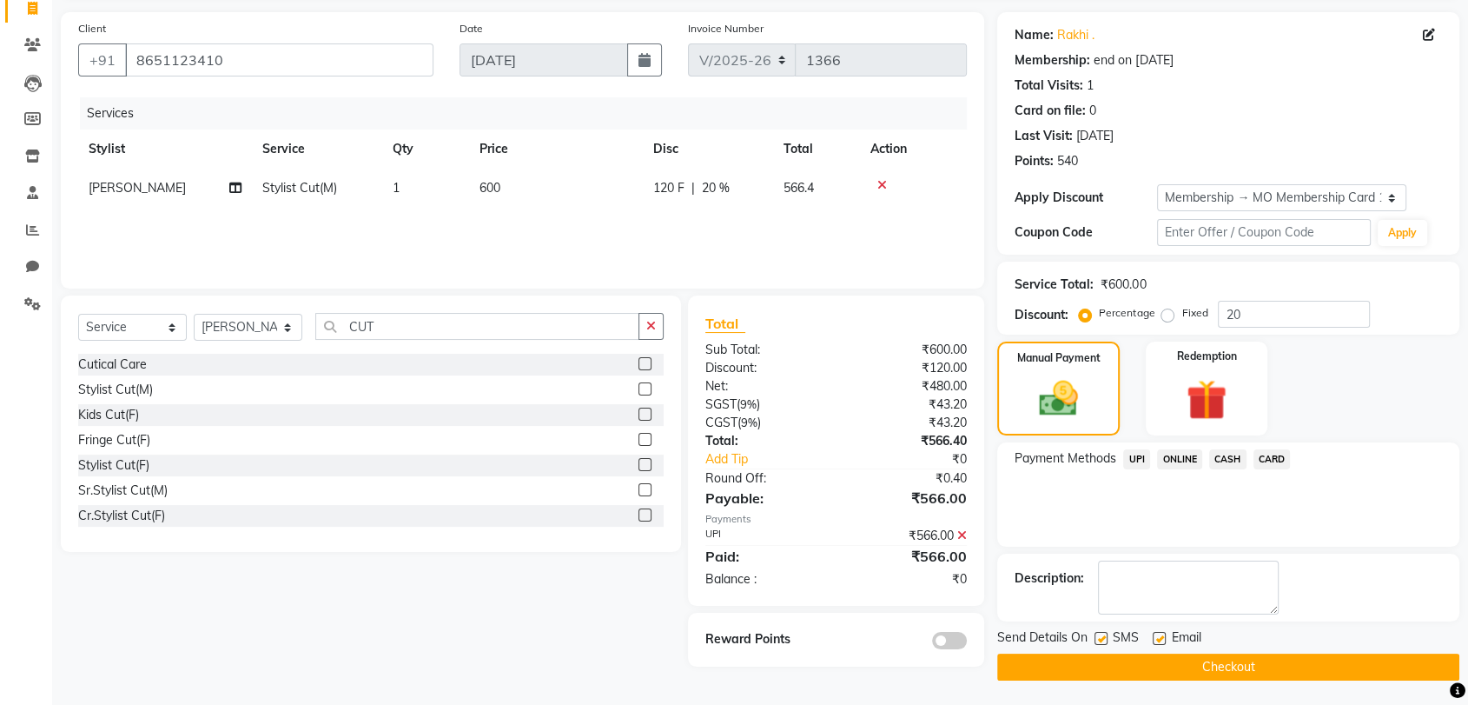
click at [1223, 672] on button "Checkout" at bounding box center [1229, 666] width 462 height 27
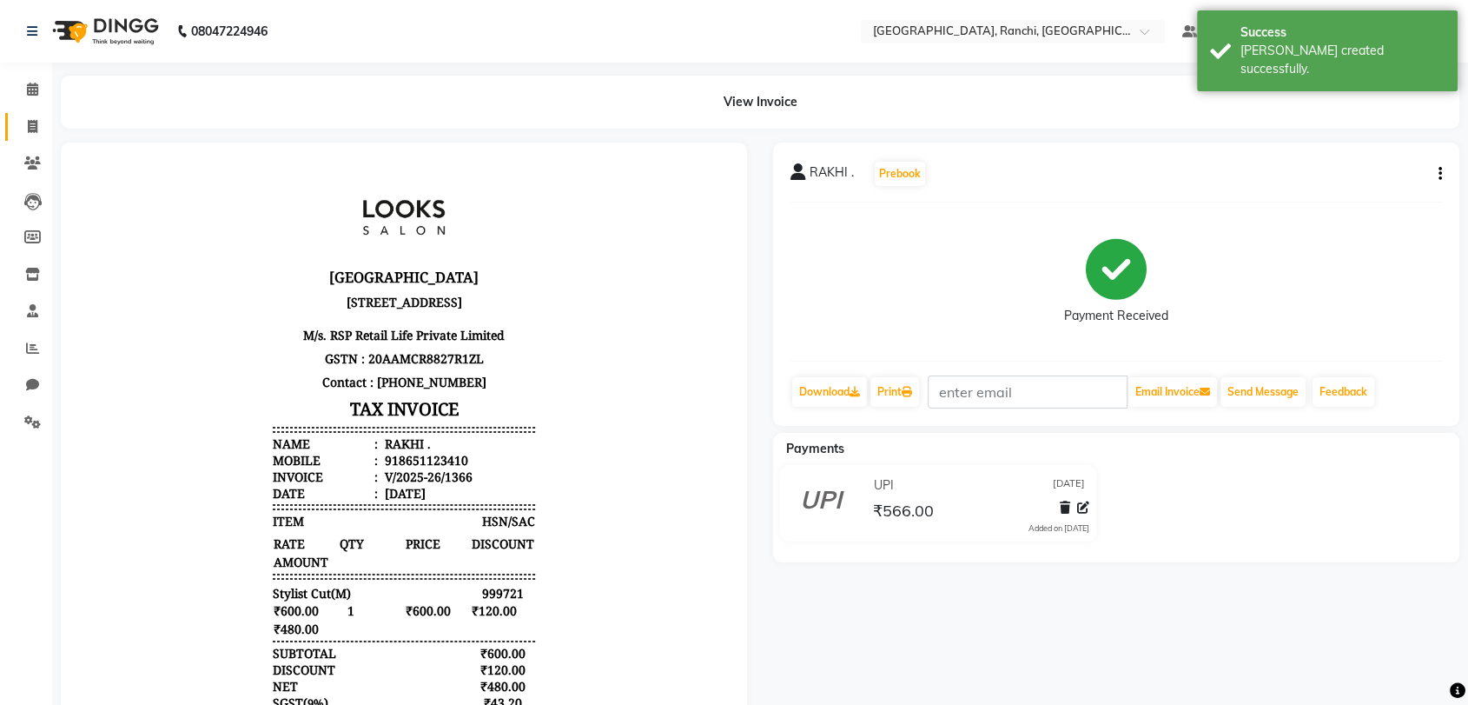
click at [26, 120] on span at bounding box center [32, 127] width 30 height 20
select select "service"
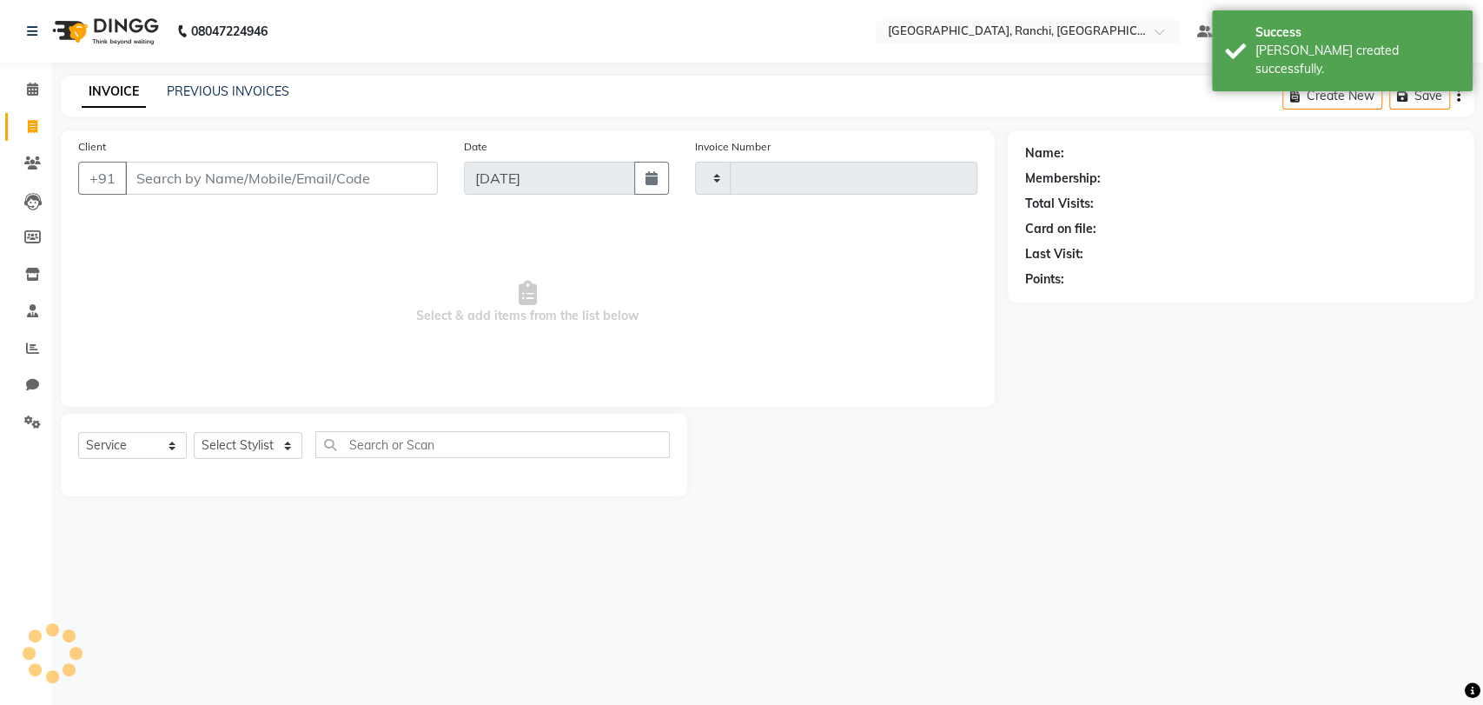
type input "1367"
select select "6463"
click at [236, 96] on link "PREVIOUS INVOICES" at bounding box center [228, 91] width 123 height 16
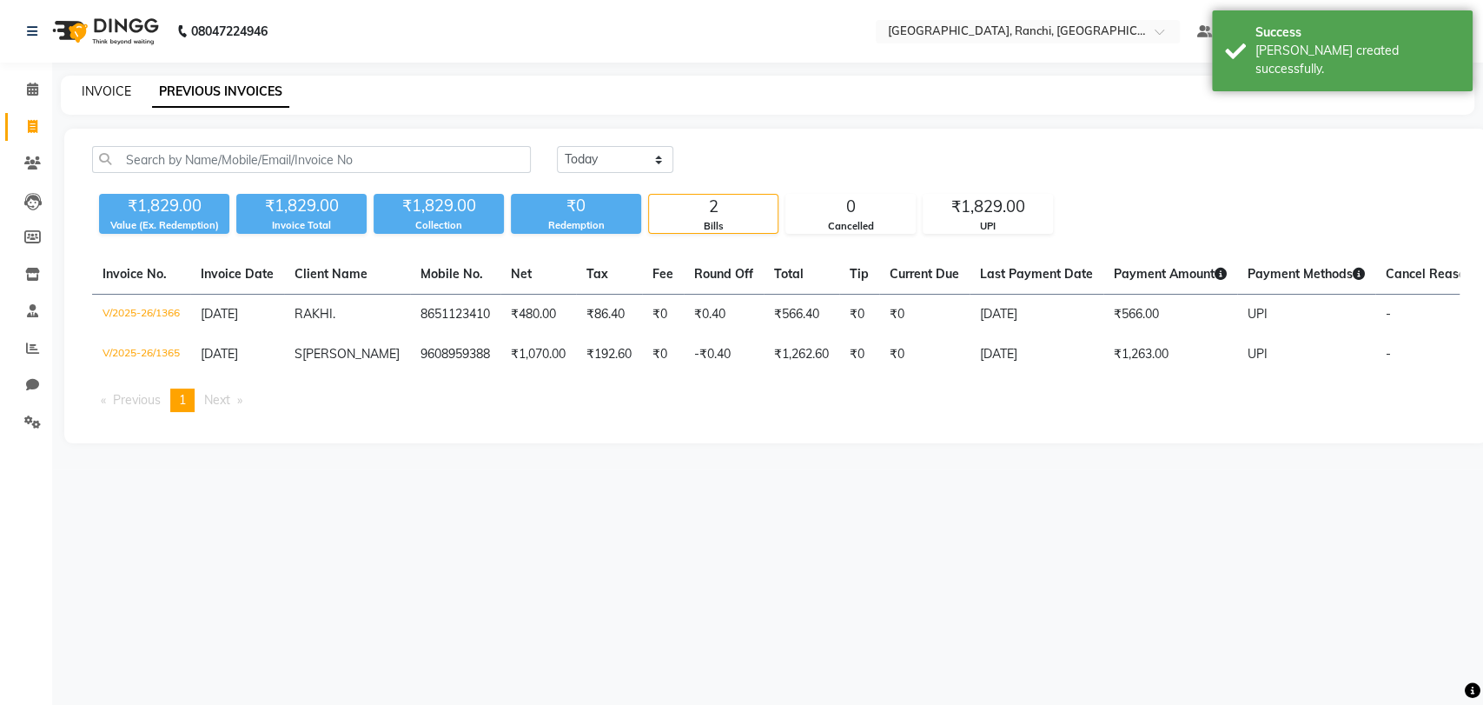
click at [98, 88] on link "INVOICE" at bounding box center [107, 91] width 50 height 16
select select "6463"
select select "service"
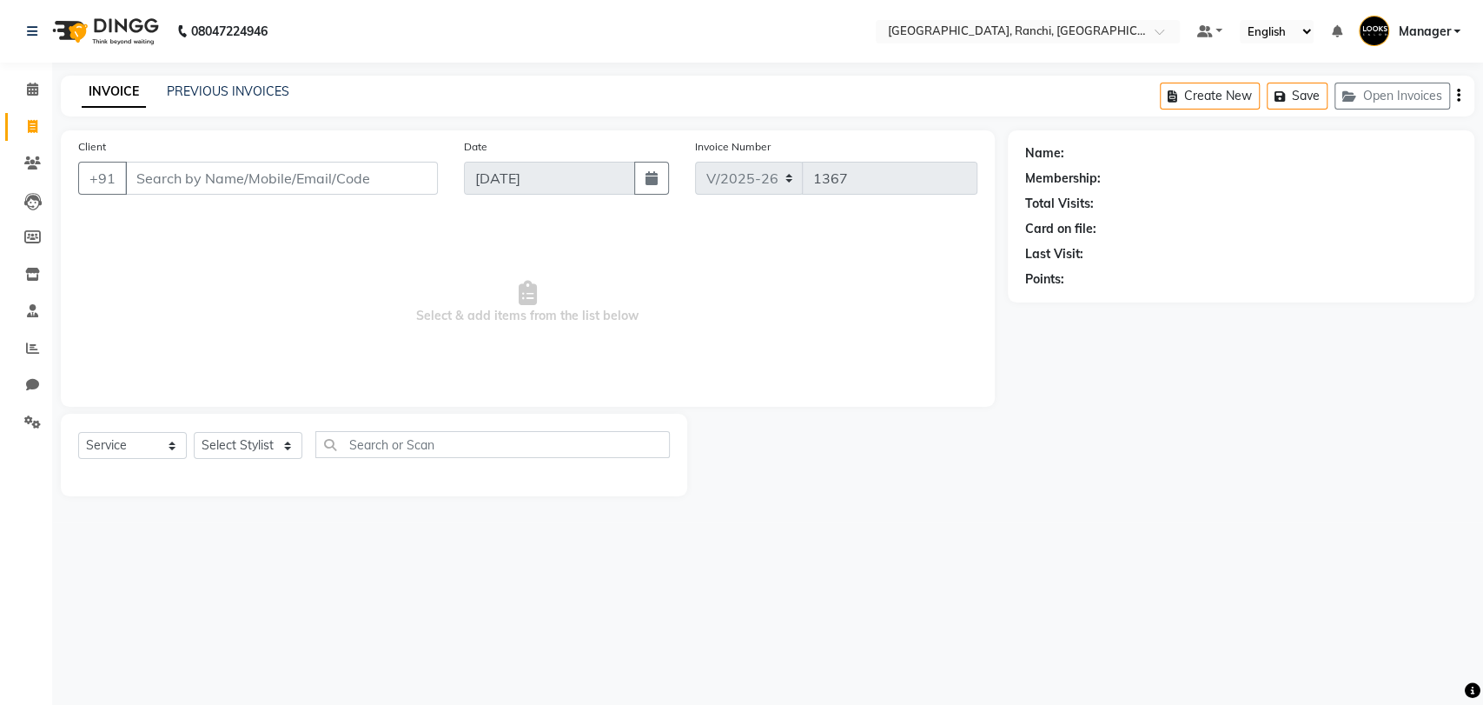
click at [139, 279] on span "Select & add items from the list below" at bounding box center [527, 302] width 899 height 174
click at [211, 176] on input "Client" at bounding box center [281, 178] width 313 height 33
click at [215, 270] on span "Select & add items from the list below" at bounding box center [527, 302] width 899 height 174
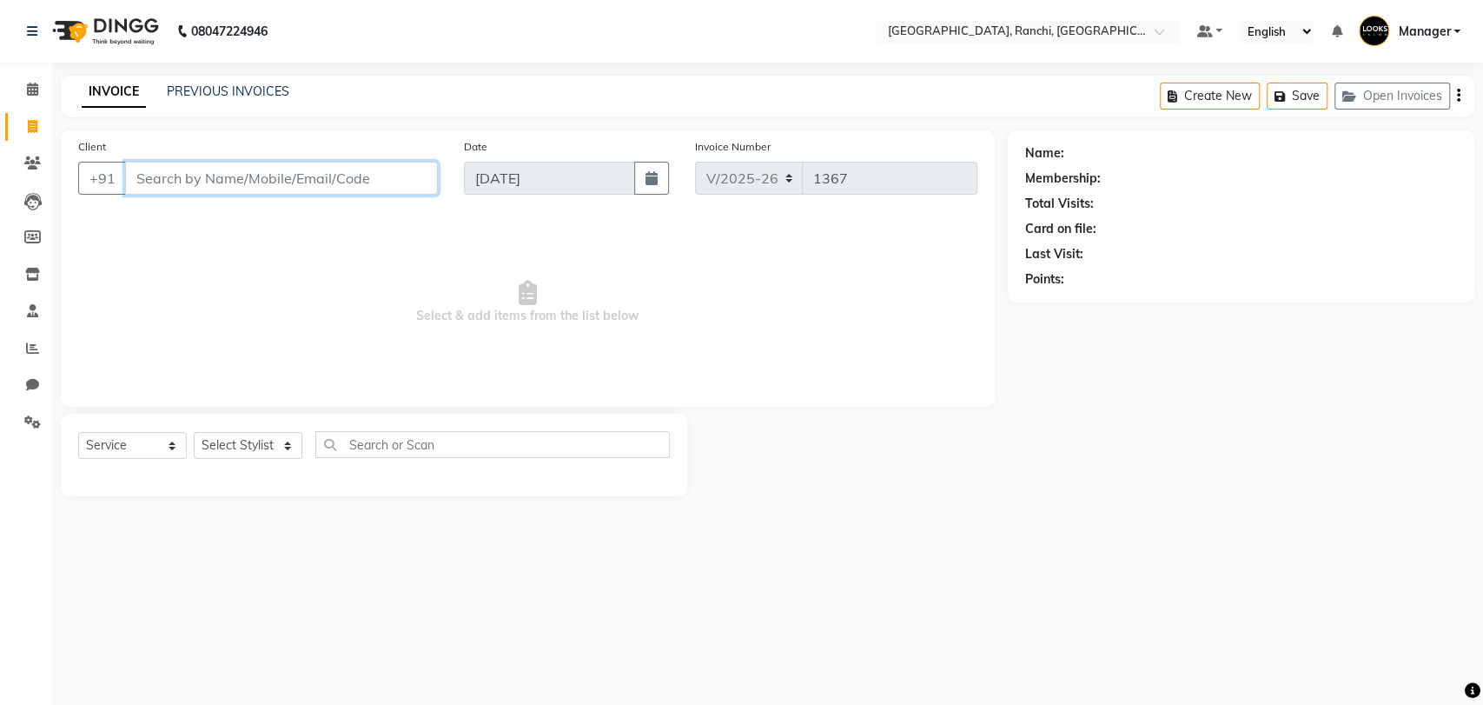
click at [348, 170] on input "Client" at bounding box center [281, 178] width 313 height 33
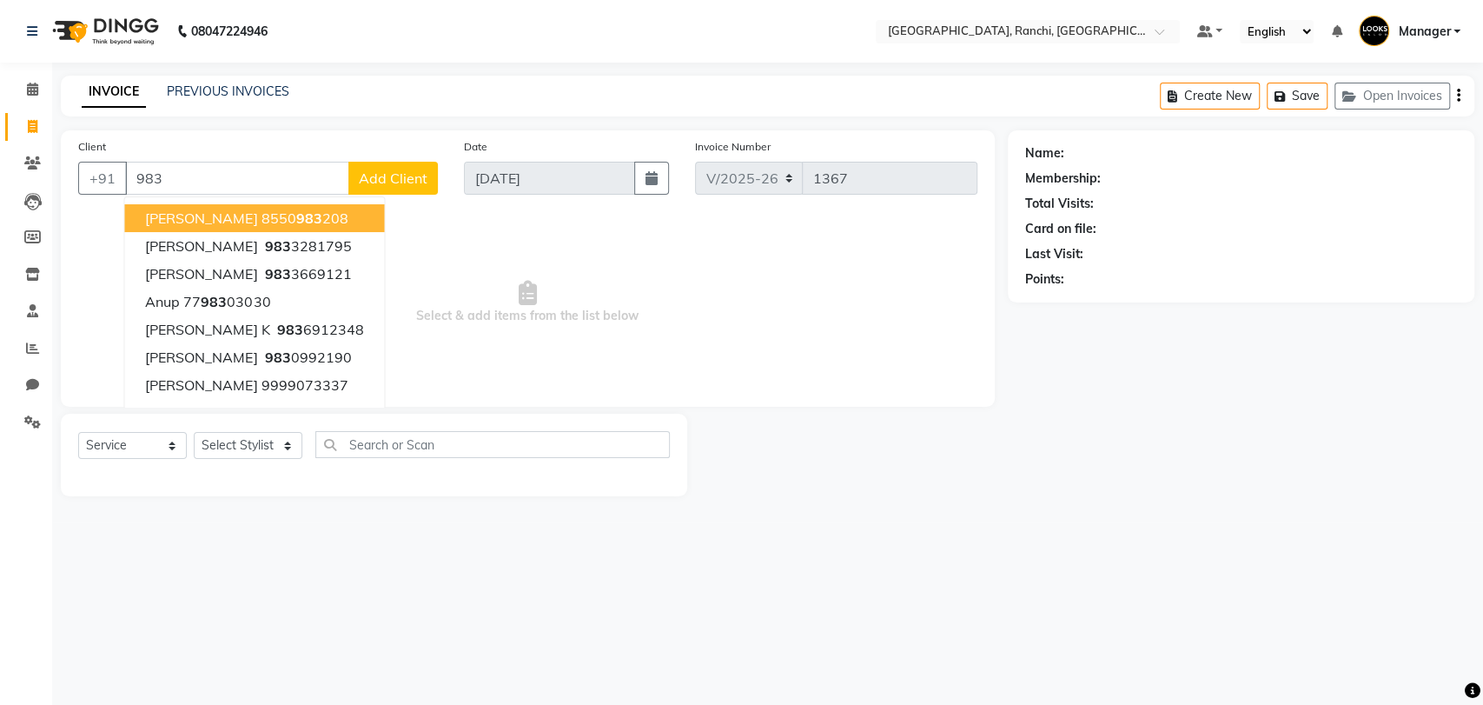
click at [466, 266] on span "Select & add items from the list below" at bounding box center [527, 302] width 899 height 174
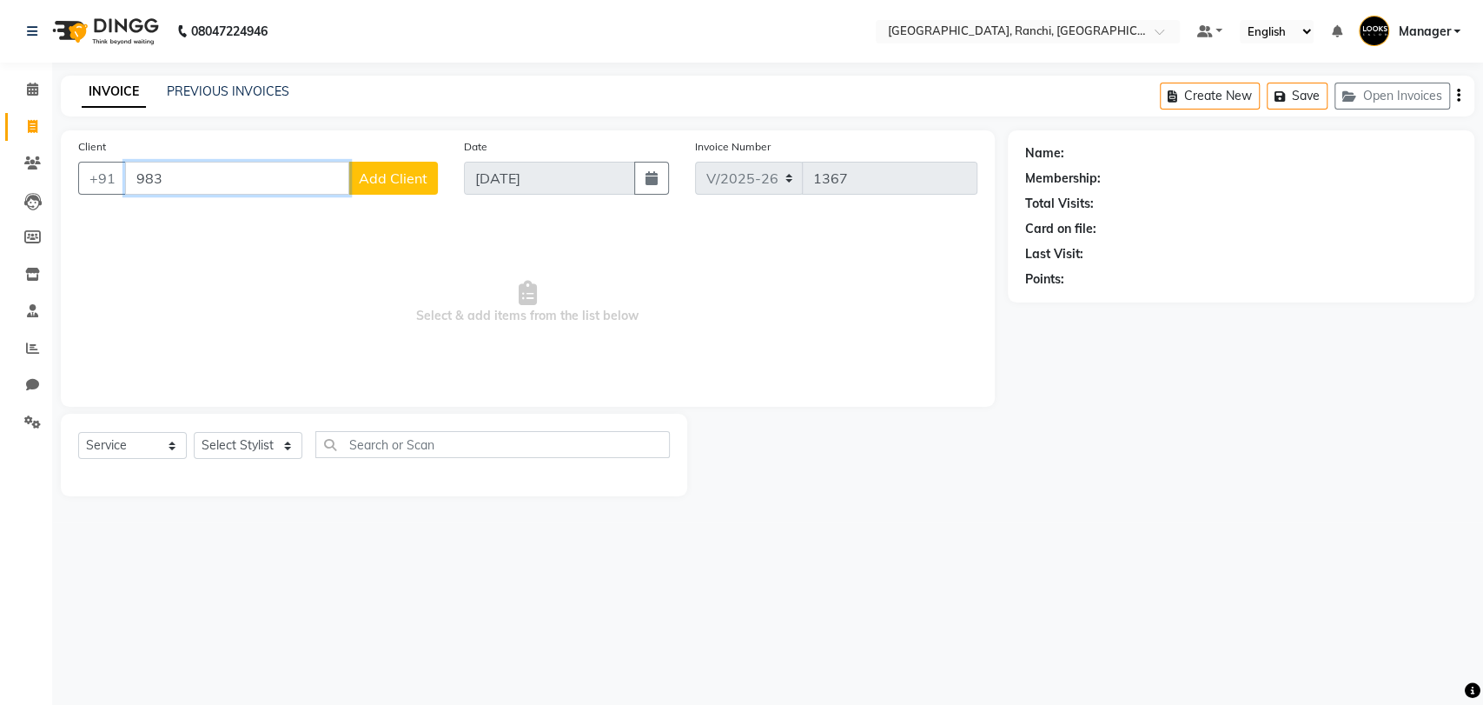
click at [238, 166] on input "983" at bounding box center [237, 178] width 224 height 33
type input "9"
drag, startPoint x: 235, startPoint y: 136, endPoint x: 215, endPoint y: 77, distance: 62.1
click at [215, 77] on main "INVOICE PREVIOUS INVOICES Create New Save Open Invoices Client +91 Date [DATE] …" at bounding box center [767, 299] width 1431 height 447
click at [204, 89] on link "PREVIOUS INVOICES" at bounding box center [228, 91] width 123 height 16
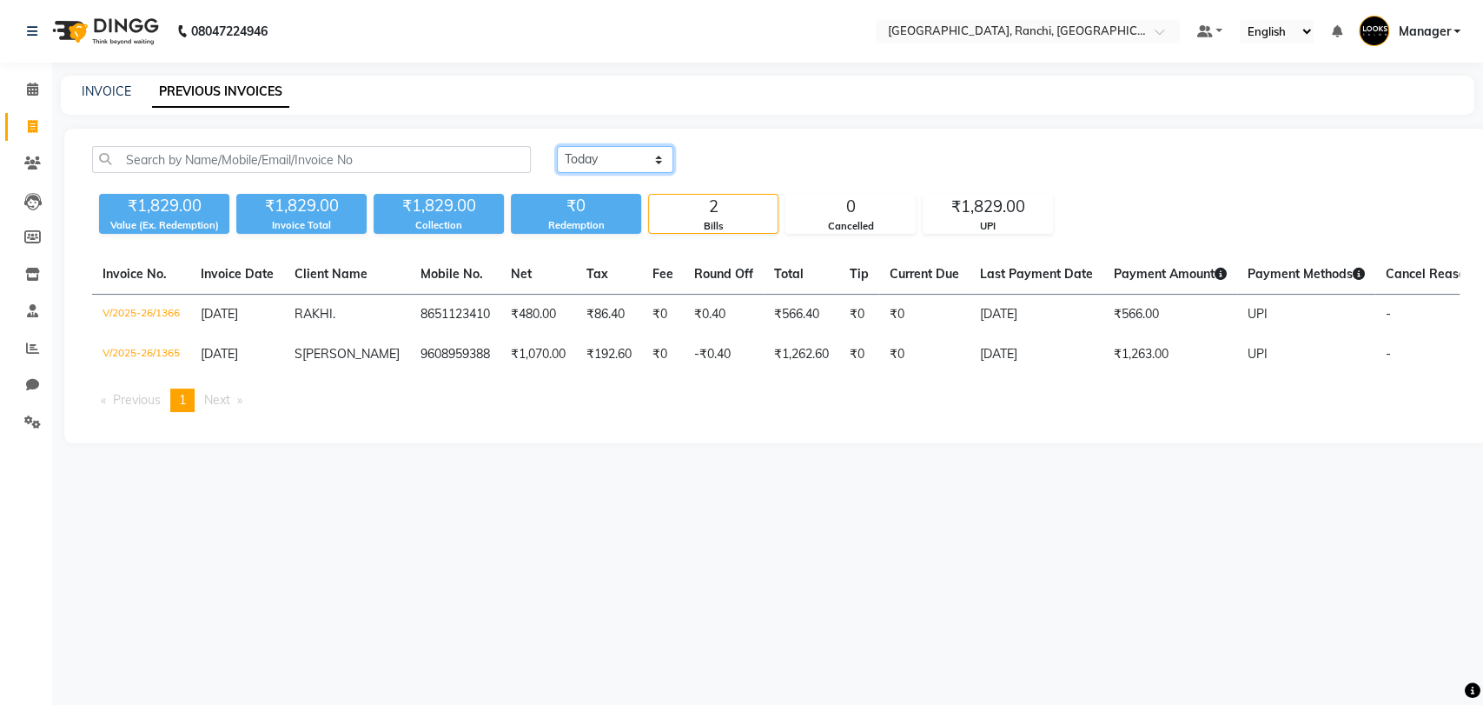
click at [591, 166] on select "[DATE] [DATE] Custom Range" at bounding box center [615, 159] width 116 height 27
click at [557, 146] on select "[DATE] [DATE] Custom Range" at bounding box center [615, 159] width 116 height 27
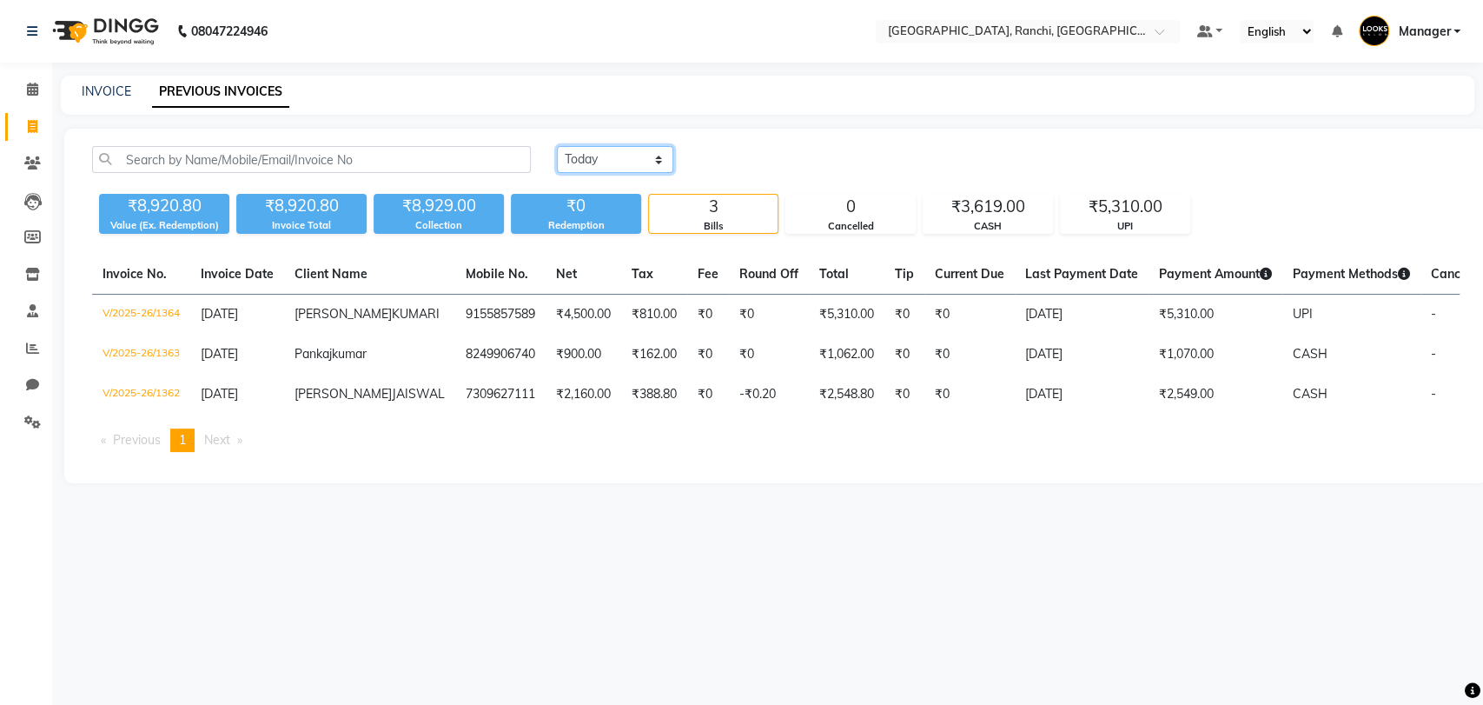
click at [629, 162] on select "[DATE] [DATE] Custom Range" at bounding box center [615, 159] width 116 height 27
select select "range"
click at [557, 146] on select "[DATE] [DATE] Custom Range" at bounding box center [615, 159] width 116 height 27
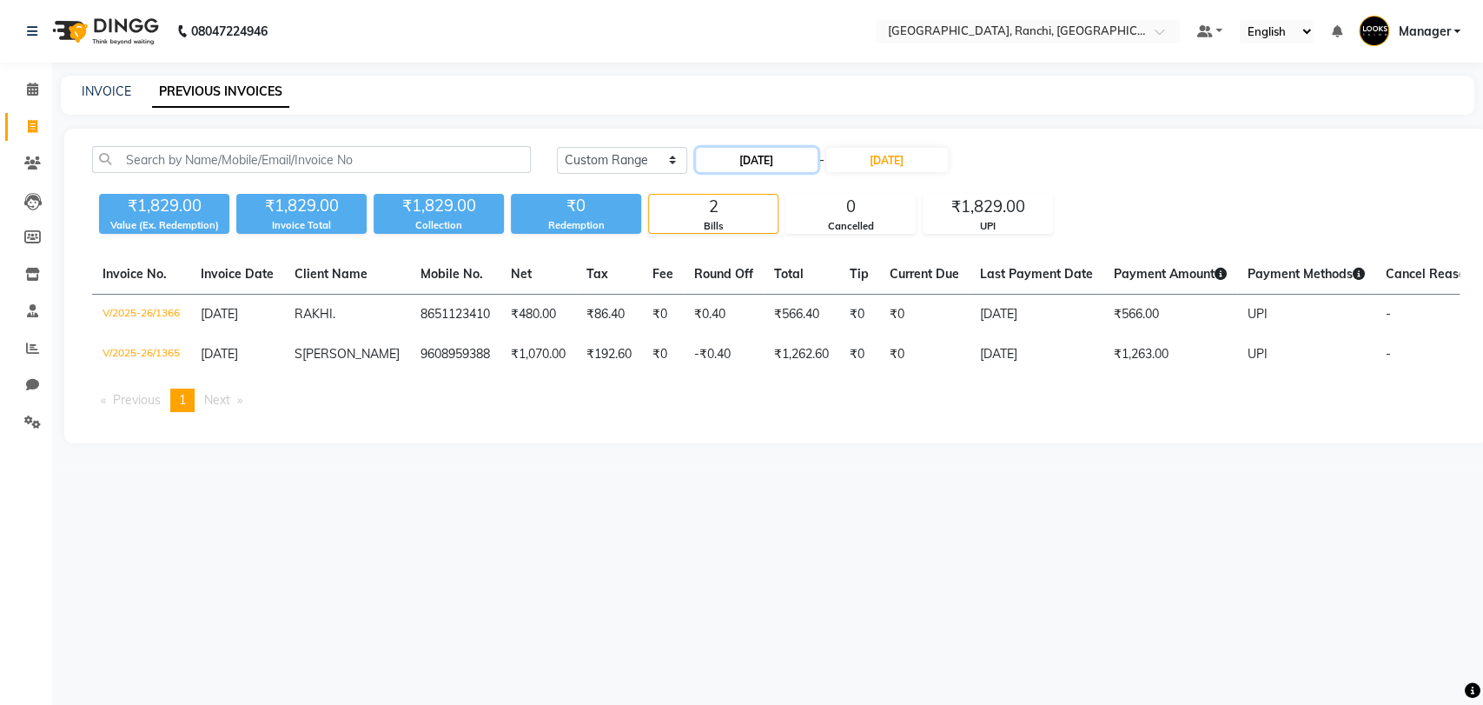
click at [786, 160] on input "[DATE]" at bounding box center [757, 160] width 122 height 24
select select "9"
select select "2025"
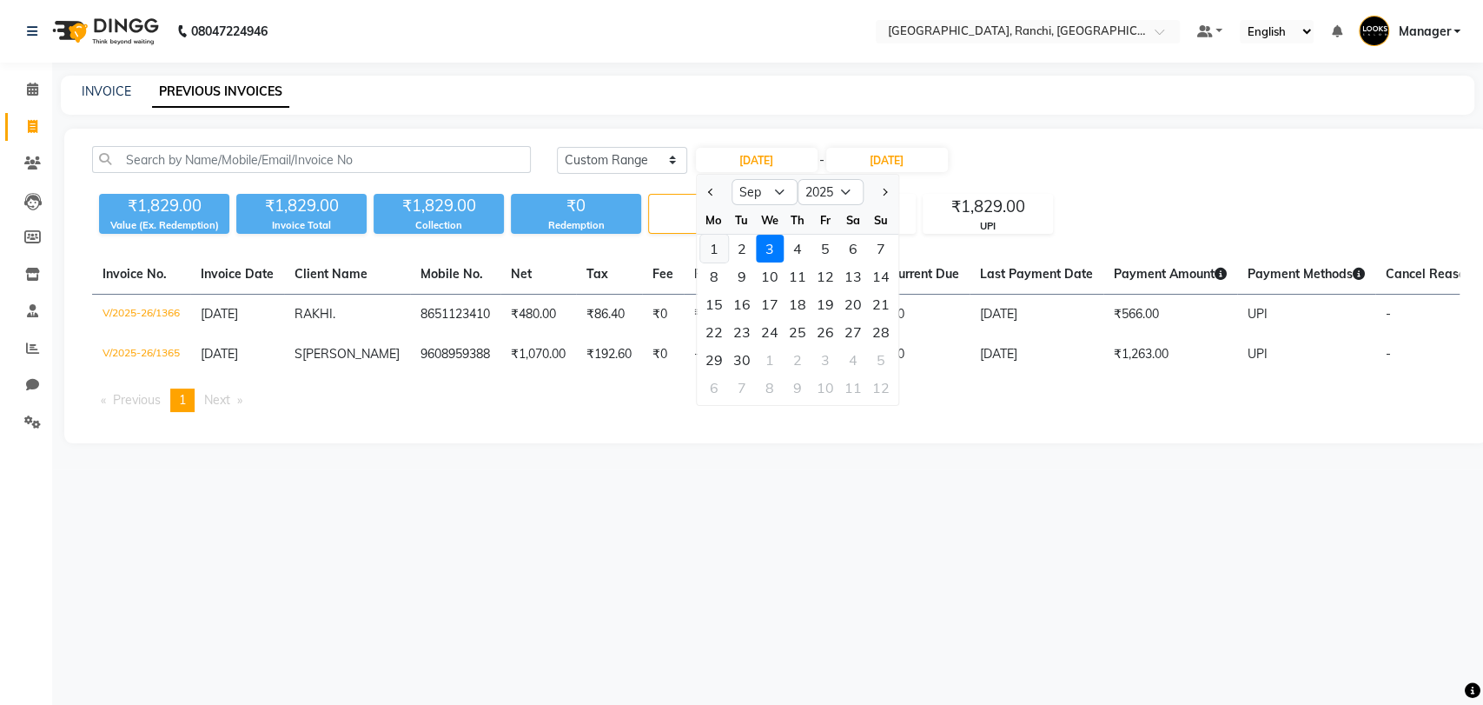
click at [717, 245] on div "1" at bounding box center [714, 249] width 28 height 28
type input "[DATE]"
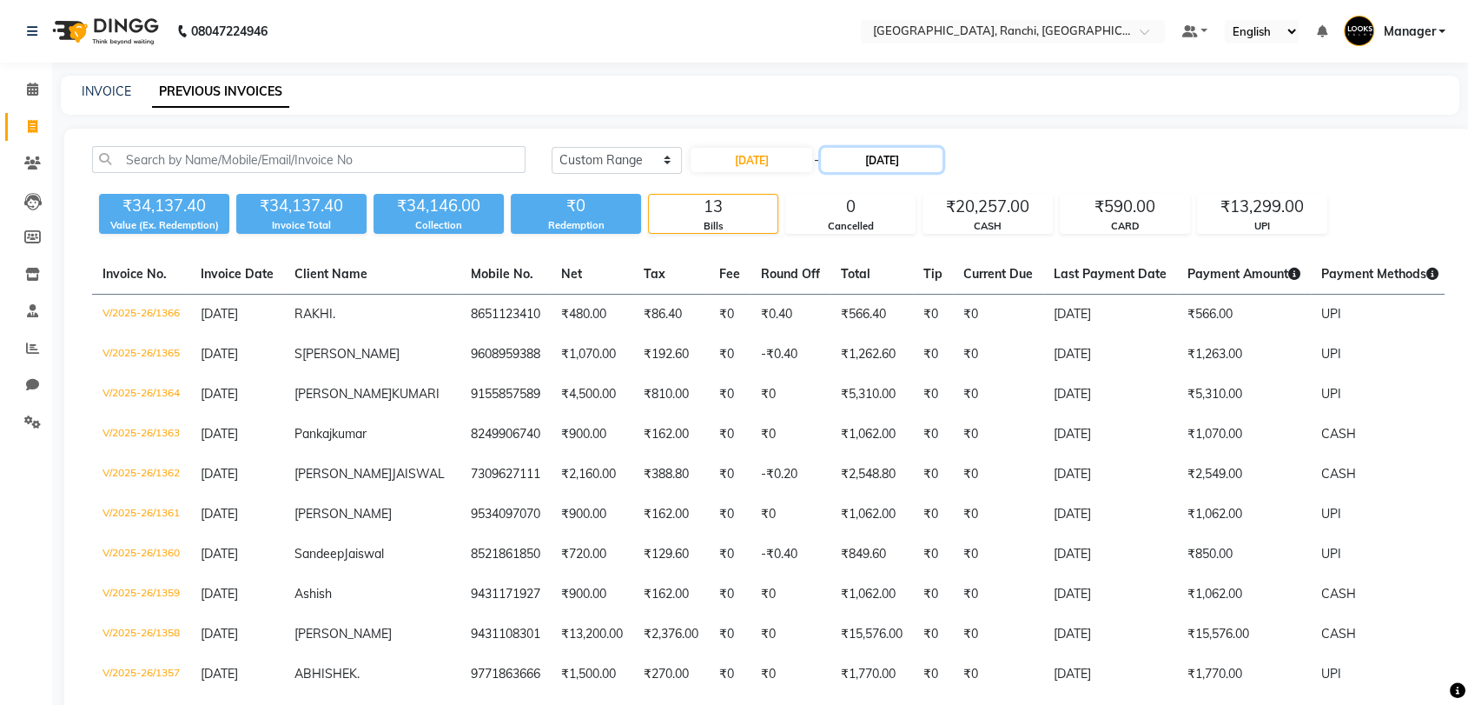
click at [876, 162] on input "[DATE]" at bounding box center [882, 160] width 122 height 24
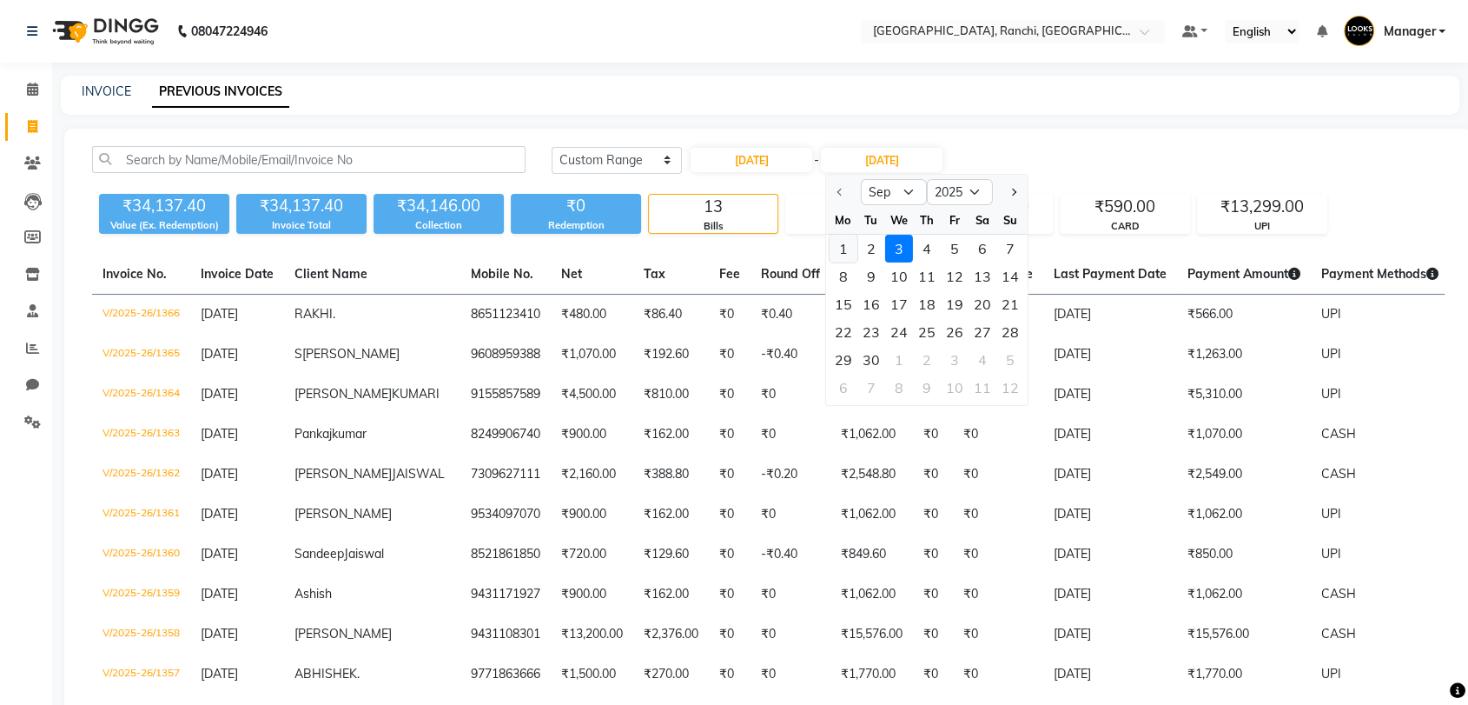
click at [837, 255] on div "1" at bounding box center [844, 249] width 28 height 28
type input "[DATE]"
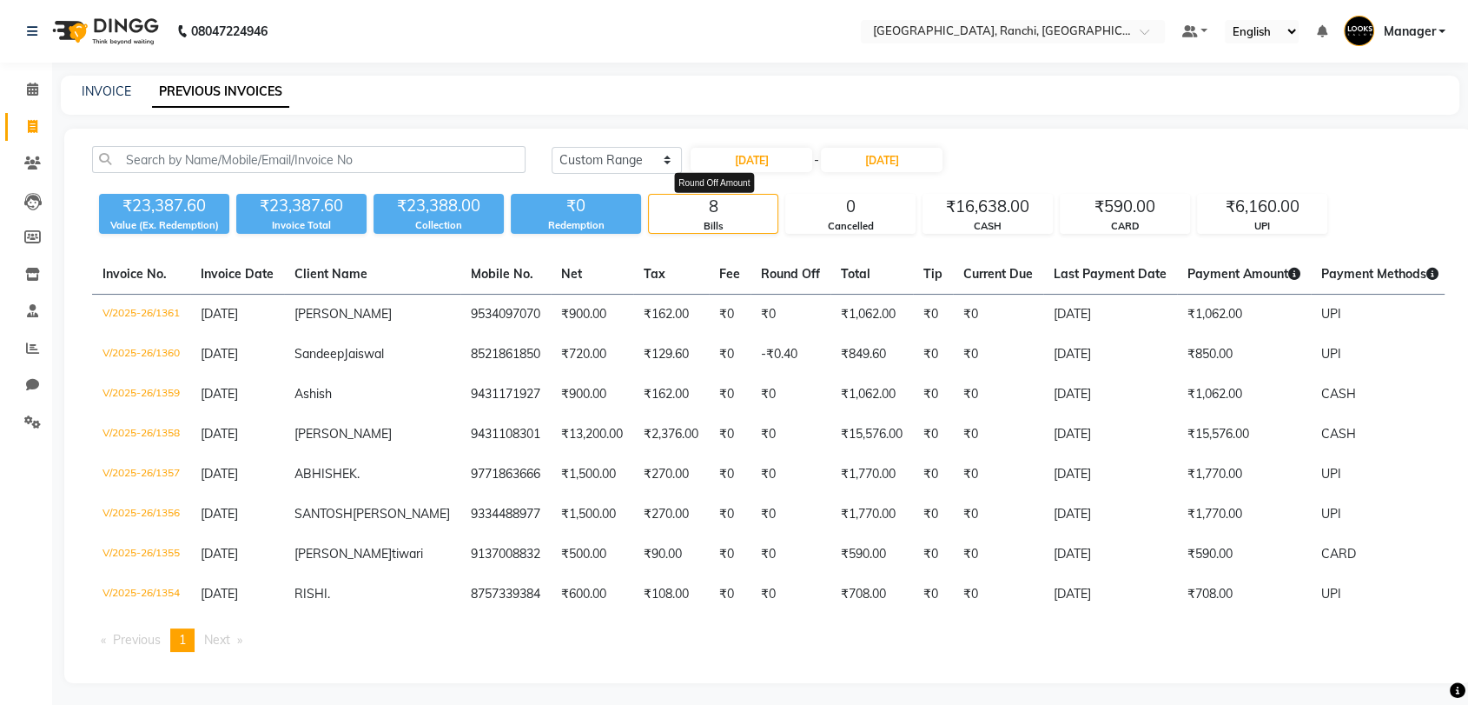
click at [761, 275] on span "Round Off" at bounding box center [790, 274] width 59 height 16
drag, startPoint x: 742, startPoint y: 277, endPoint x: 693, endPoint y: 277, distance: 49.5
click at [761, 277] on span "Round Off" at bounding box center [790, 274] width 59 height 16
drag, startPoint x: 687, startPoint y: 275, endPoint x: 765, endPoint y: 269, distance: 77.5
click at [765, 269] on tr "Invoice No. Invoice Date Client Name Mobile No. Net Tax Fee Round Off Round Off…" at bounding box center [853, 275] width 1523 height 40
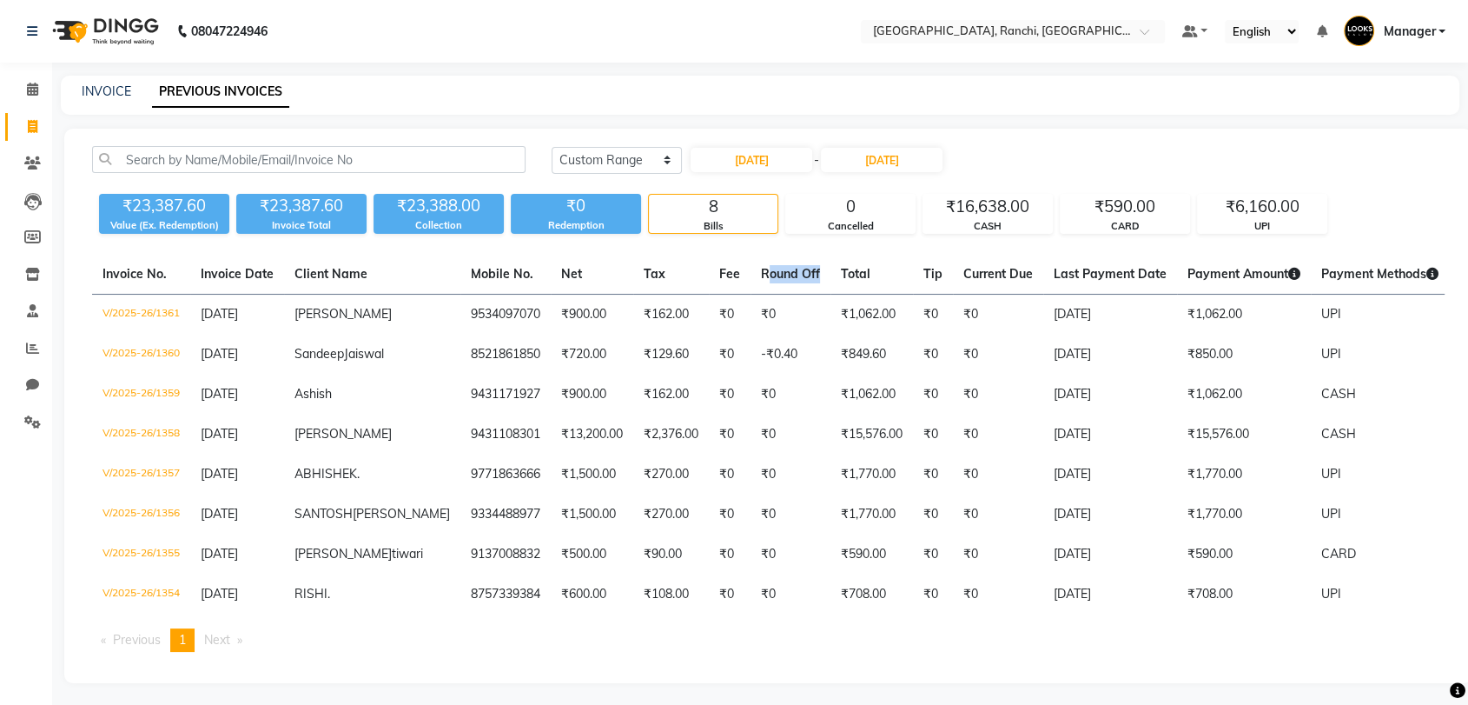
drag, startPoint x: 792, startPoint y: 273, endPoint x: 97, endPoint y: 285, distance: 695.2
click at [97, 285] on tr "Invoice No. Invoice Date Client Name Mobile No. Net Tax Fee Round Off Total Tip…" at bounding box center [853, 275] width 1523 height 40
click at [831, 267] on th "Total" at bounding box center [872, 275] width 83 height 40
click at [879, 157] on input "[DATE]" at bounding box center [882, 160] width 122 height 24
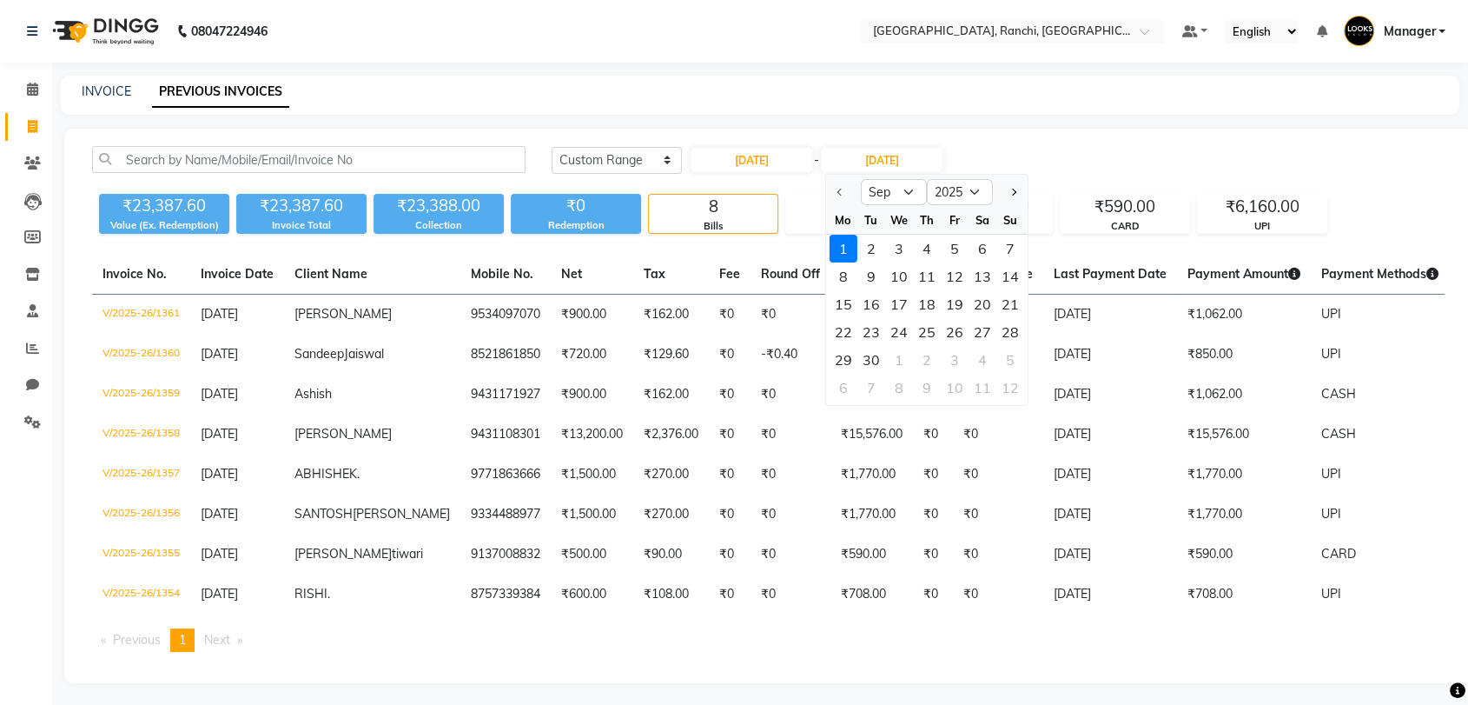
click at [873, 134] on div "[DATE] [DATE] Custom Range [DATE] - [DATE] Sep Oct Nov [DATE] 2026 2027 2028 20…" at bounding box center [768, 406] width 1409 height 554
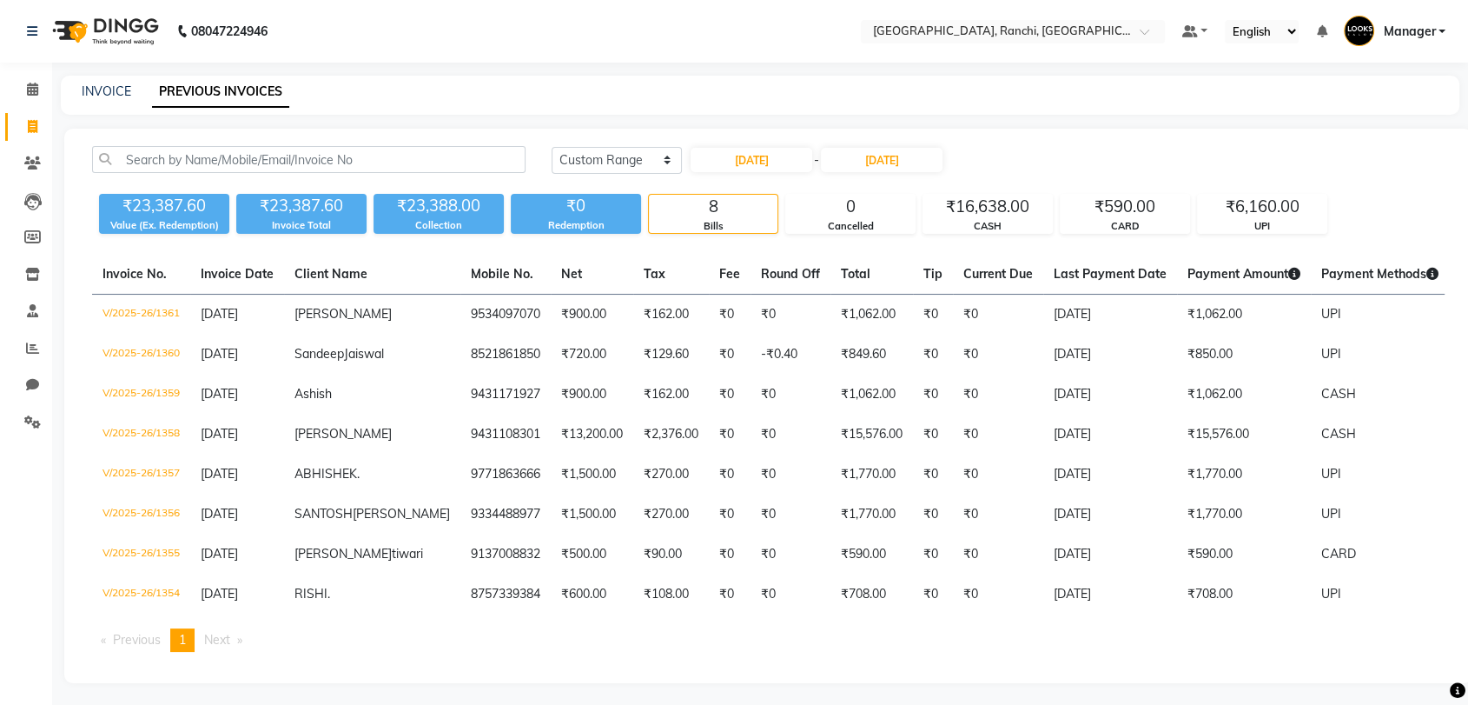
click at [873, 134] on div "[DATE] [DATE] Custom Range [DATE] - [DATE] ₹23,387.60 Value (Ex. Redemption) ₹2…" at bounding box center [768, 406] width 1409 height 554
click at [817, 158] on div "[DATE] - [DATE]" at bounding box center [816, 160] width 255 height 28
click at [819, 162] on span "-" at bounding box center [816, 160] width 5 height 18
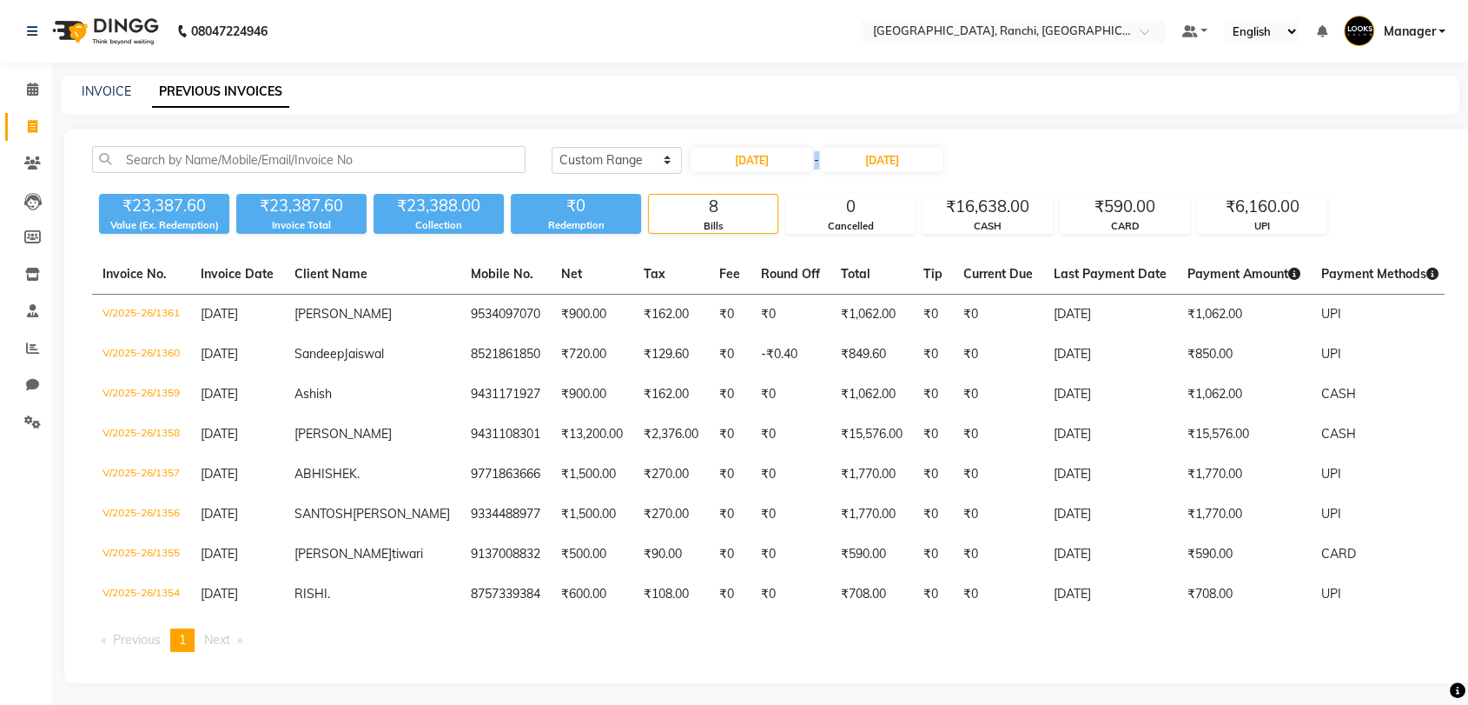
click at [819, 162] on span "-" at bounding box center [816, 160] width 5 height 18
click at [913, 163] on input "[DATE]" at bounding box center [882, 160] width 122 height 24
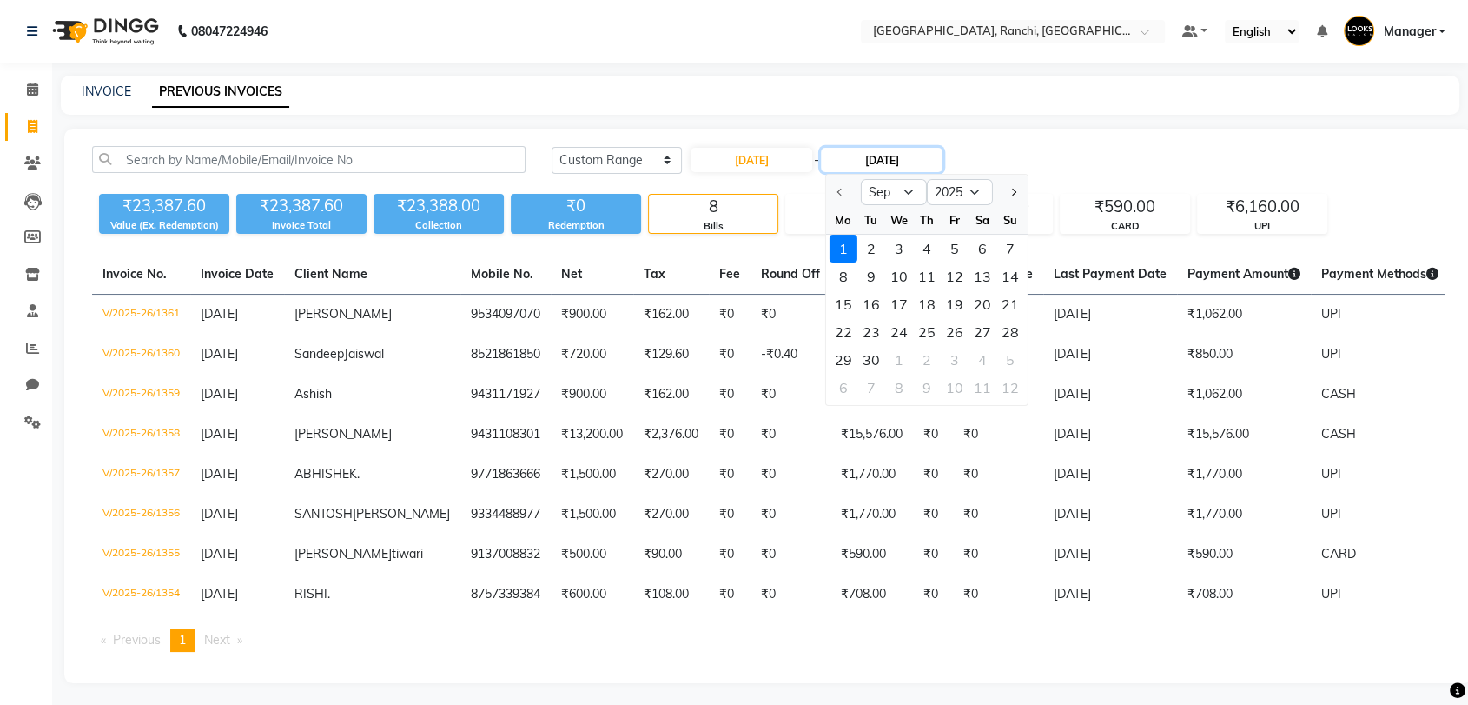
click at [918, 163] on input "[DATE]" at bounding box center [882, 160] width 122 height 24
click at [1044, 158] on div "[DATE] [DATE] Custom Range [DATE] - [DATE] Sep Oct Nov [DATE] 2026 2027 2028 20…" at bounding box center [998, 160] width 893 height 28
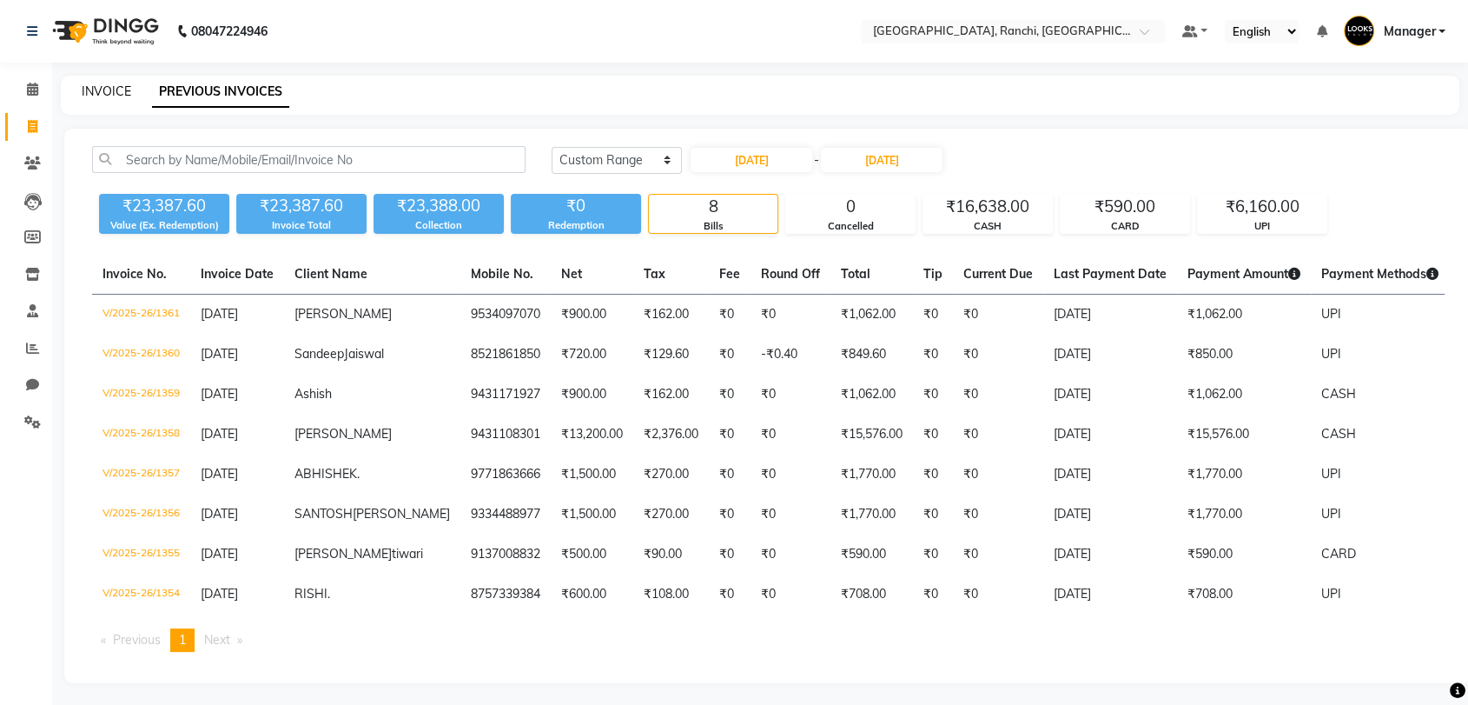
click at [103, 91] on link "INVOICE" at bounding box center [107, 91] width 50 height 16
select select "service"
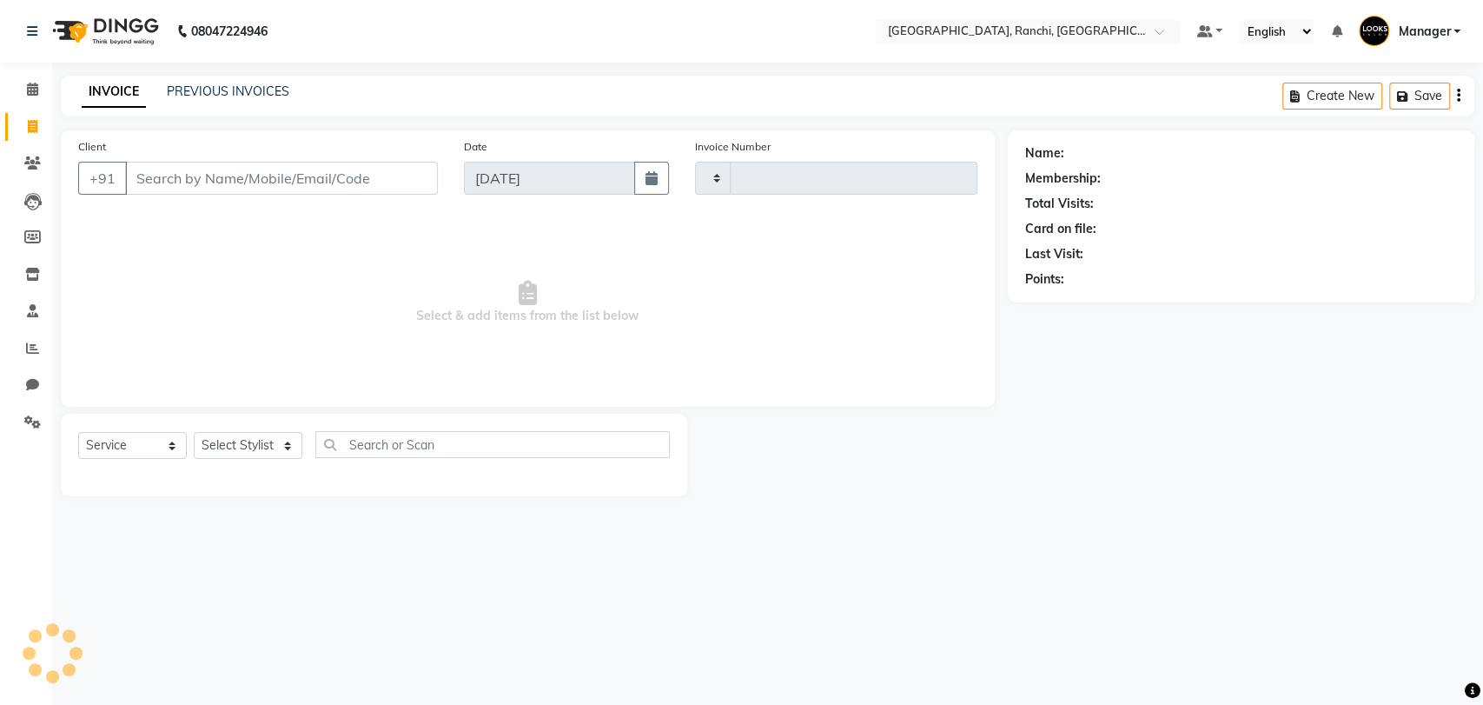
type input "1367"
select select "6463"
click at [31, 117] on span at bounding box center [32, 127] width 30 height 20
select select "service"
type input "1367"
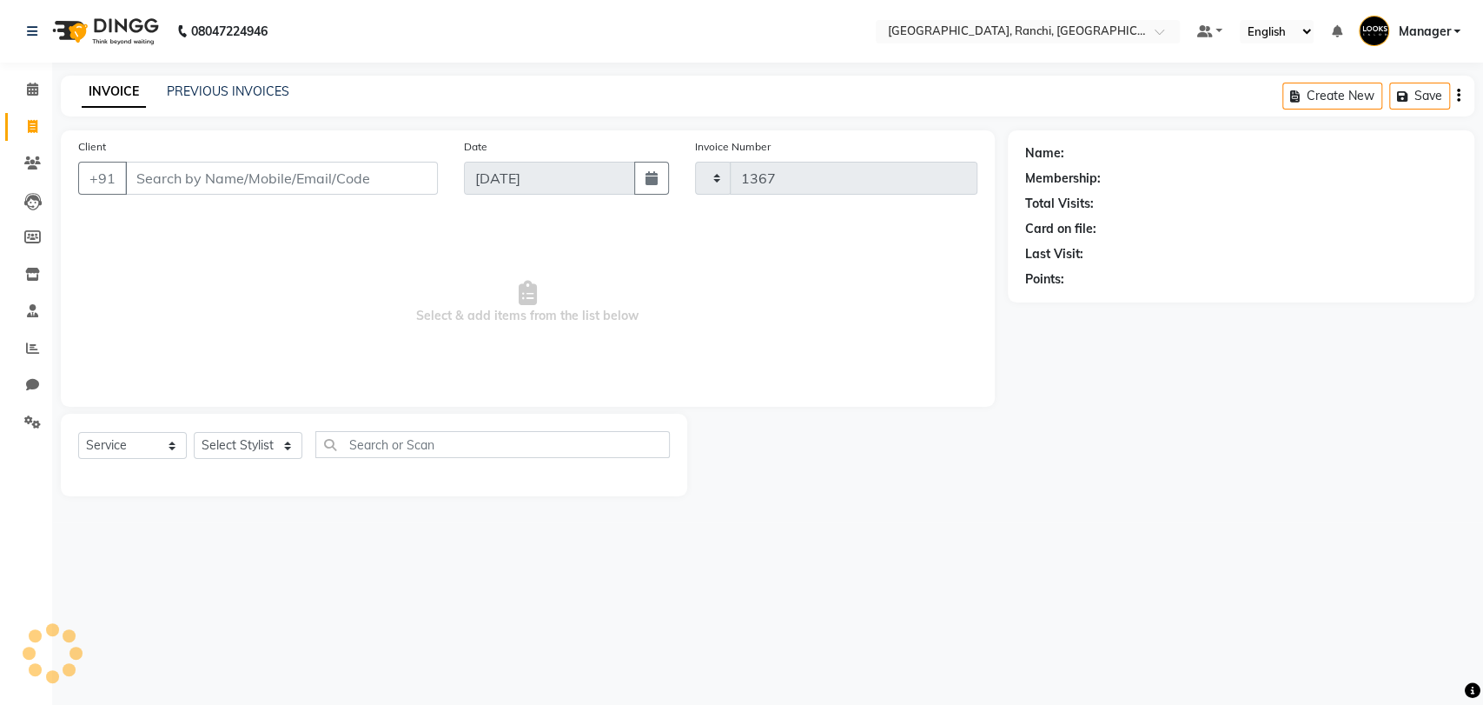
select select "6463"
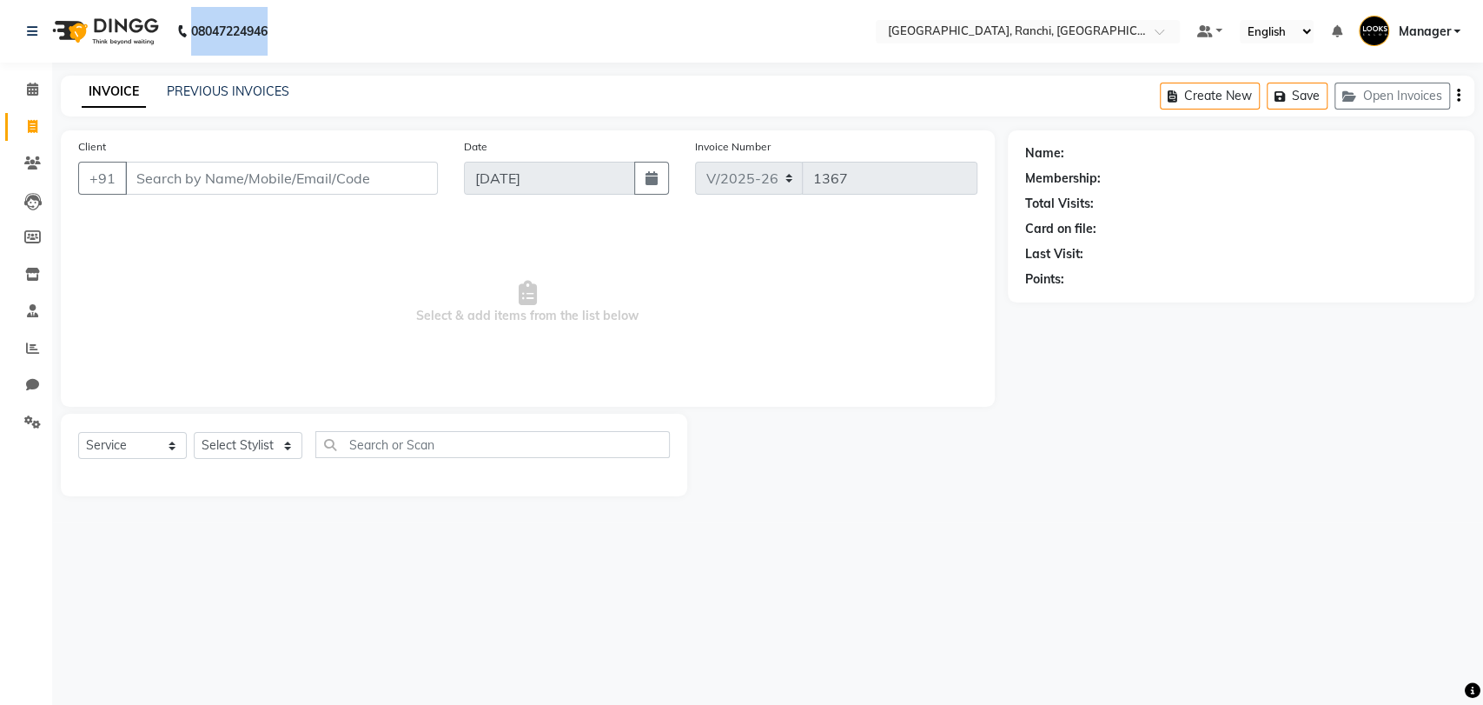
drag, startPoint x: 192, startPoint y: 30, endPoint x: 285, endPoint y: 32, distance: 93.0
click at [285, 32] on nav "[PHONE_NUMBER] Need Help? Call us on 08047224946 Select Location × [GEOGRAPHIC_…" at bounding box center [741, 31] width 1483 height 63
click at [281, 32] on div "08047224946" at bounding box center [147, 31] width 267 height 49
click at [219, 178] on input "Client" at bounding box center [281, 178] width 313 height 33
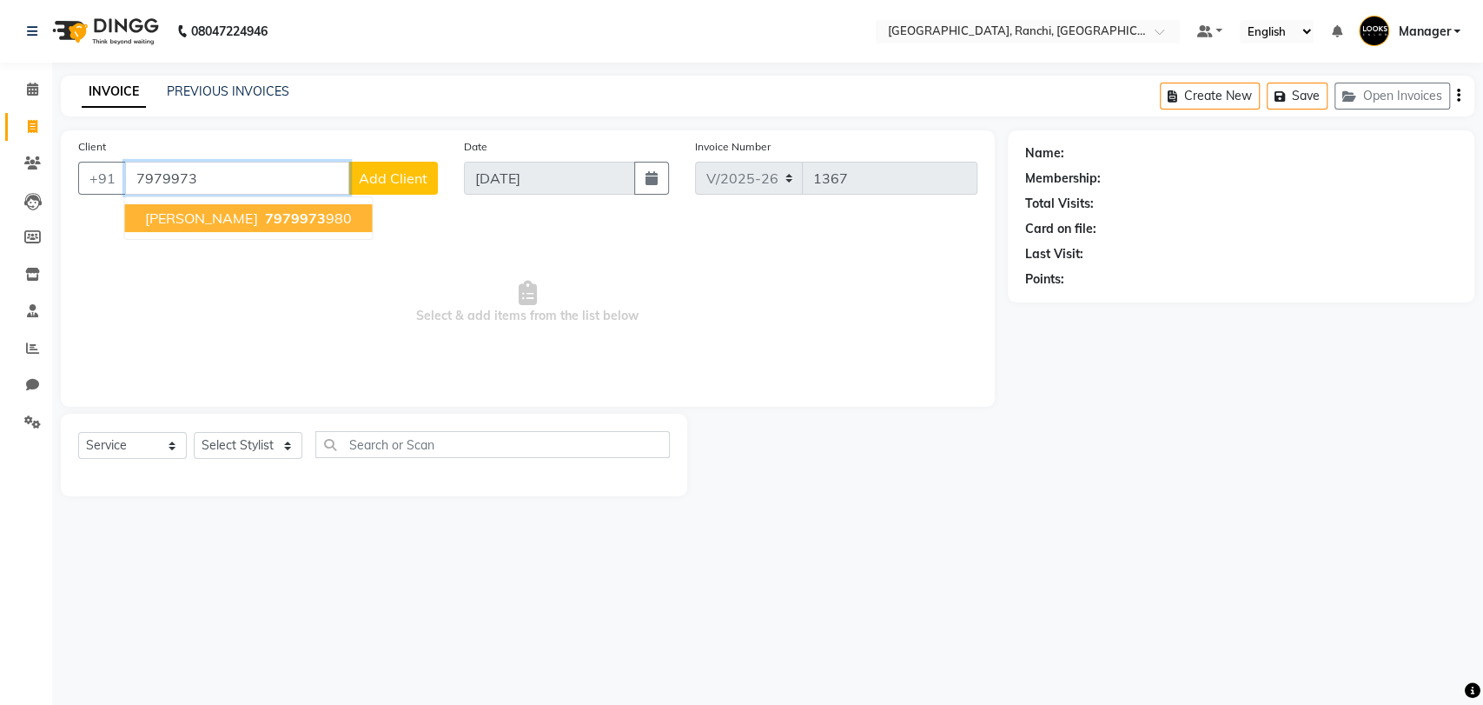
click at [291, 220] on ngb-highlight "7979973 980" at bounding box center [306, 217] width 90 height 17
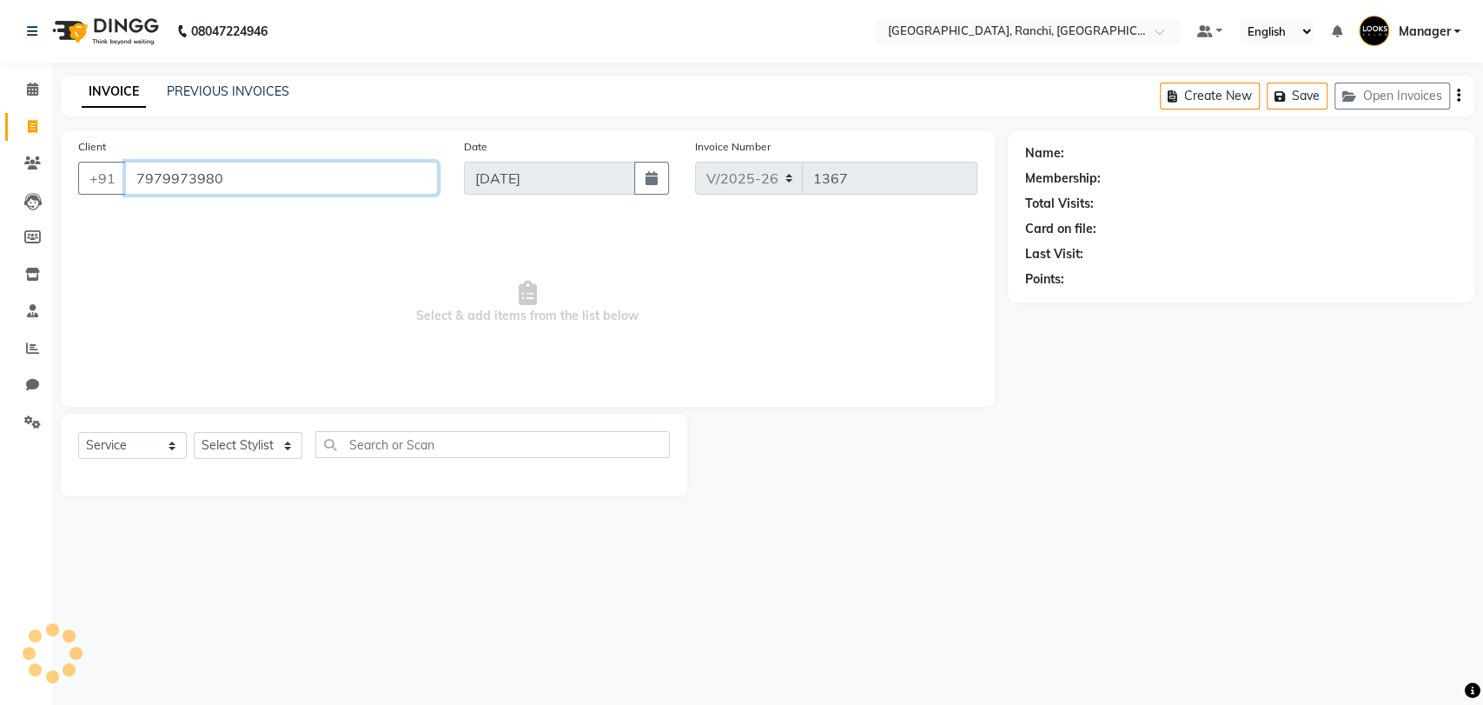
type input "7979973980"
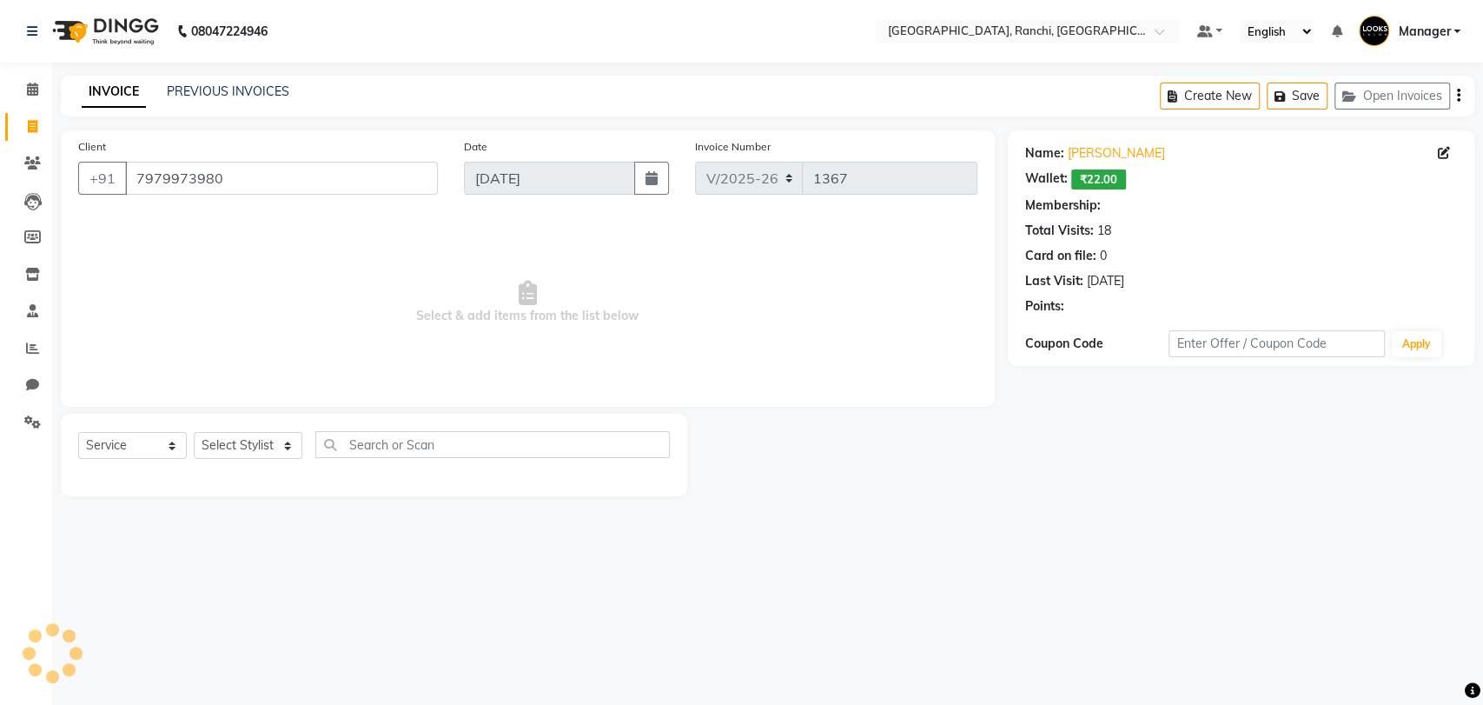
select select "1: Object"
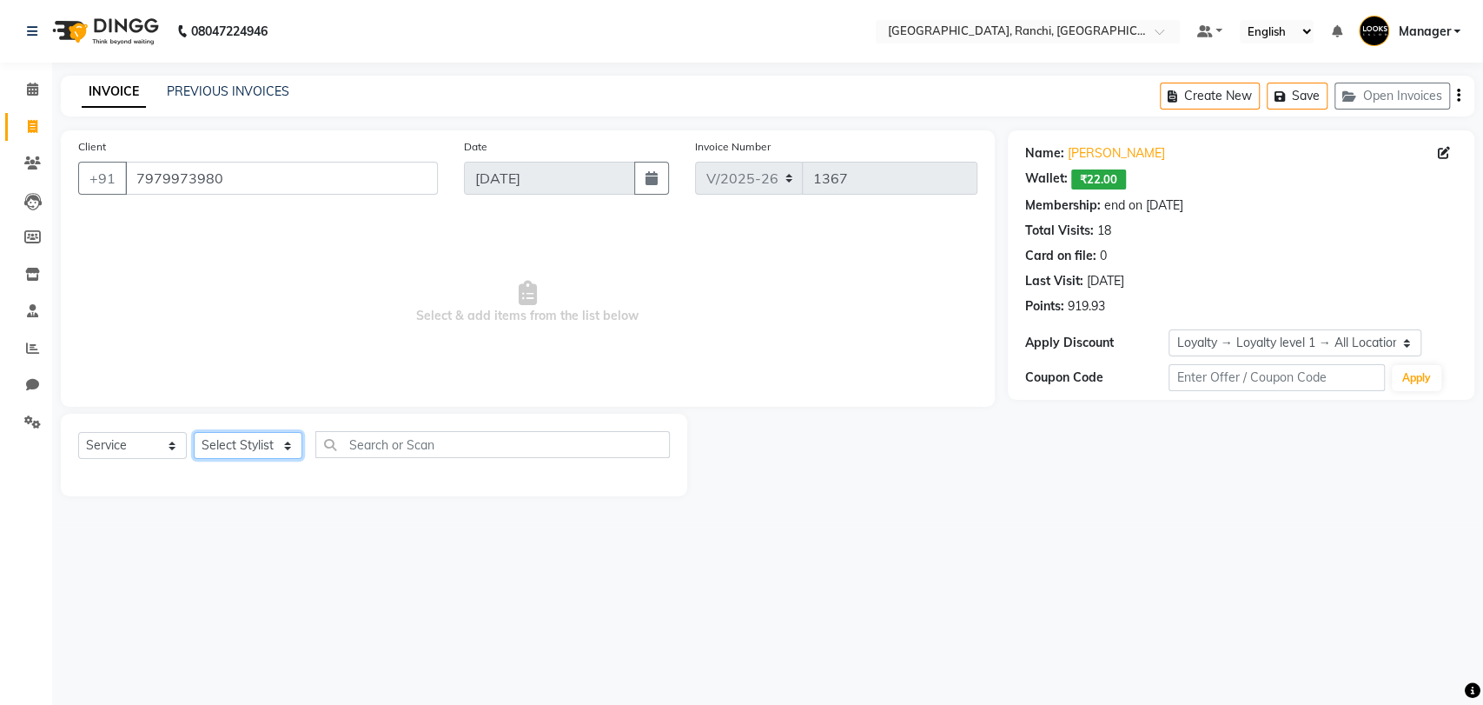
click at [236, 444] on select "Select Stylist [PERSON_NAME] COUNTER_SALES Gautam_pdct [PERSON_NAME] Manager [P…" at bounding box center [248, 445] width 109 height 27
select select "59280"
click at [194, 432] on select "Select Stylist [PERSON_NAME] COUNTER_SALES Gautam_pdct [PERSON_NAME] Manager [P…" at bounding box center [248, 445] width 109 height 27
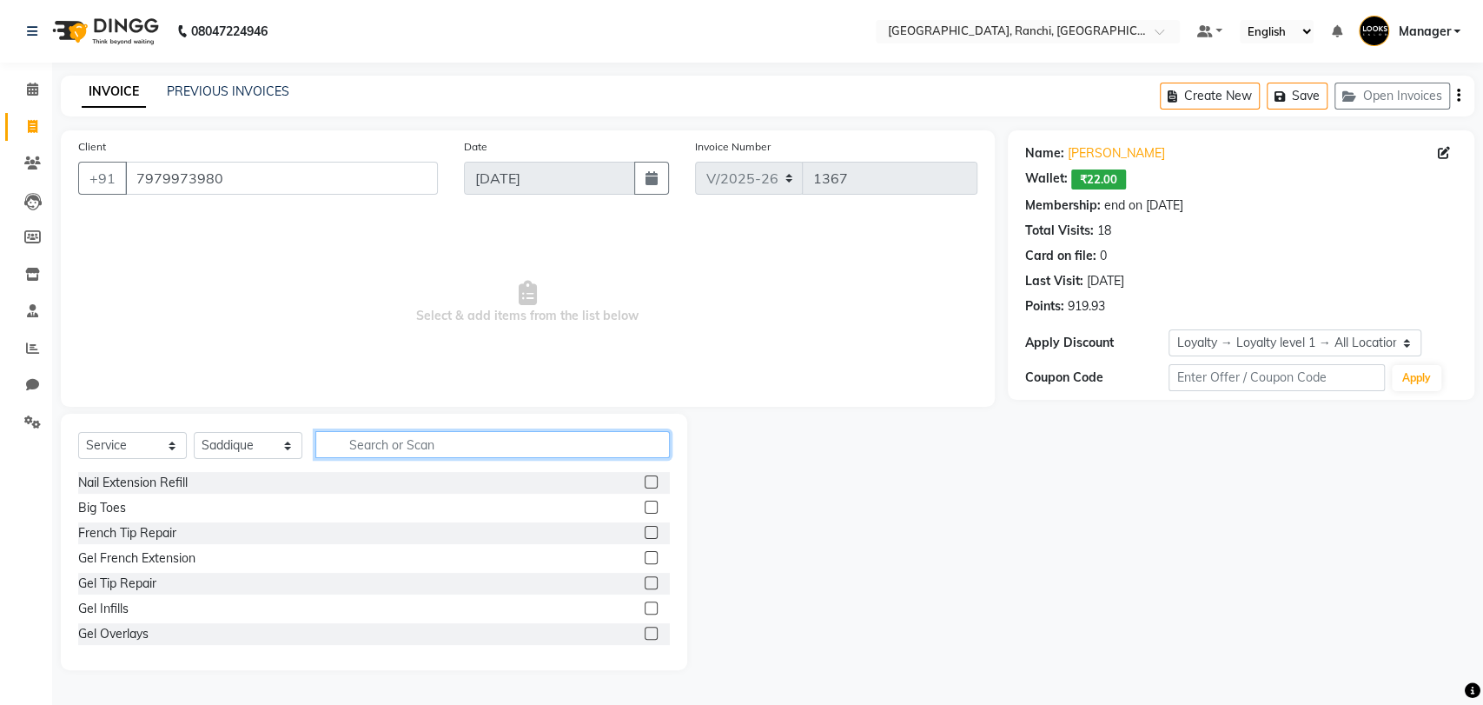
click at [348, 439] on input "text" at bounding box center [492, 444] width 355 height 27
type input "CUT"
click at [645, 504] on label at bounding box center [651, 506] width 13 height 13
click at [645, 504] on input "checkbox" at bounding box center [650, 507] width 11 height 11
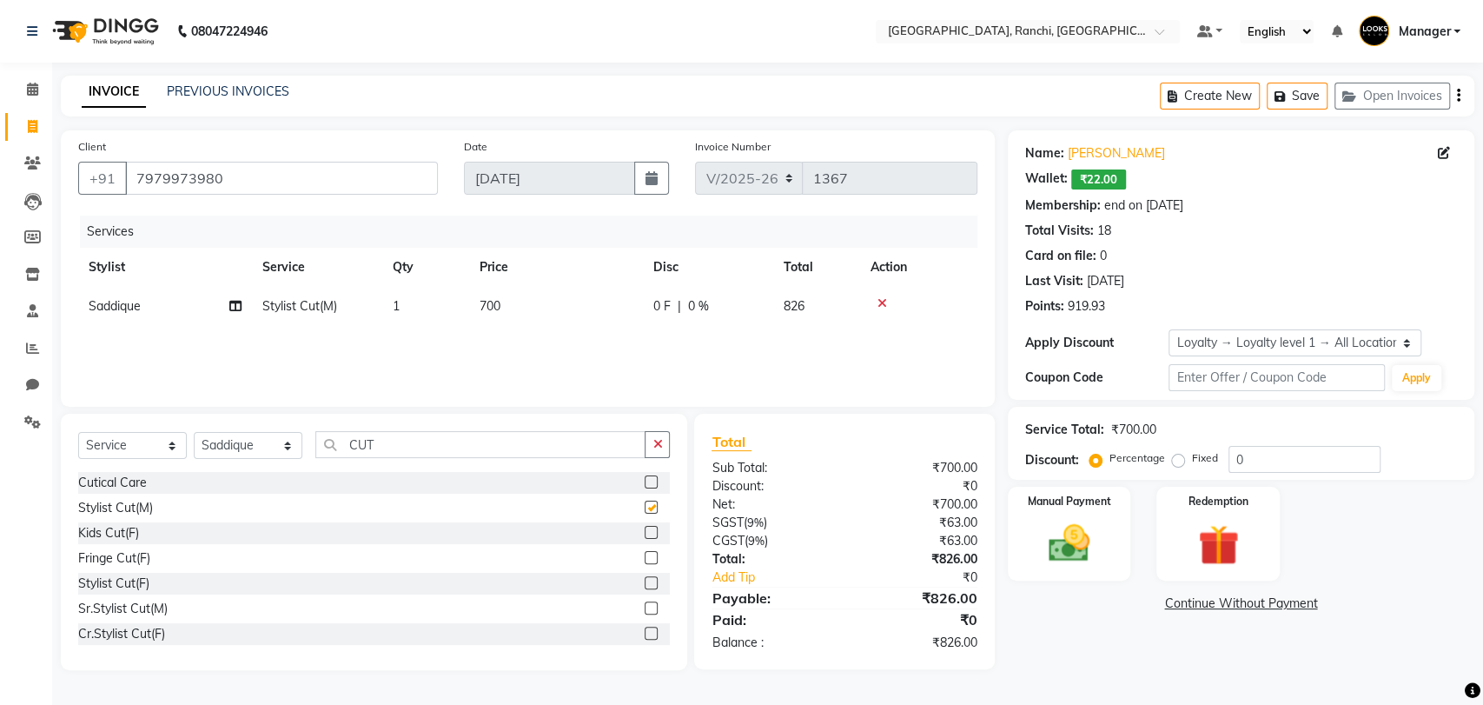
checkbox input "false"
click at [486, 303] on span "700" at bounding box center [490, 306] width 21 height 16
select select "59280"
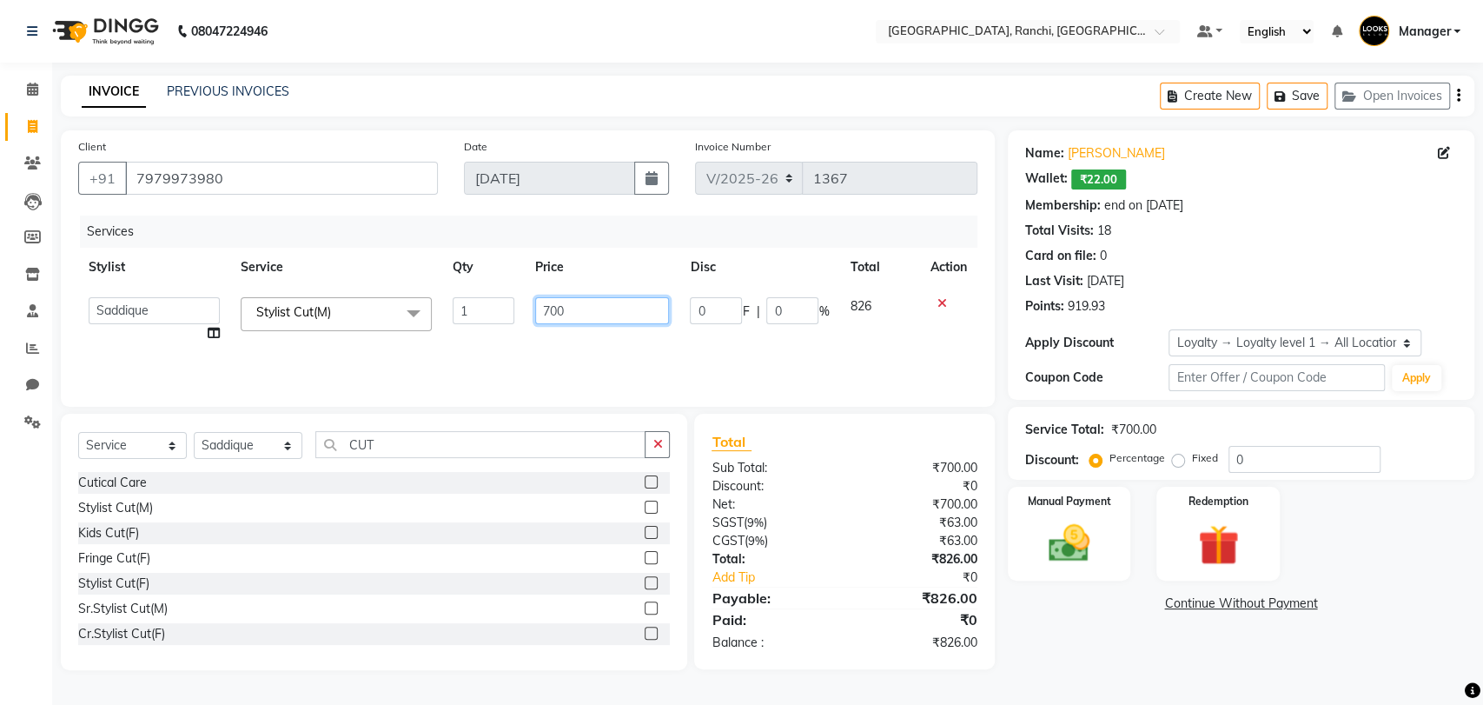
click at [552, 310] on input "700" at bounding box center [602, 310] width 135 height 27
type input "400"
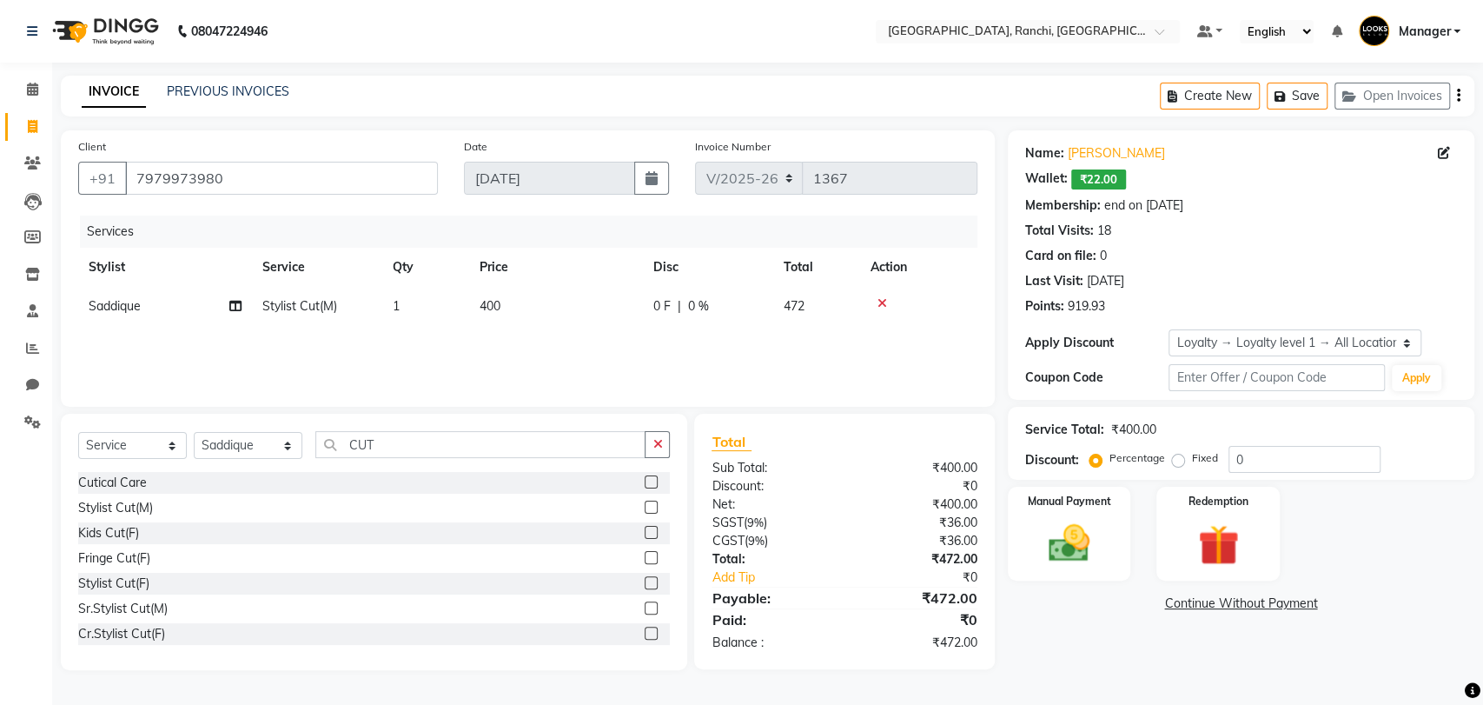
click at [585, 398] on div "Client [PHONE_NUMBER] Date [DATE] Invoice Number V/2025 V/[PHONE_NUMBER] Servic…" at bounding box center [528, 268] width 934 height 276
click at [1250, 458] on input "0" at bounding box center [1305, 459] width 152 height 27
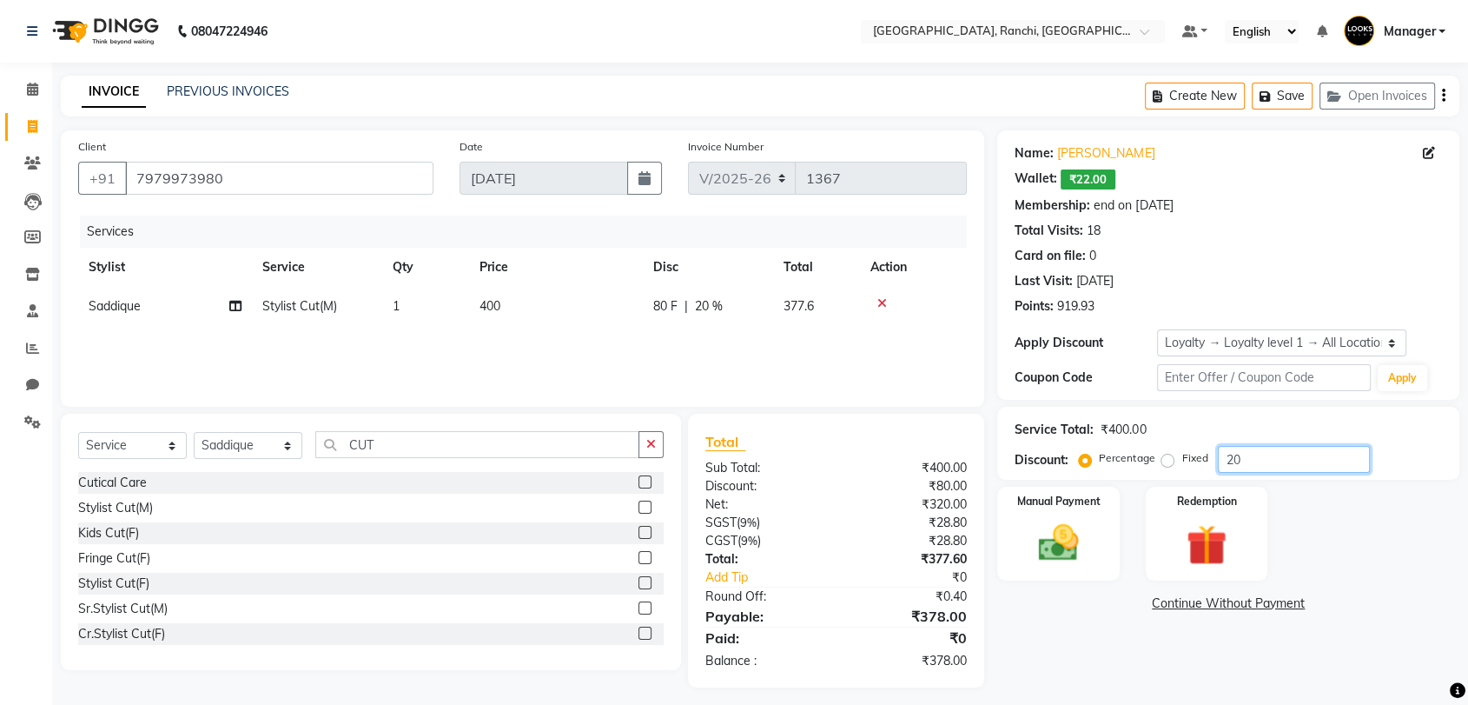
type input "20"
click at [1042, 640] on div "Name: [PERSON_NAME] Wallet: ₹22.00 Membership: end on [DATE] Total Visits: 18 C…" at bounding box center [1235, 408] width 475 height 557
click at [1191, 532] on img at bounding box center [1207, 545] width 68 height 52
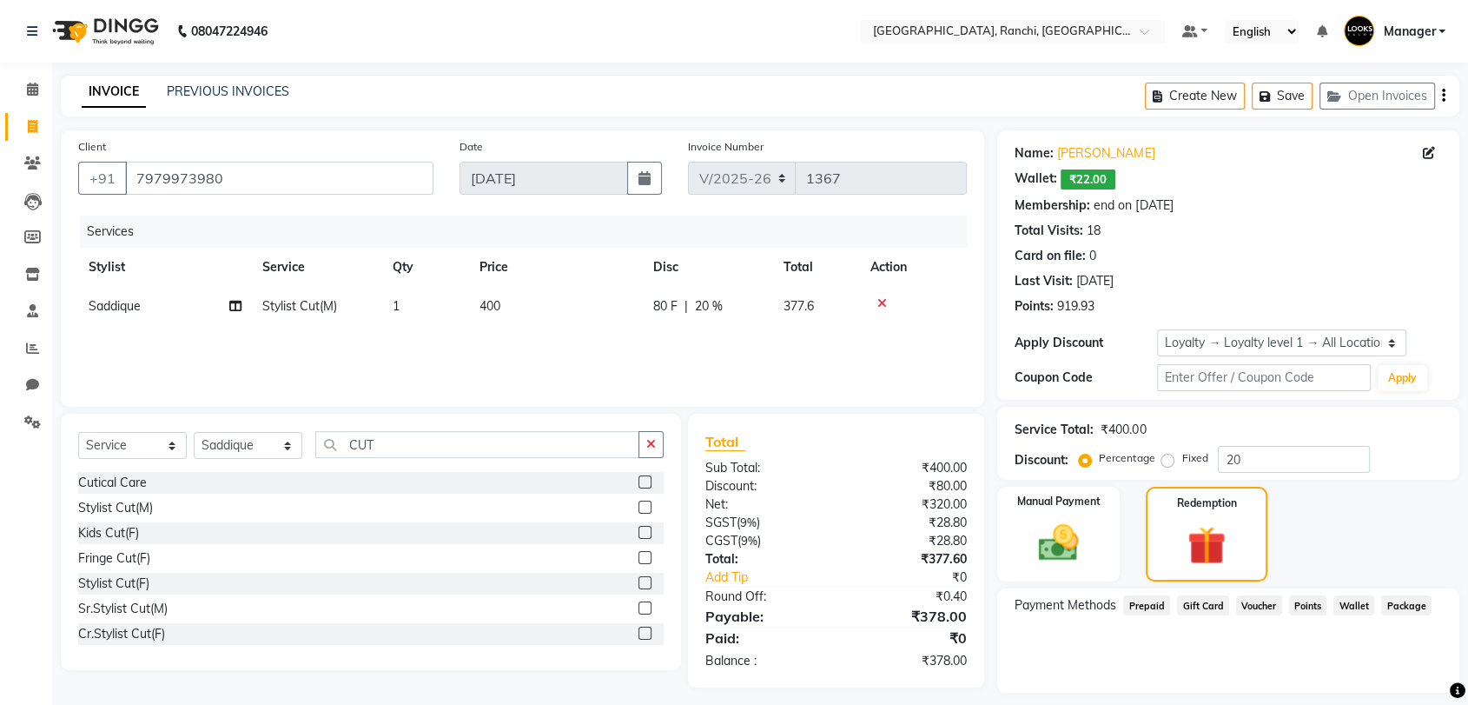
click at [1362, 600] on span "Wallet" at bounding box center [1354, 605] width 41 height 20
click at [1223, 660] on input "0" at bounding box center [1304, 670] width 276 height 27
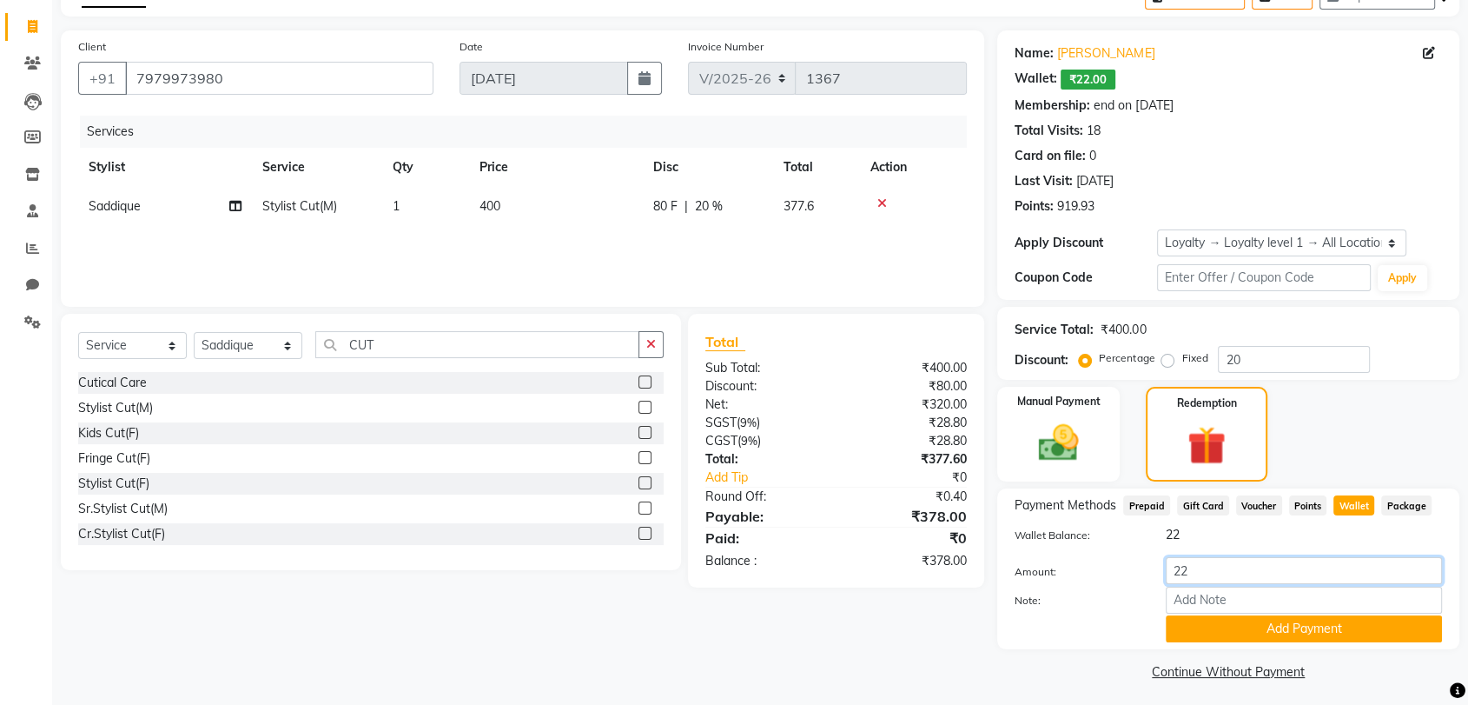
scroll to position [105, 0]
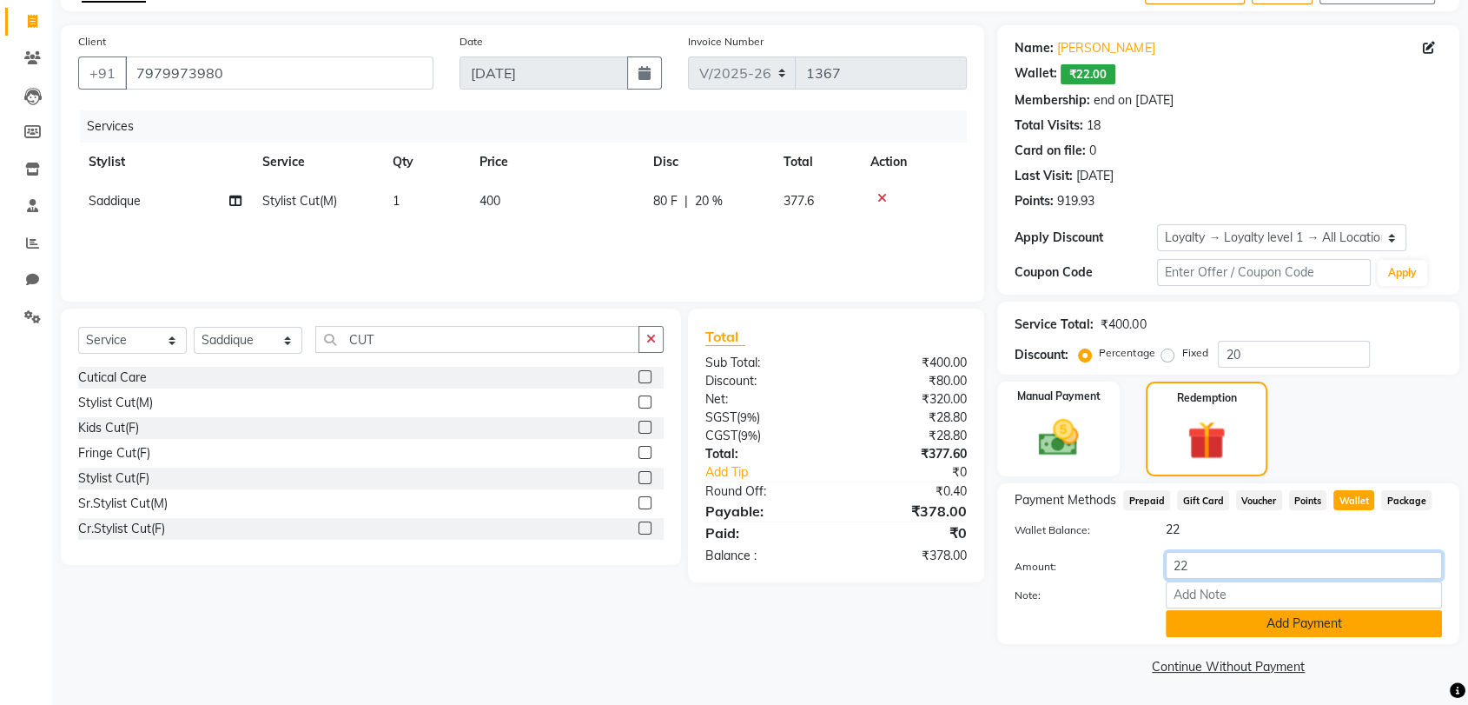
type input "22"
click at [1273, 622] on button "Add Payment" at bounding box center [1304, 623] width 276 height 27
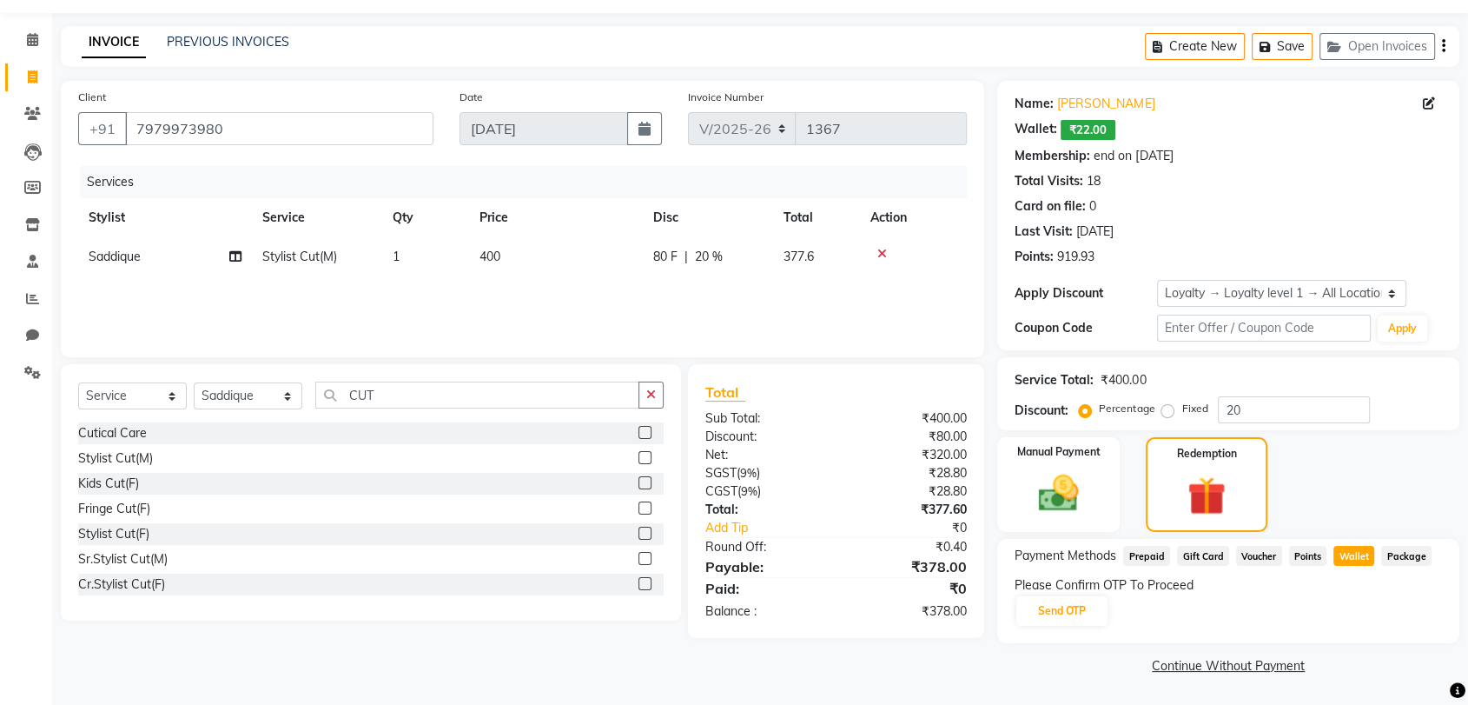
scroll to position [49, 0]
click at [1064, 610] on button "Send OTP" at bounding box center [1062, 612] width 91 height 30
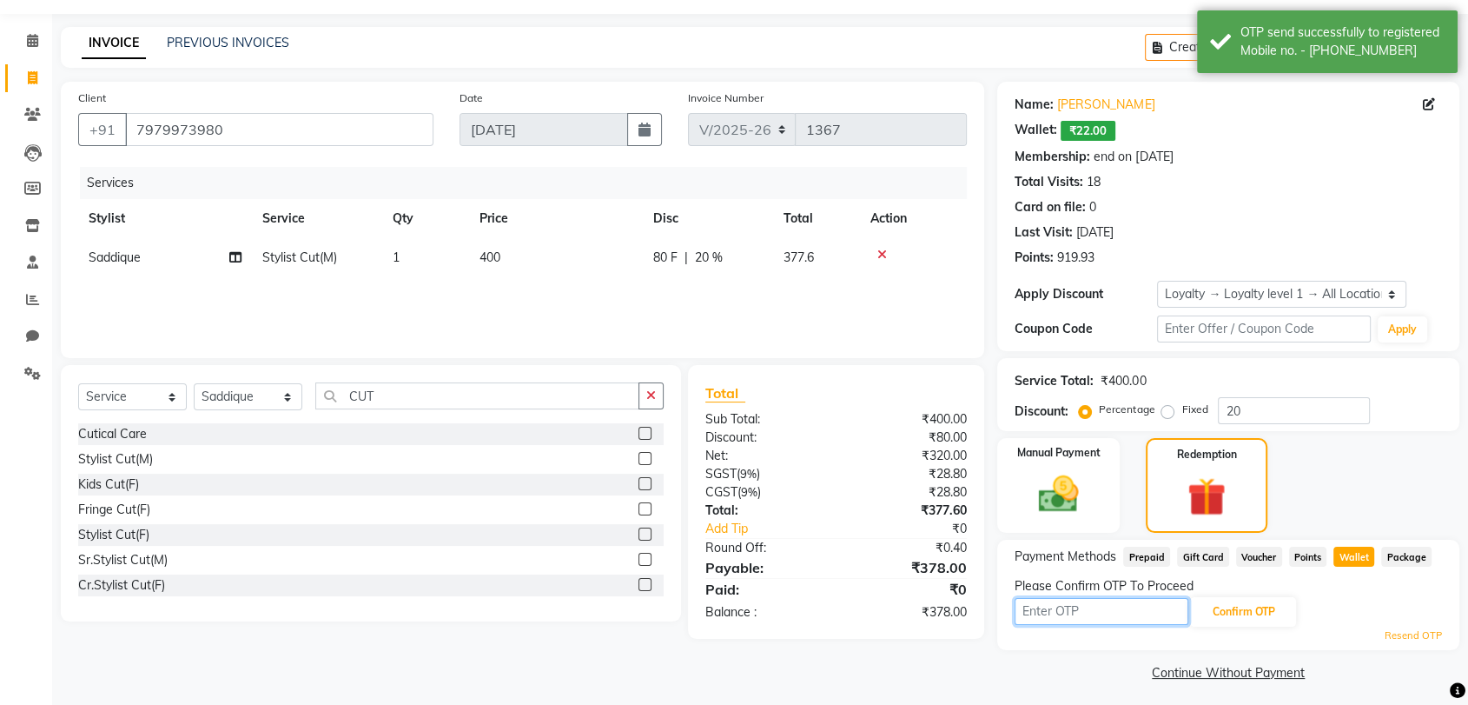
click at [1064, 610] on input "text" at bounding box center [1102, 611] width 174 height 27
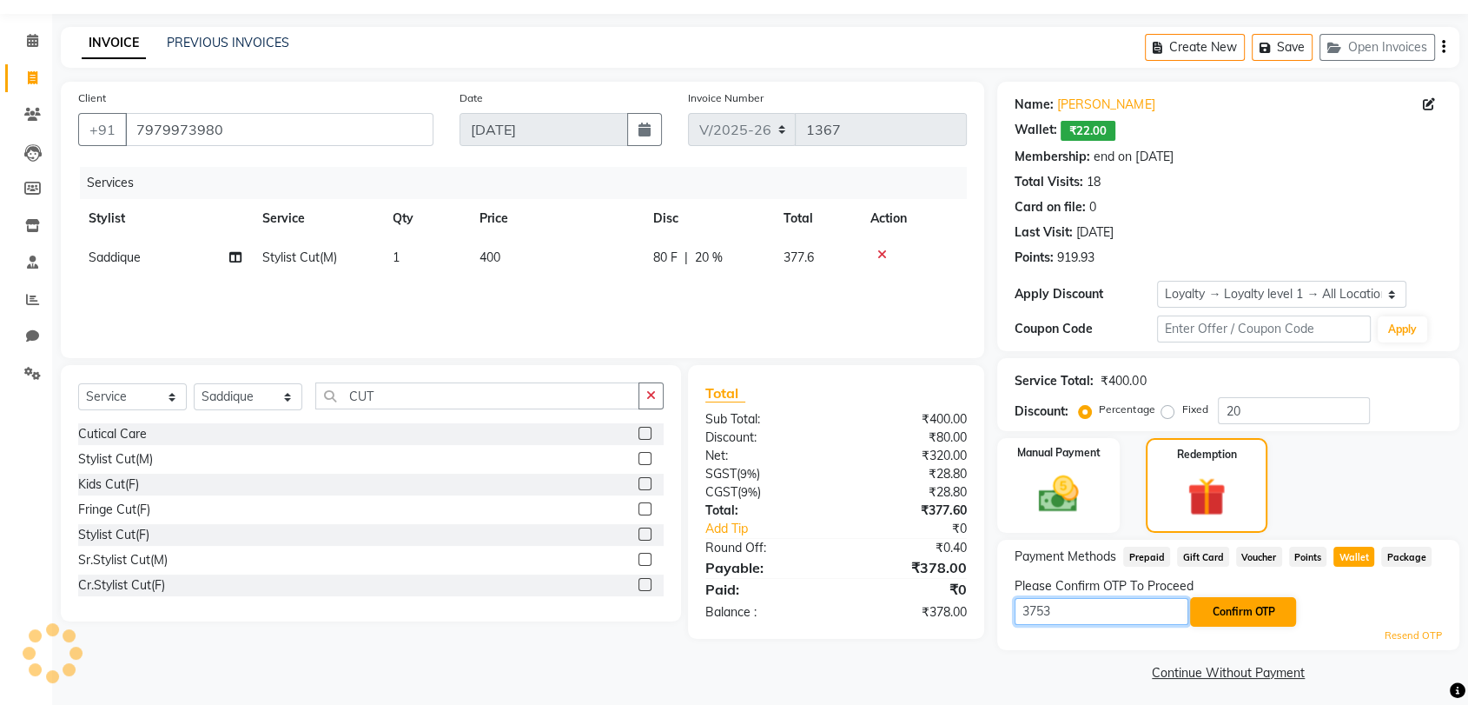
type input "3753"
click at [1229, 615] on button "Confirm OTP" at bounding box center [1243, 612] width 106 height 30
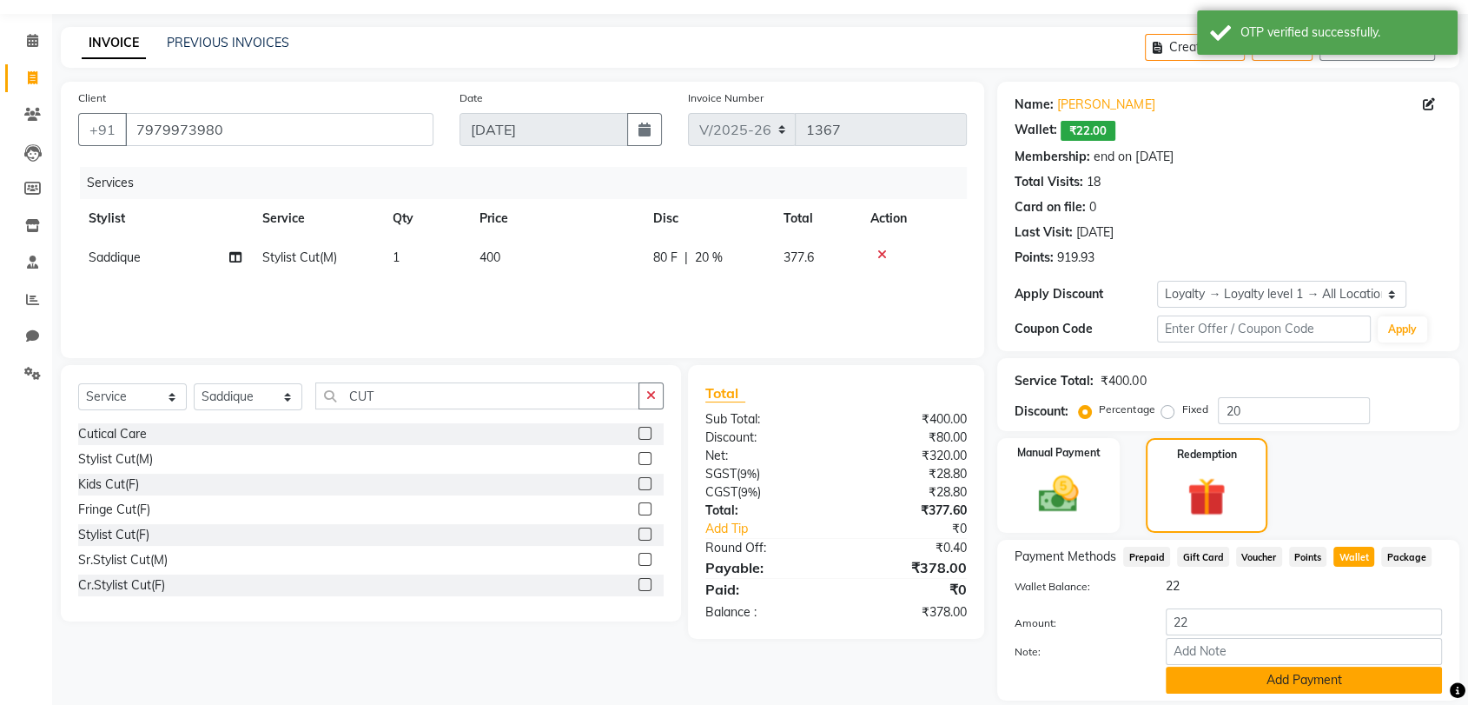
click at [1272, 685] on button "Add Payment" at bounding box center [1304, 679] width 276 height 27
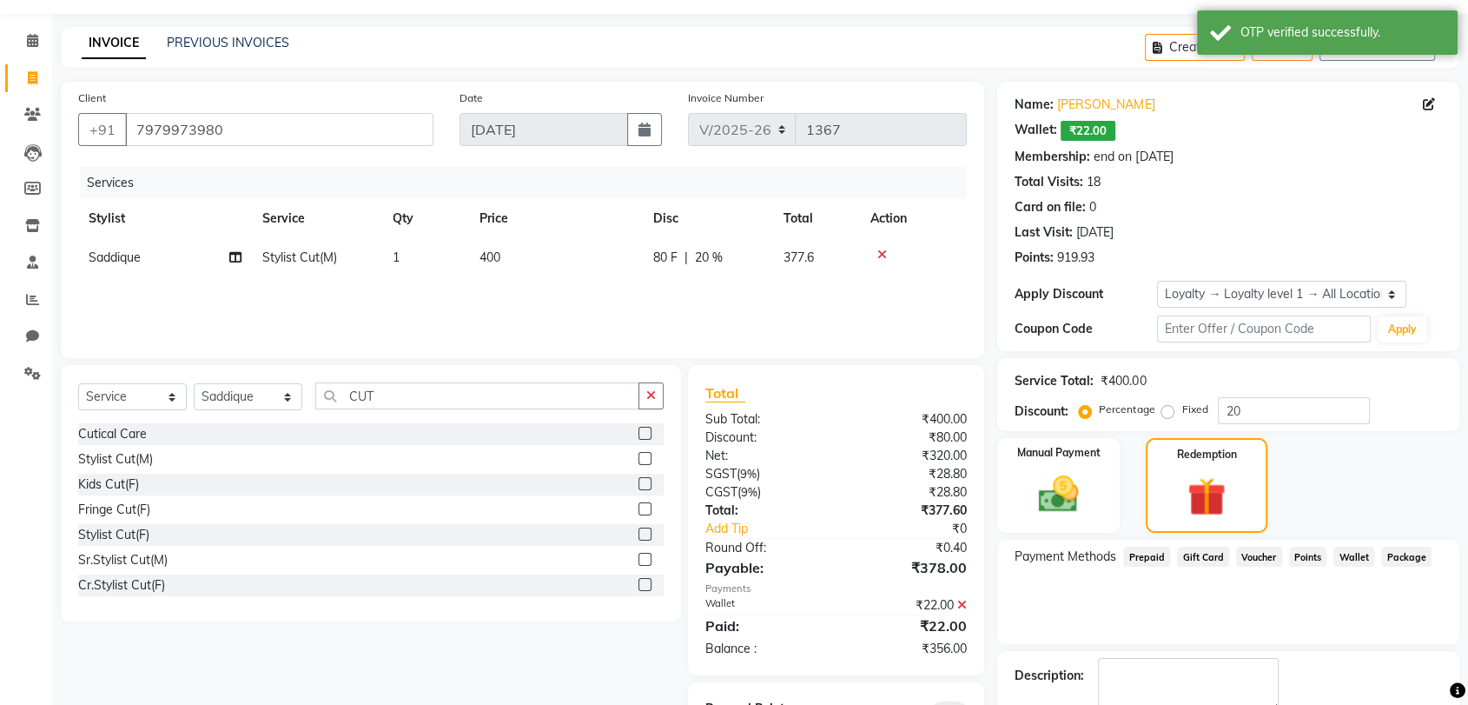
scroll to position [147, 0]
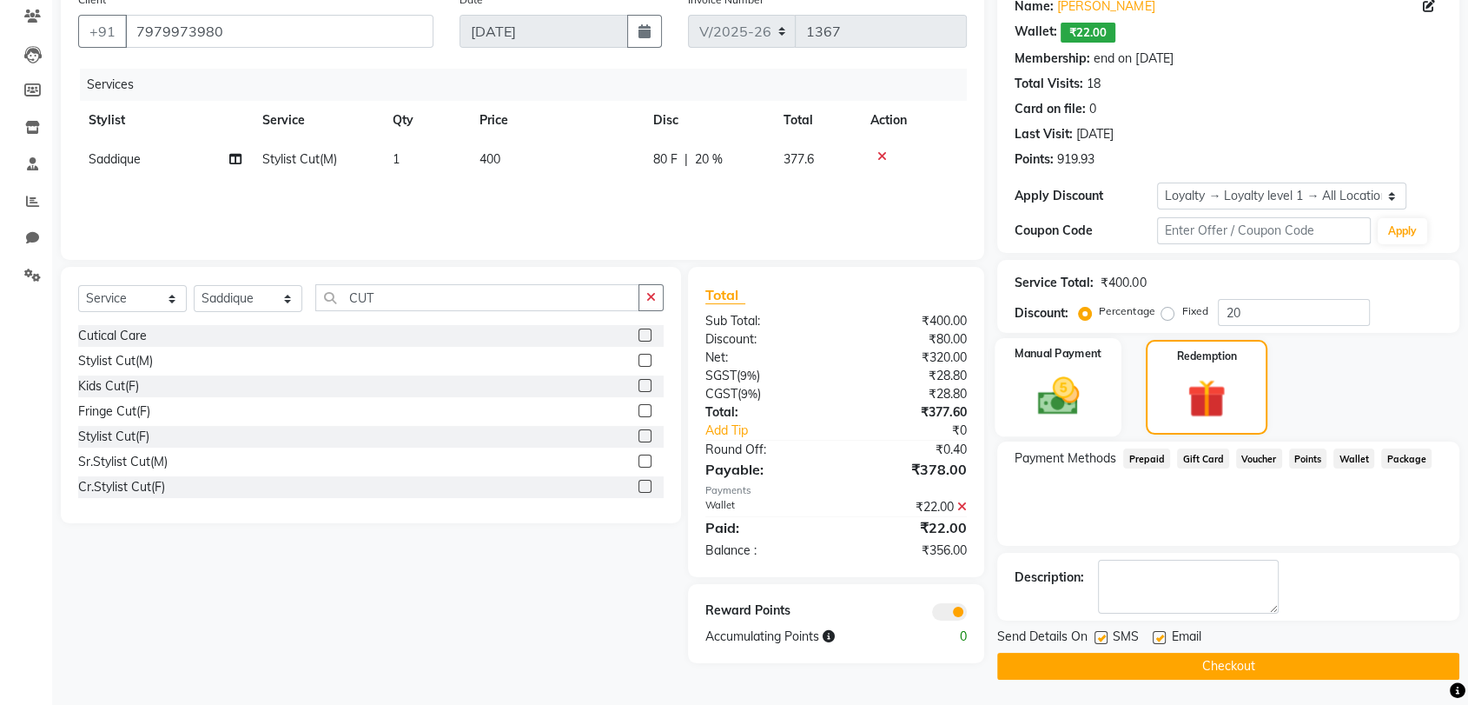
click at [1097, 375] on div "Manual Payment" at bounding box center [1059, 387] width 127 height 99
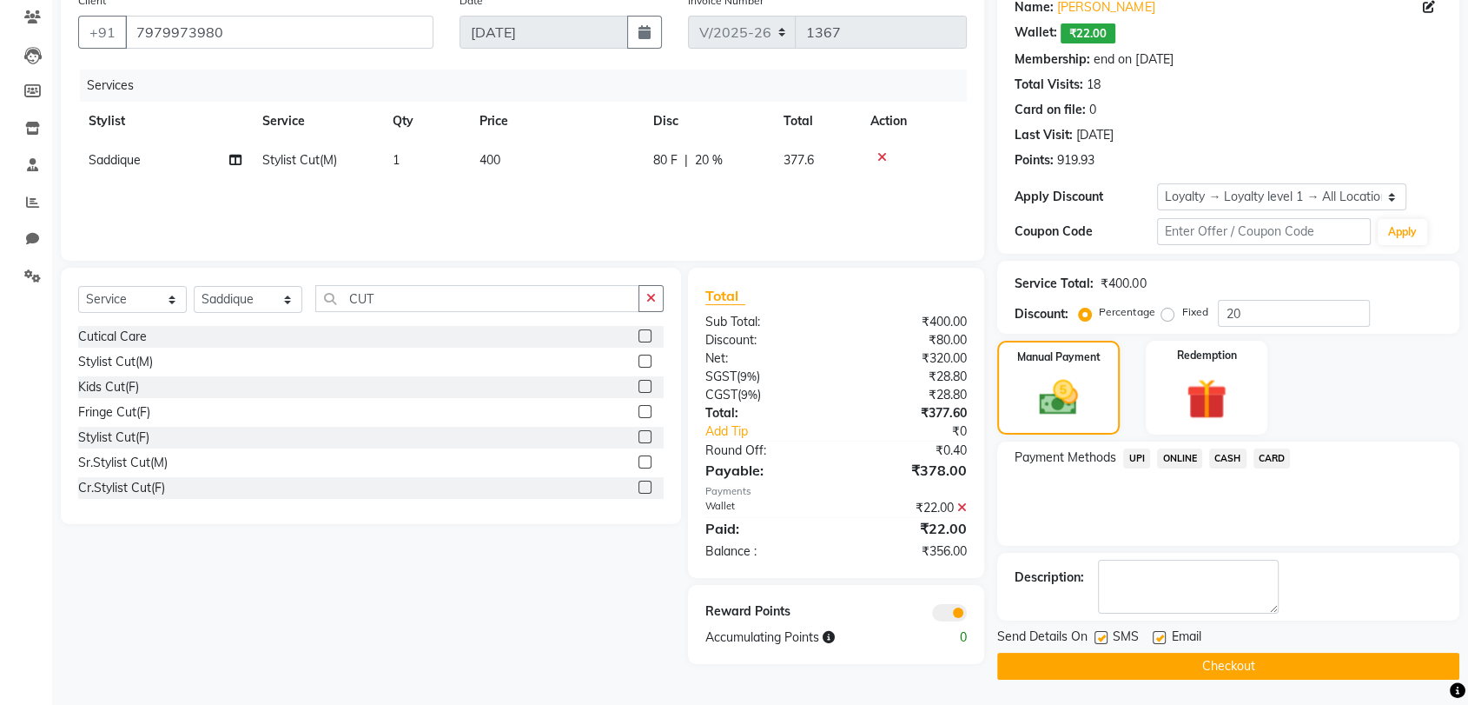
click at [1236, 454] on span "CASH" at bounding box center [1228, 458] width 37 height 20
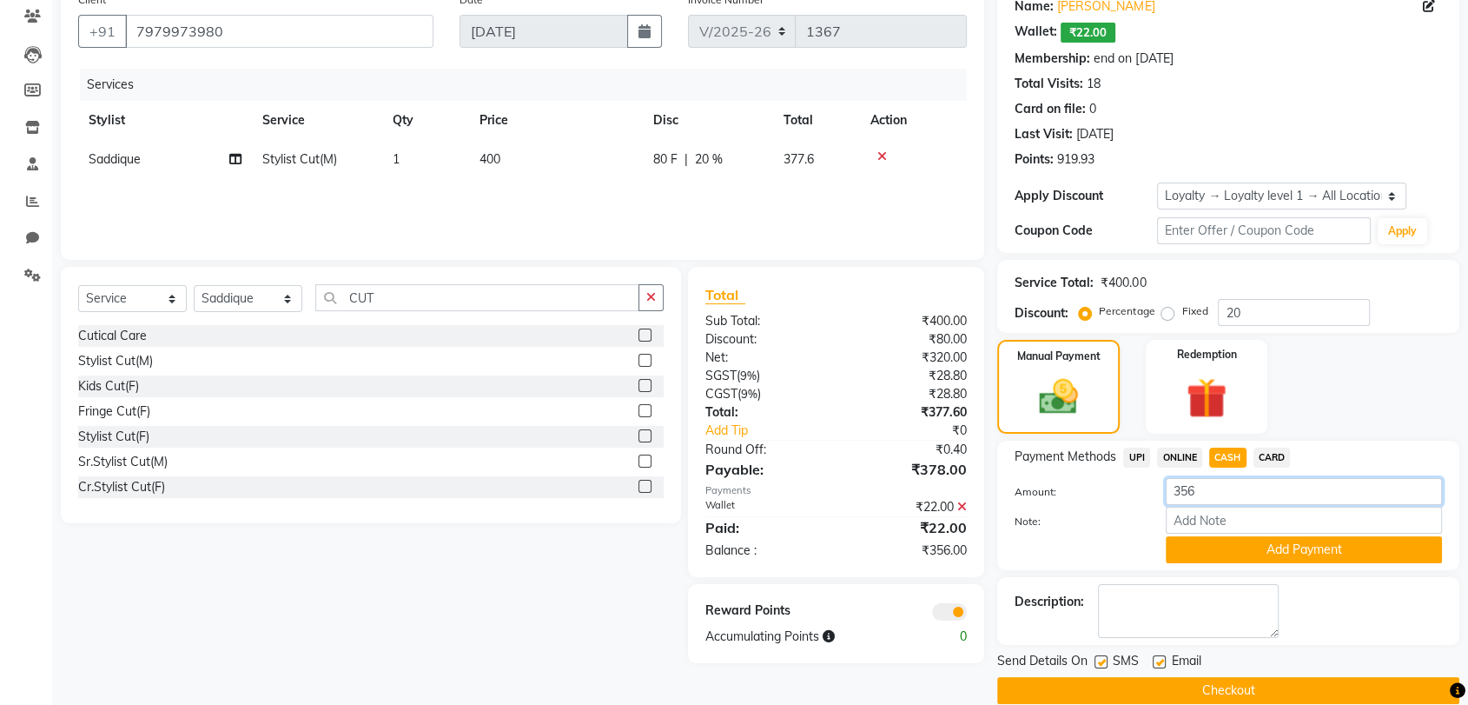
click at [1220, 490] on input "356" at bounding box center [1304, 491] width 276 height 27
type input "3"
type input "400"
click at [1255, 548] on button "Add Payment" at bounding box center [1304, 549] width 276 height 27
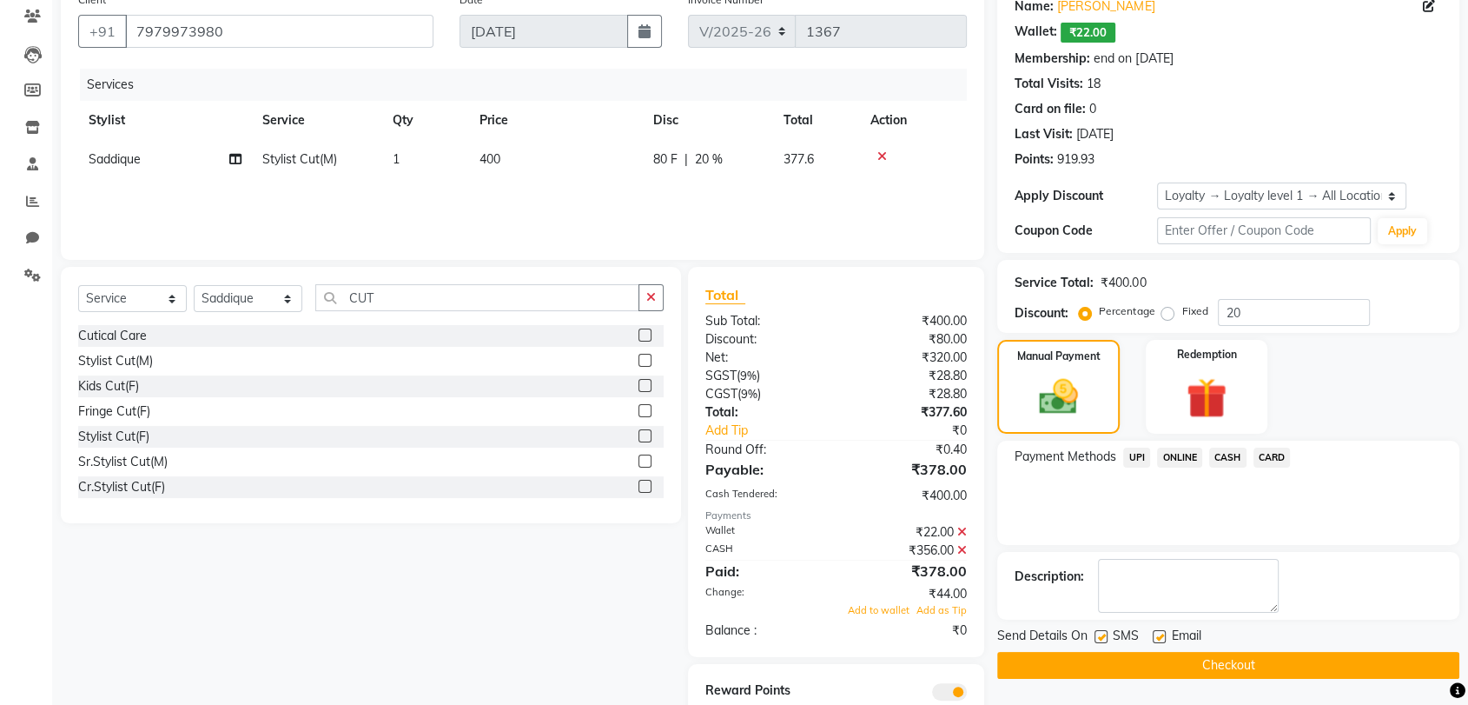
scroll to position [209, 0]
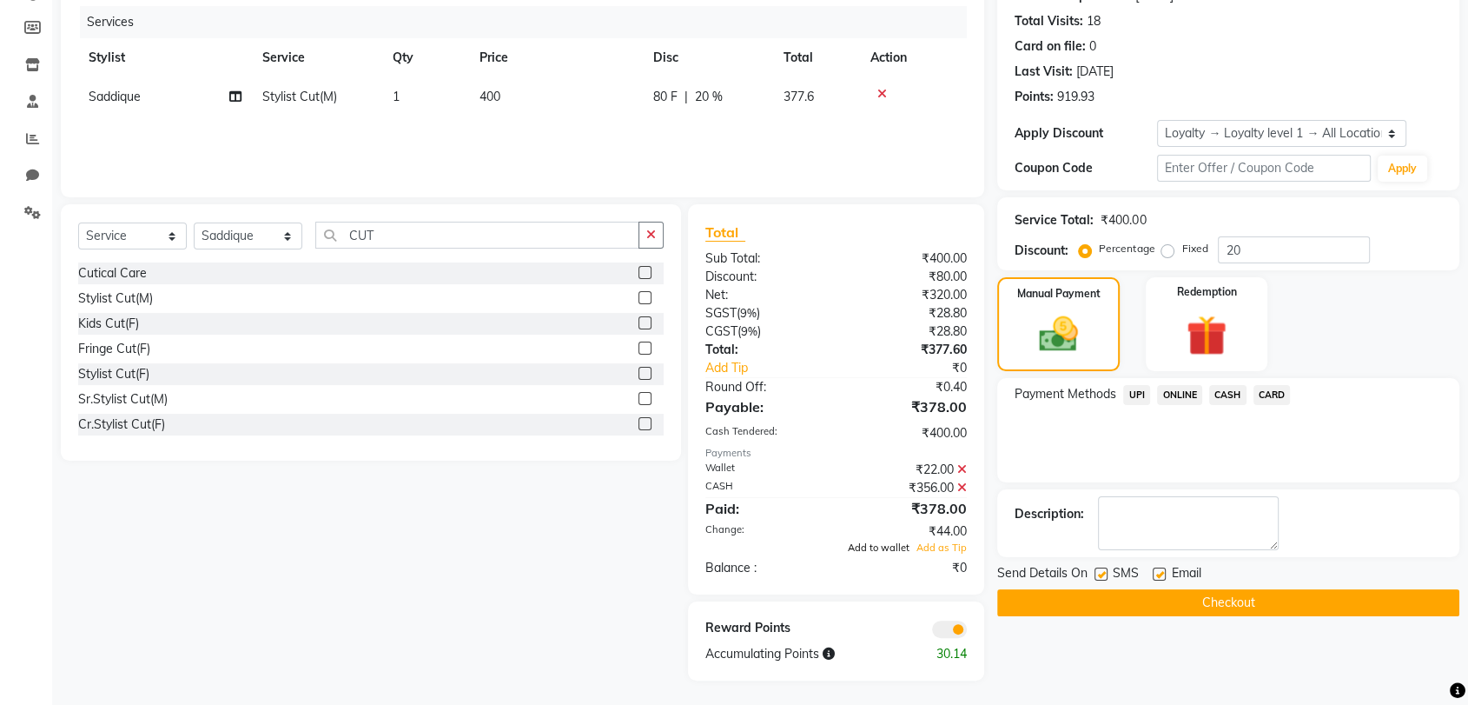
click at [872, 545] on span "Add to wallet" at bounding box center [879, 547] width 62 height 12
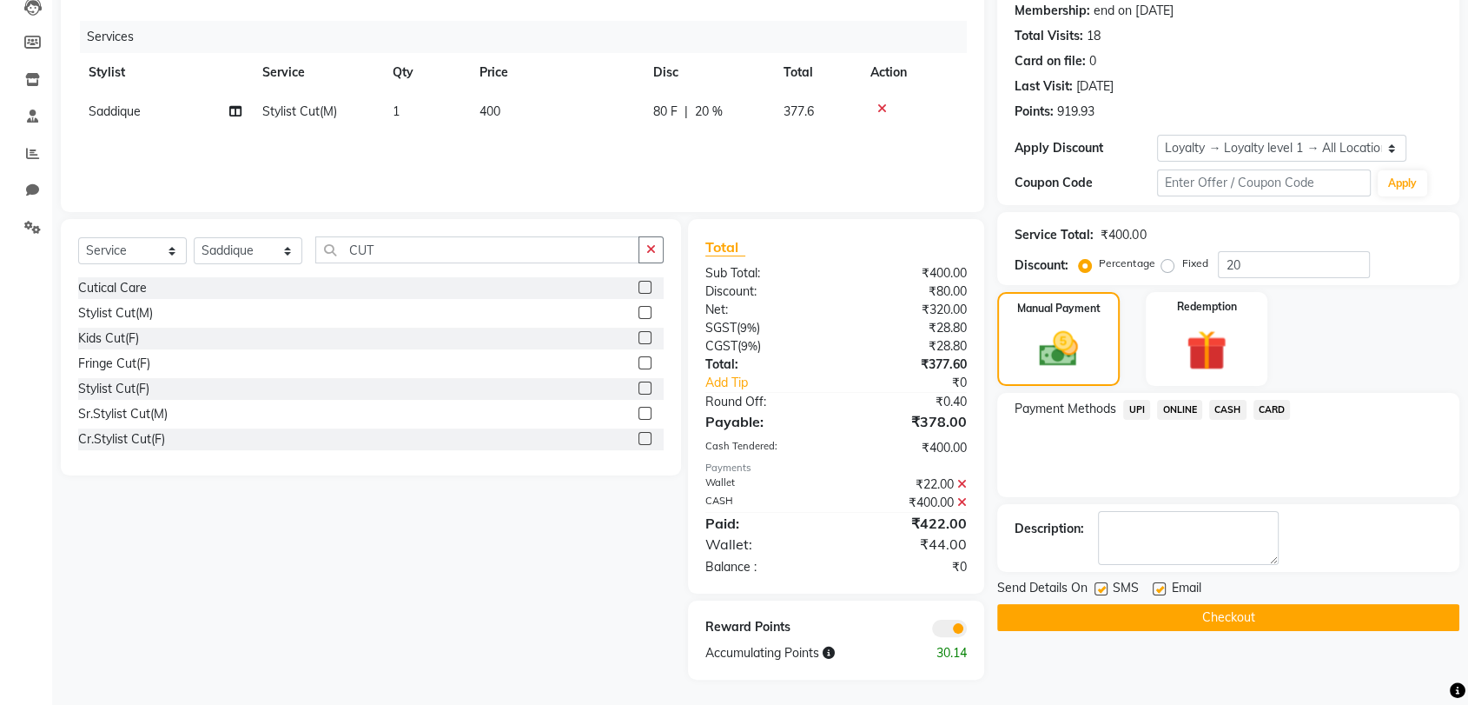
click at [1178, 614] on button "Checkout" at bounding box center [1229, 617] width 462 height 27
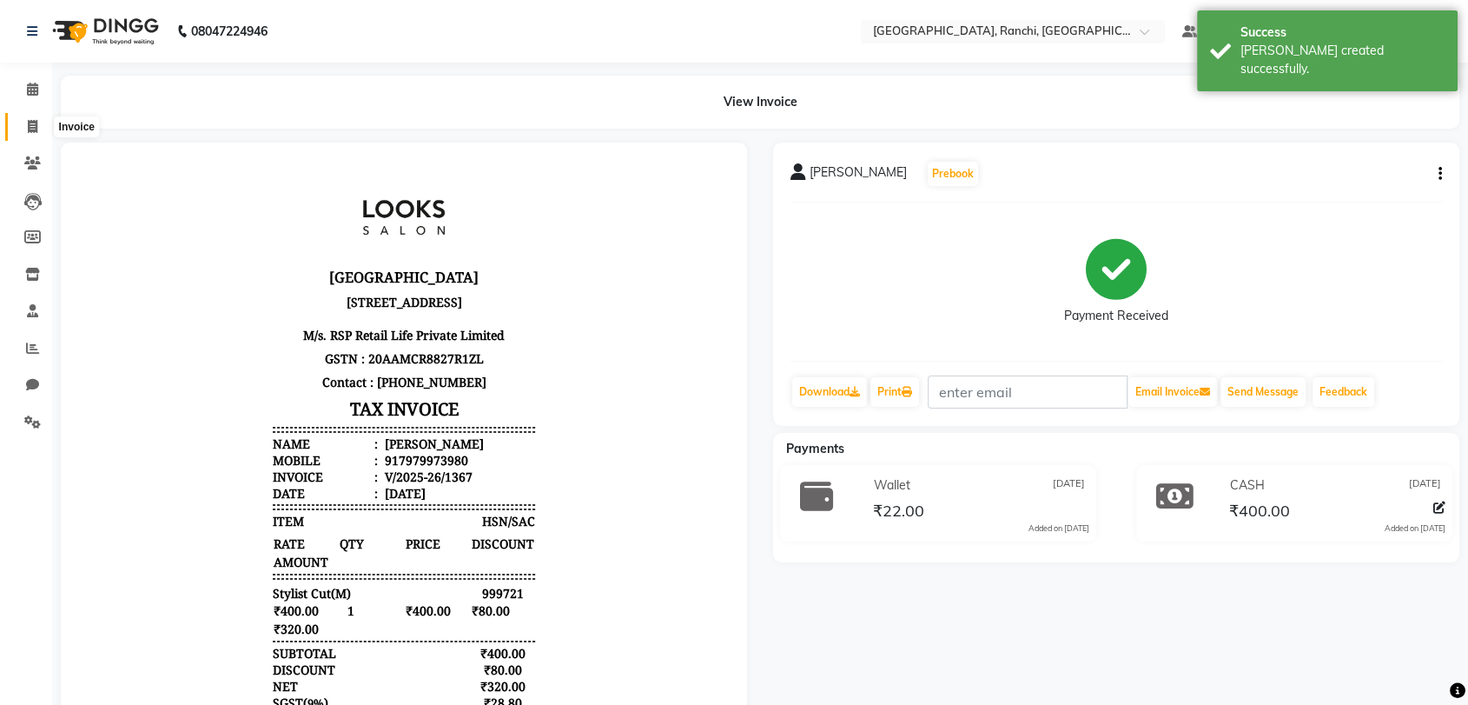
click at [28, 123] on icon at bounding box center [33, 126] width 10 height 13
select select "service"
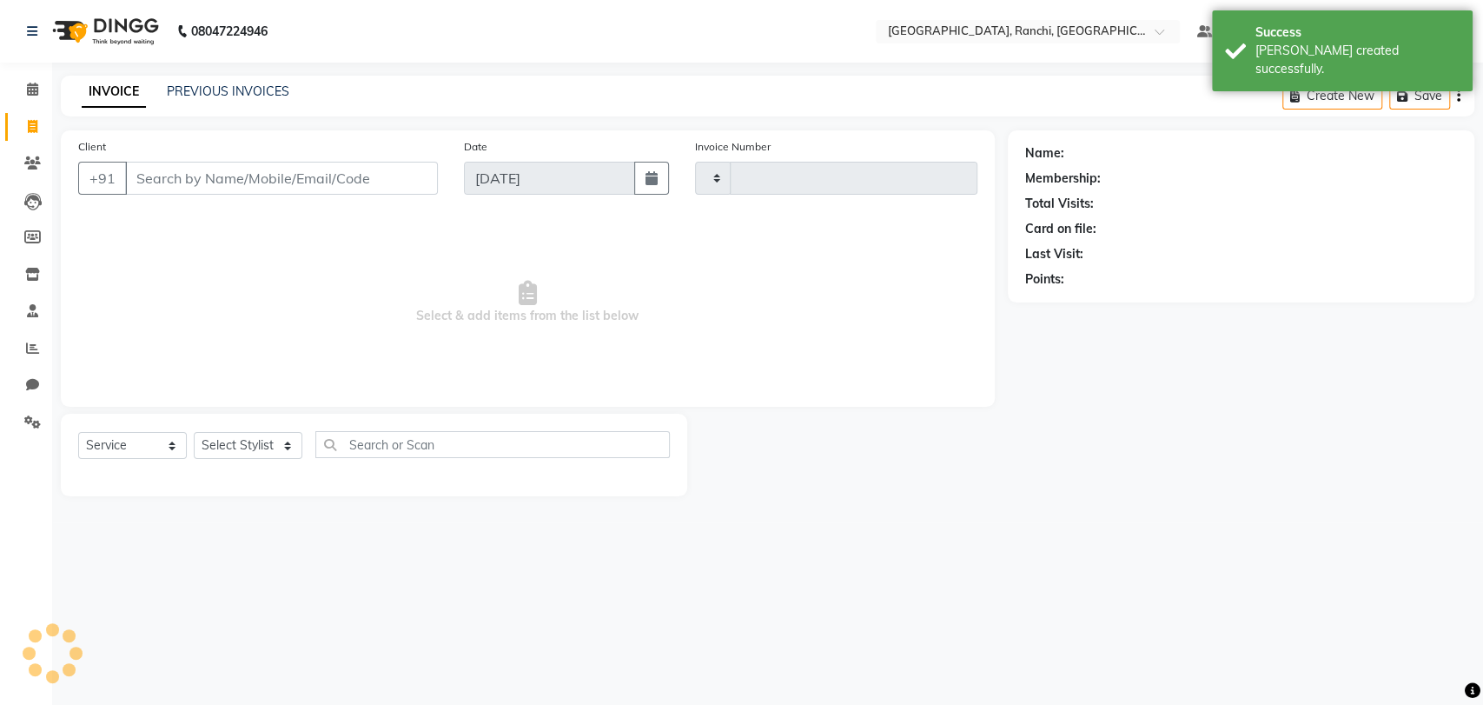
type input "1368"
select select "6463"
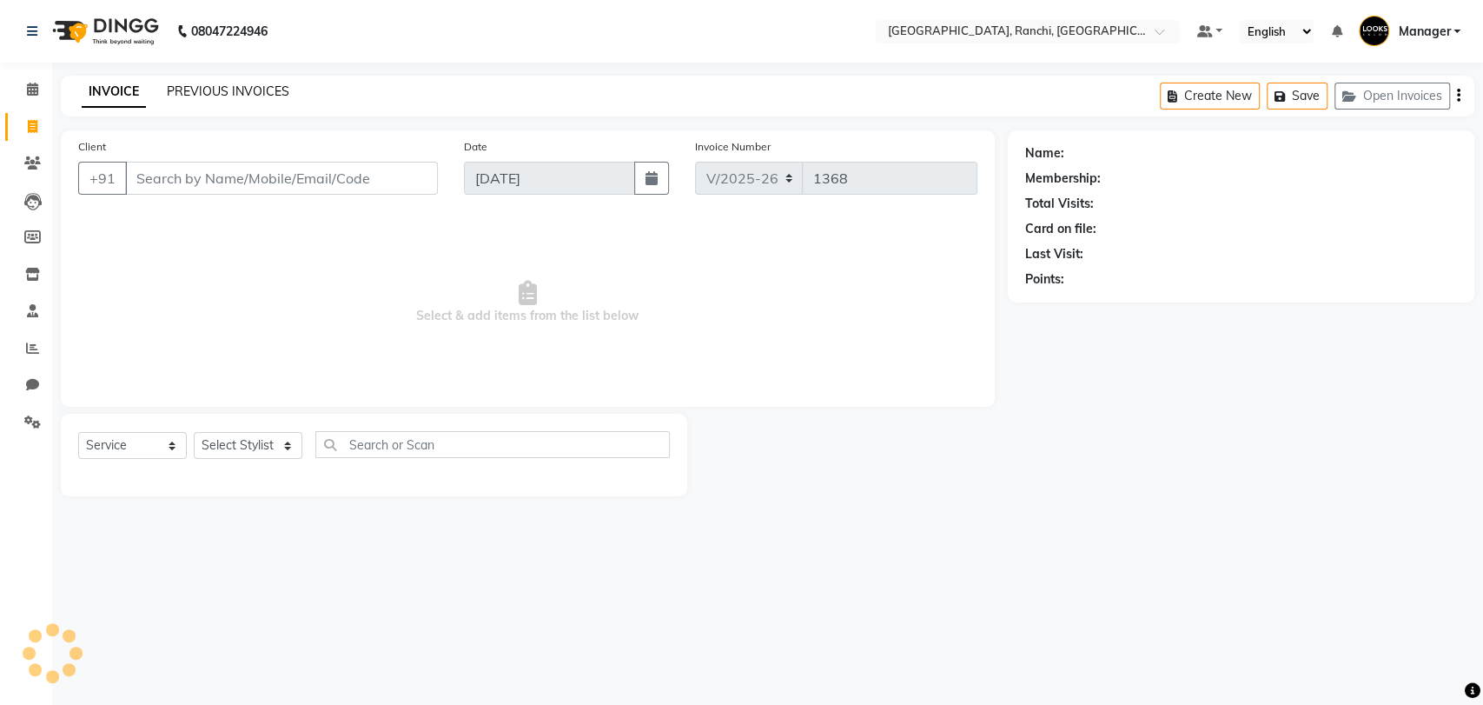
click at [232, 92] on link "PREVIOUS INVOICES" at bounding box center [228, 91] width 123 height 16
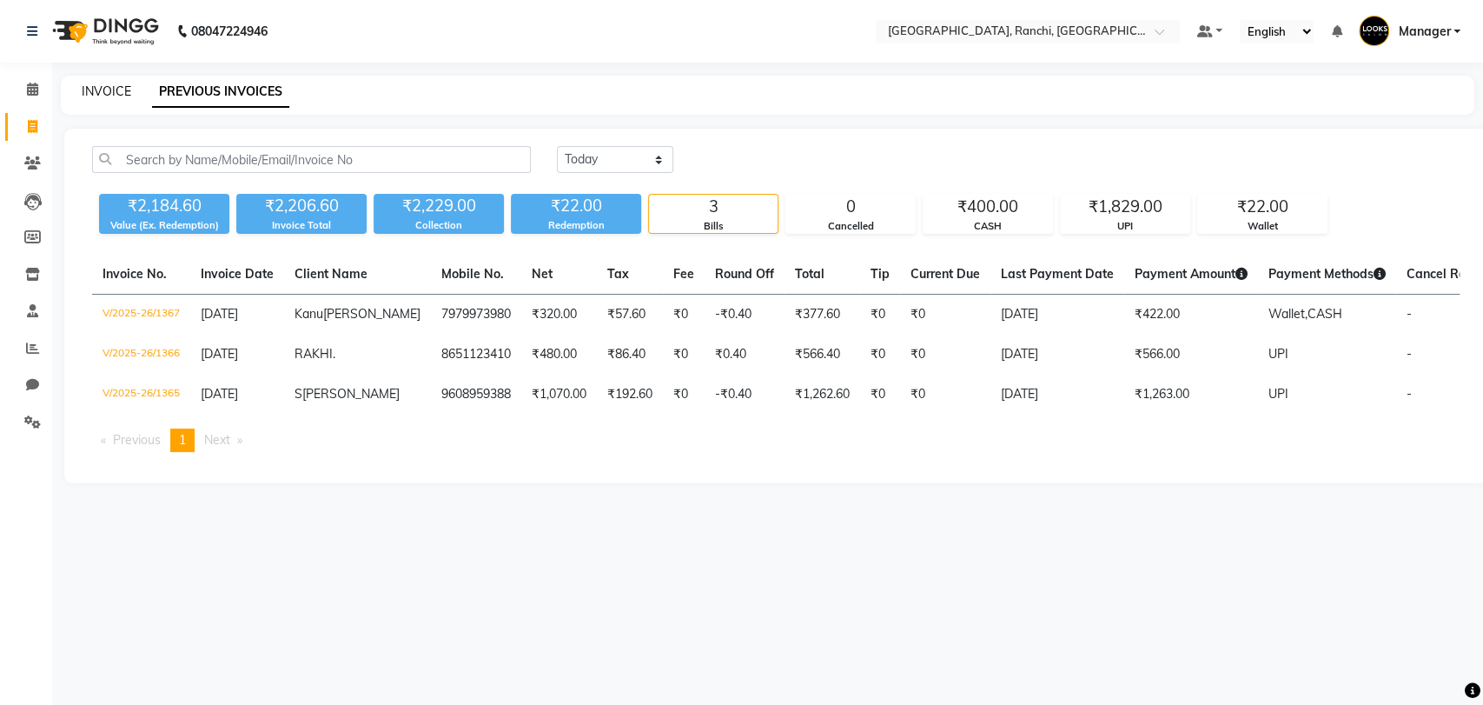
click at [96, 91] on link "INVOICE" at bounding box center [107, 91] width 50 height 16
select select "service"
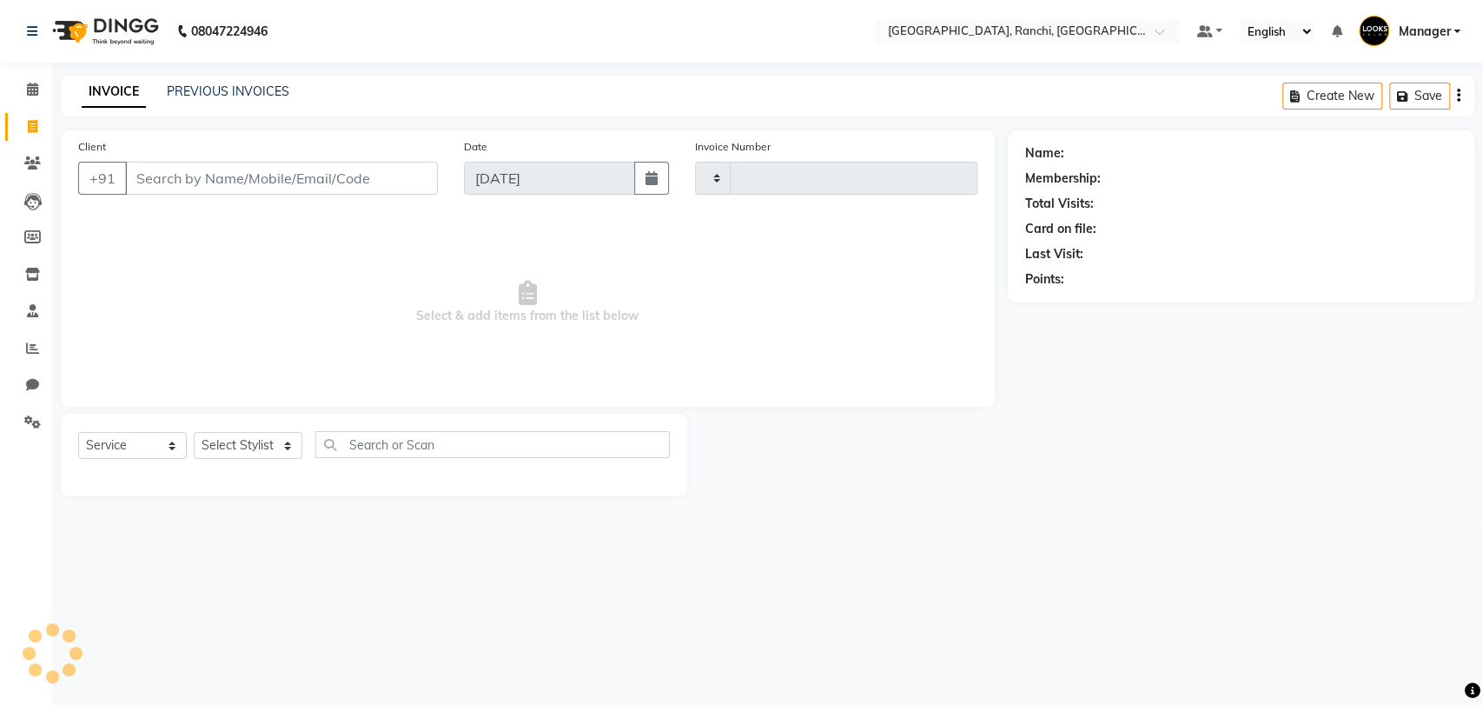
type input "1368"
select select "6463"
click at [33, 129] on icon at bounding box center [33, 126] width 10 height 13
select select "service"
type input "1368"
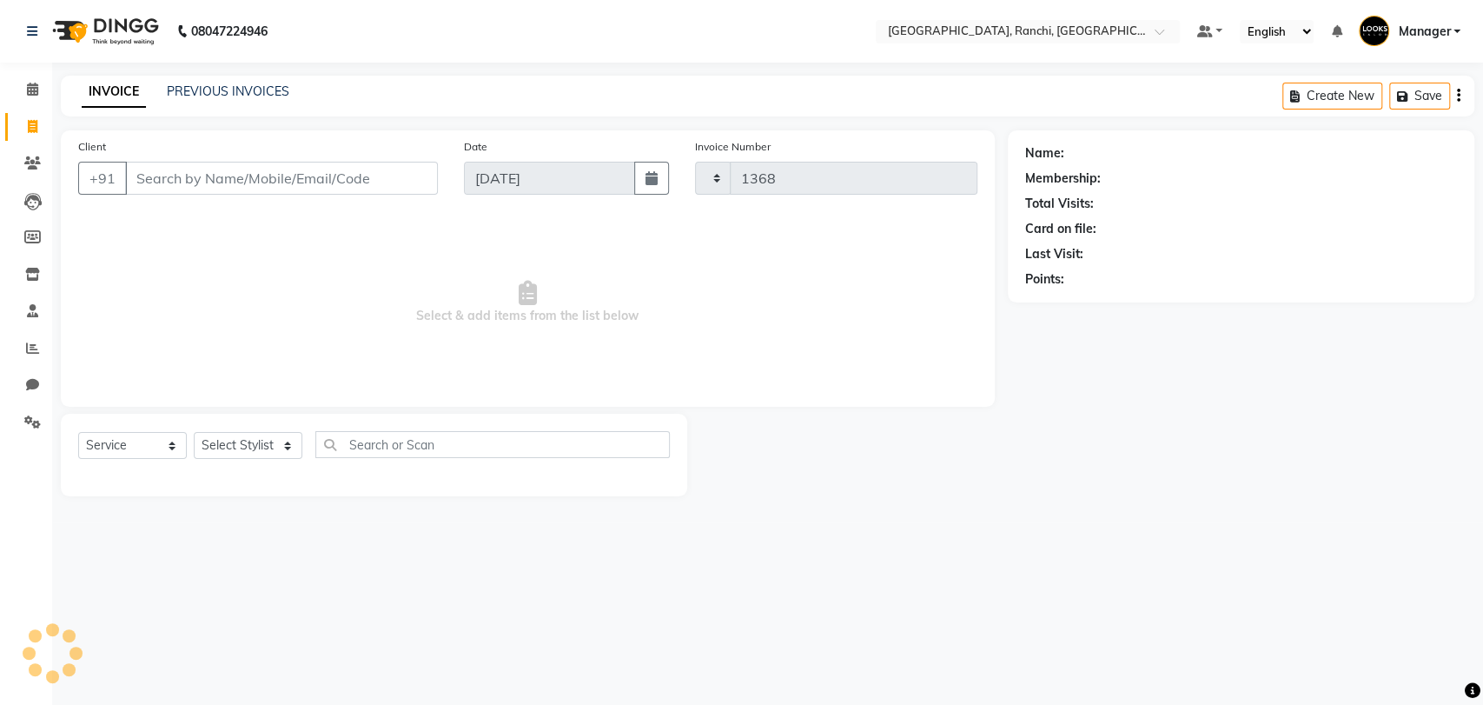
select select "6463"
